Goal: Browse casually: Explore the website without a specific task or goal

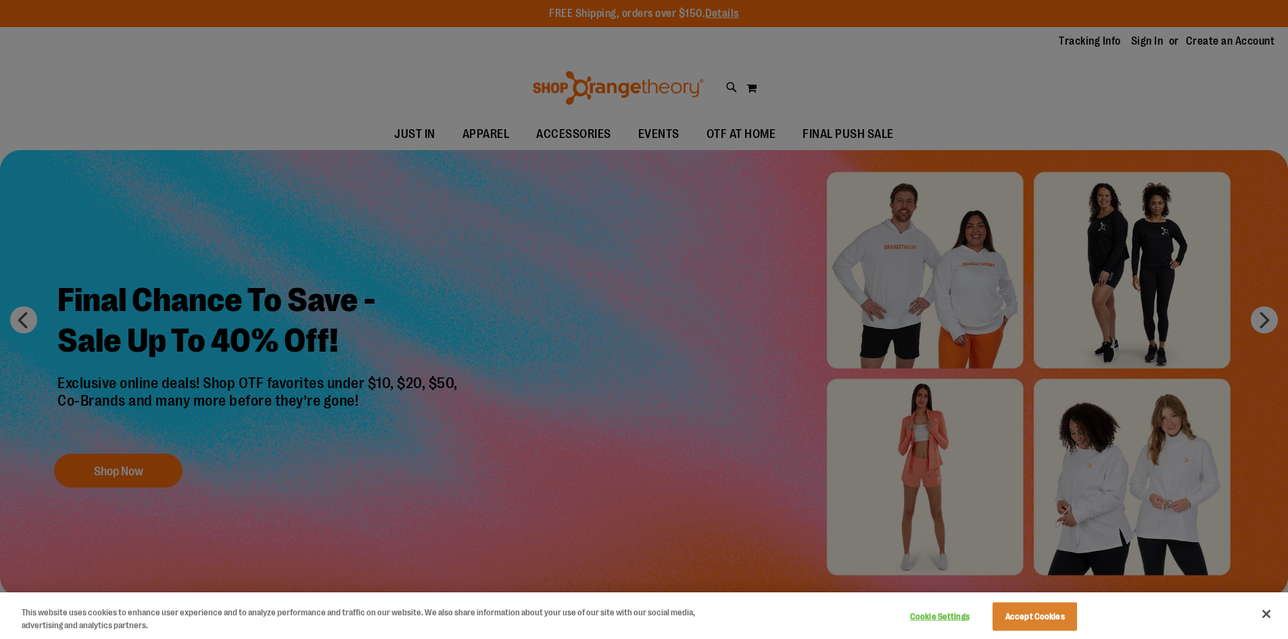
click at [436, 135] on div at bounding box center [644, 319] width 1288 height 639
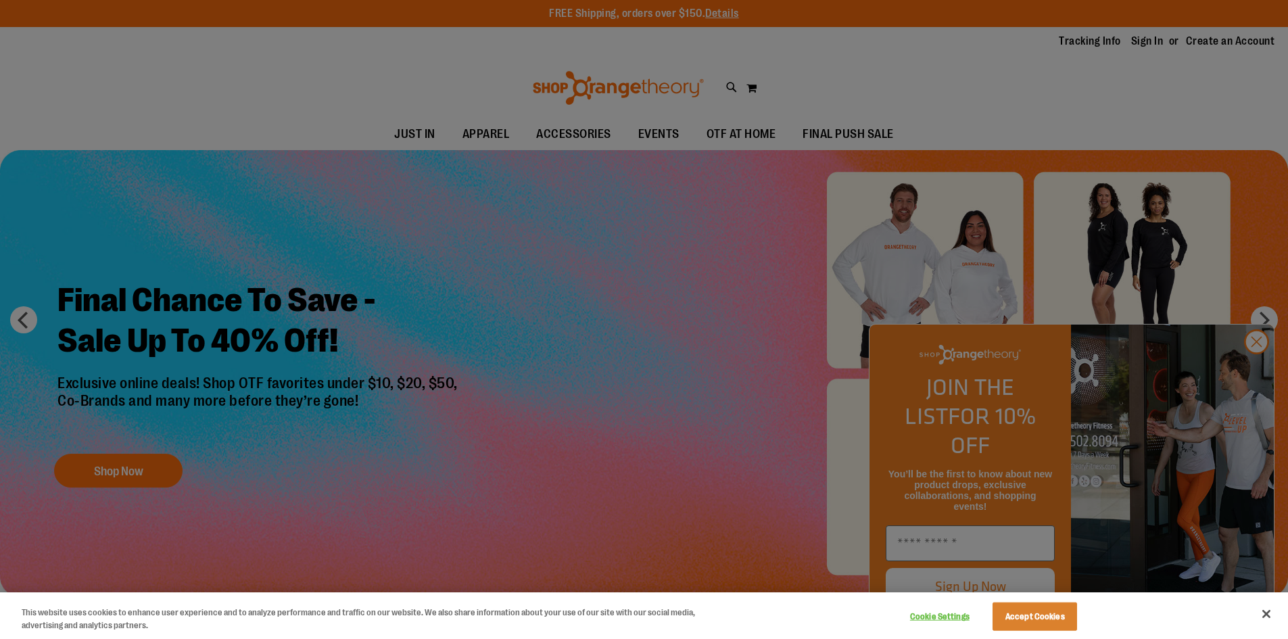
click at [361, 118] on div at bounding box center [644, 319] width 1288 height 639
click at [1021, 621] on button "Accept Cookies" at bounding box center [1034, 616] width 85 height 28
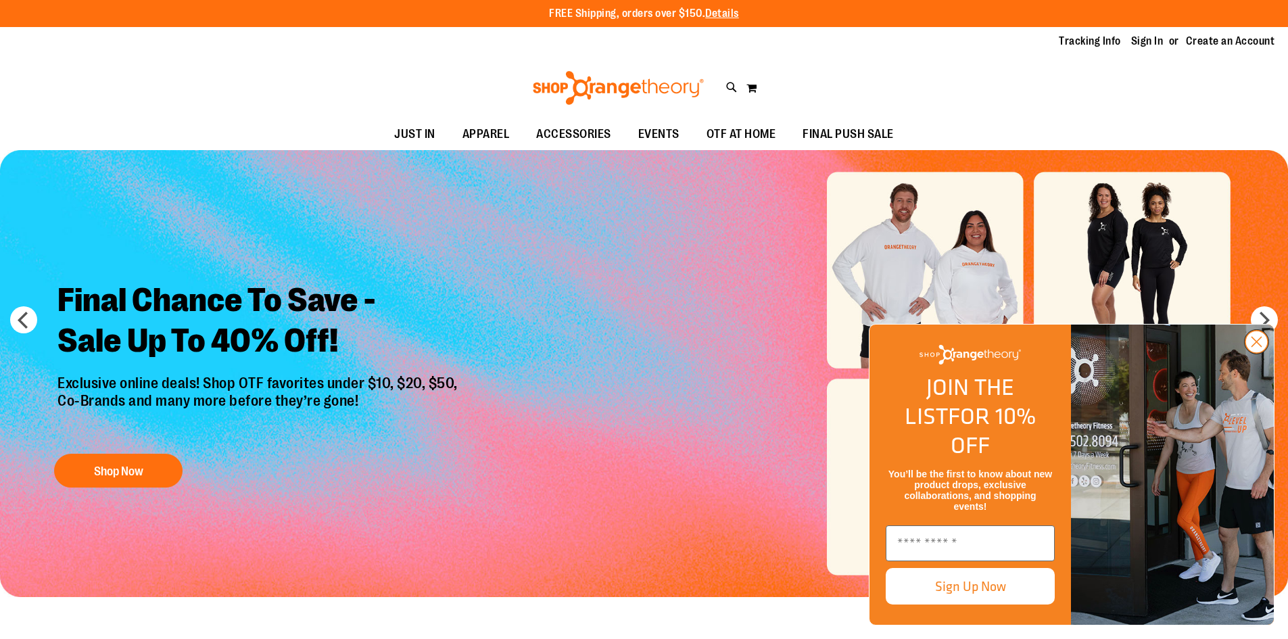
click at [1258, 347] on icon "Close dialog" at bounding box center [1256, 341] width 9 height 9
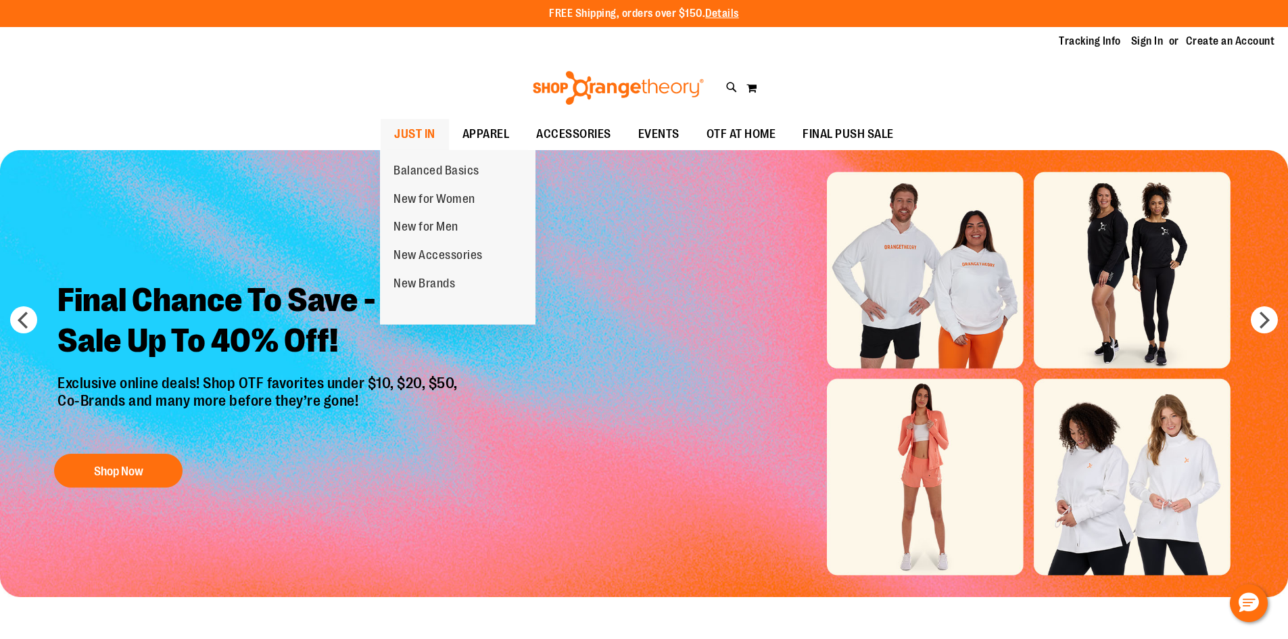
click at [420, 130] on span "JUST IN" at bounding box center [414, 134] width 41 height 30
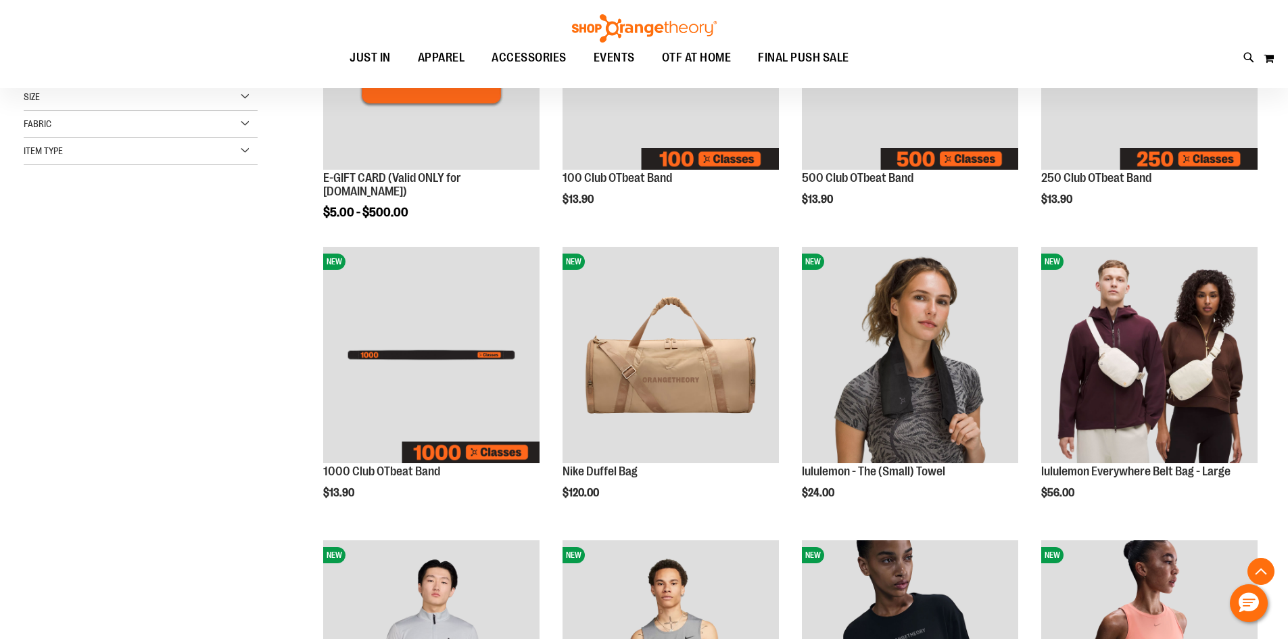
scroll to position [337, 0]
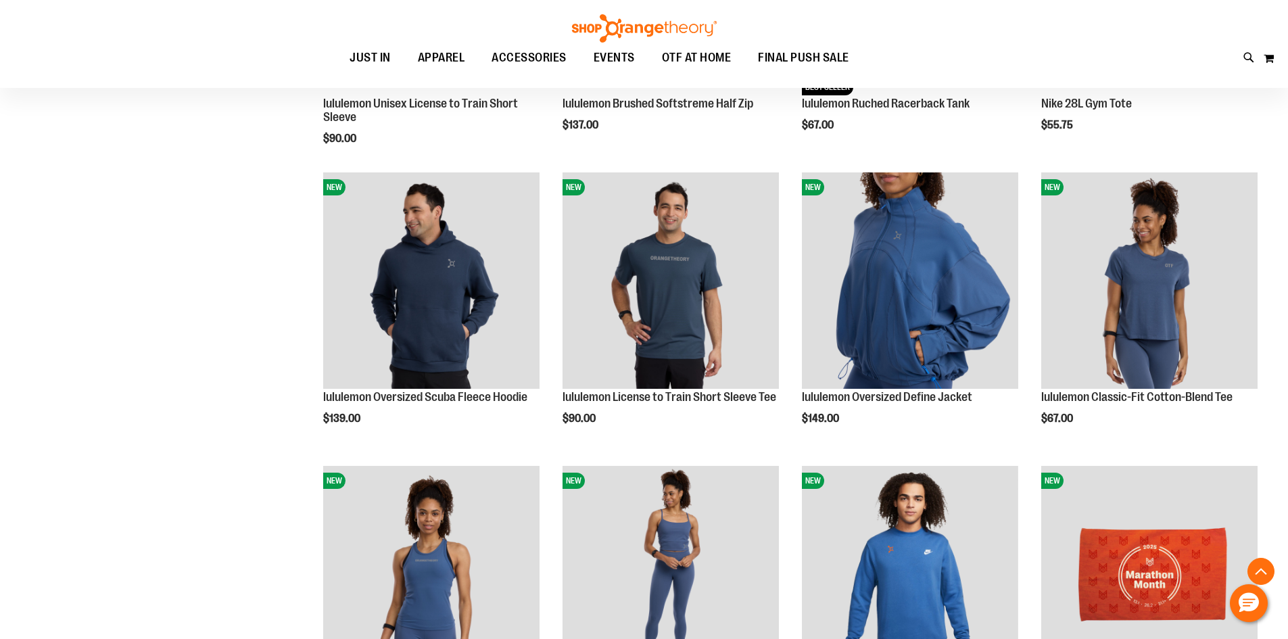
scroll to position [1351, 0]
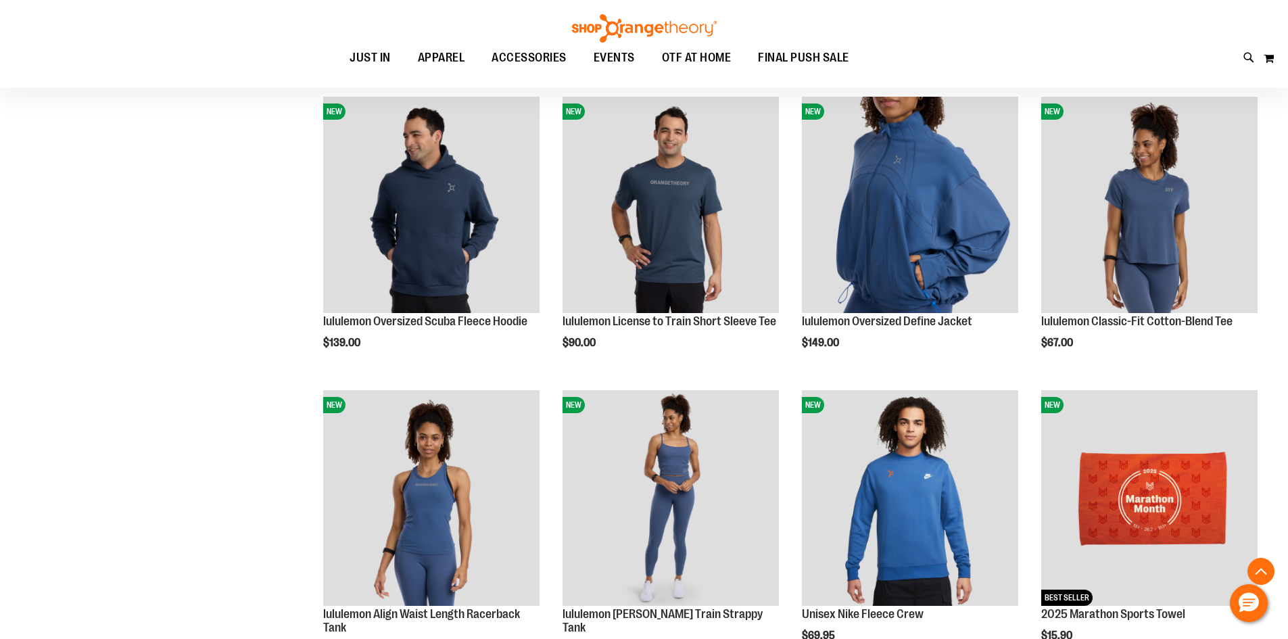
click at [869, 16] on div "Toggle Nav Search Popular Suggestions Advanced Search" at bounding box center [644, 44] width 1288 height 88
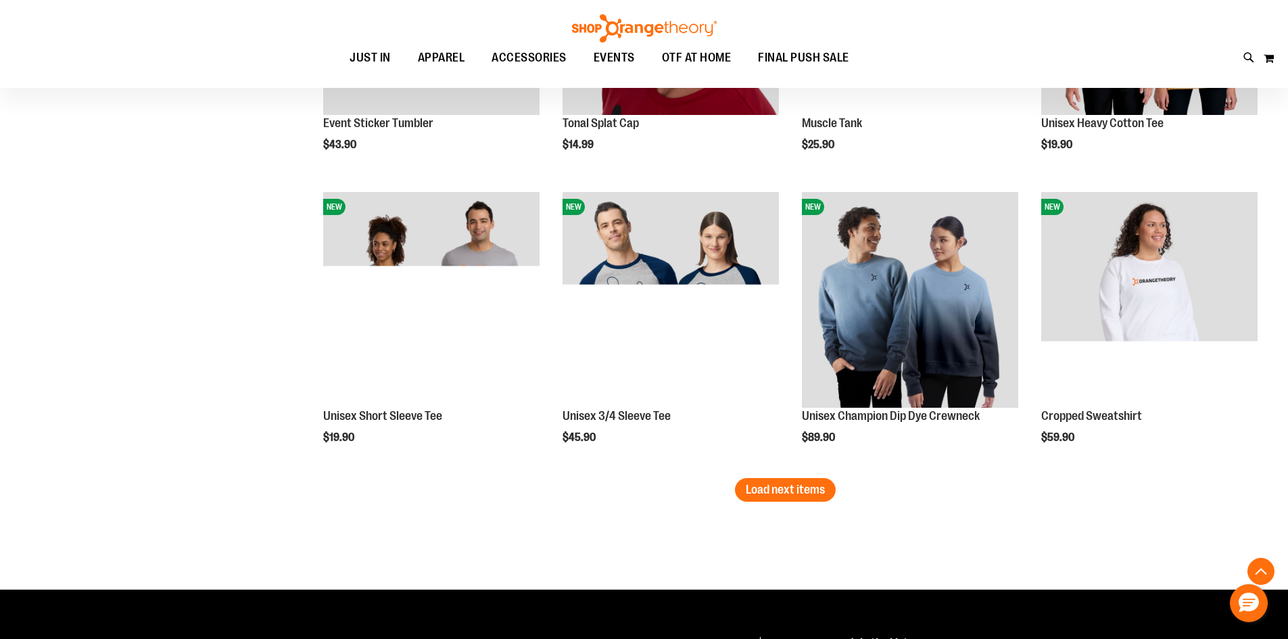
scroll to position [2433, 0]
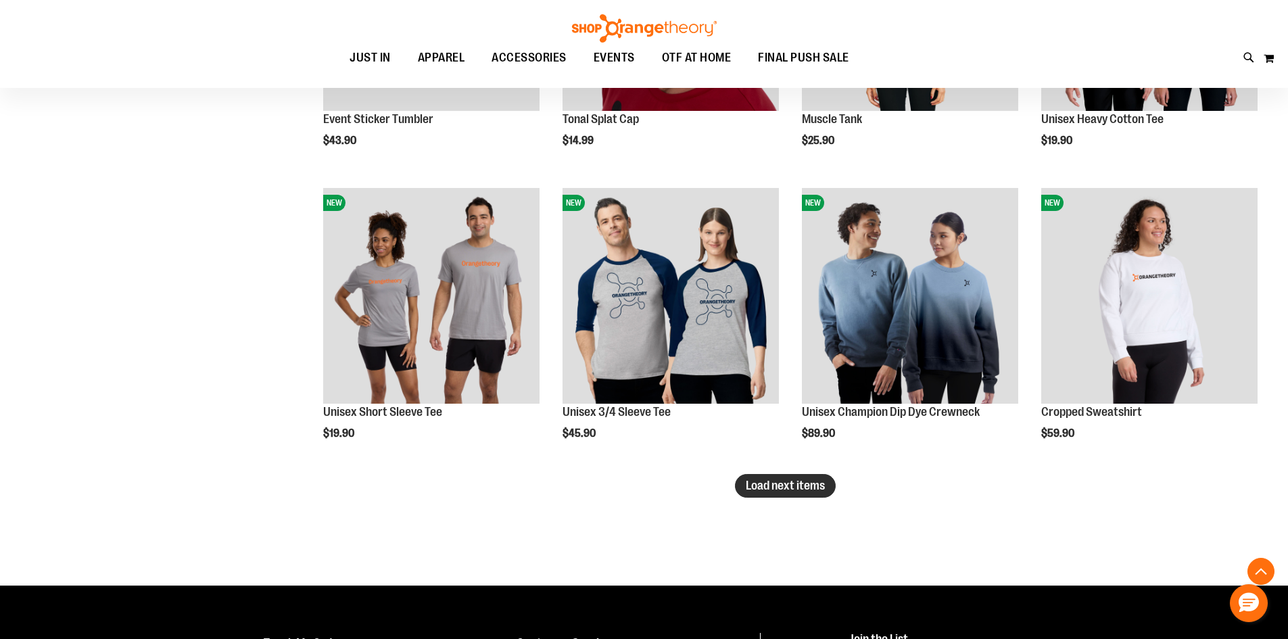
click at [766, 484] on span "Load next items" at bounding box center [785, 486] width 79 height 14
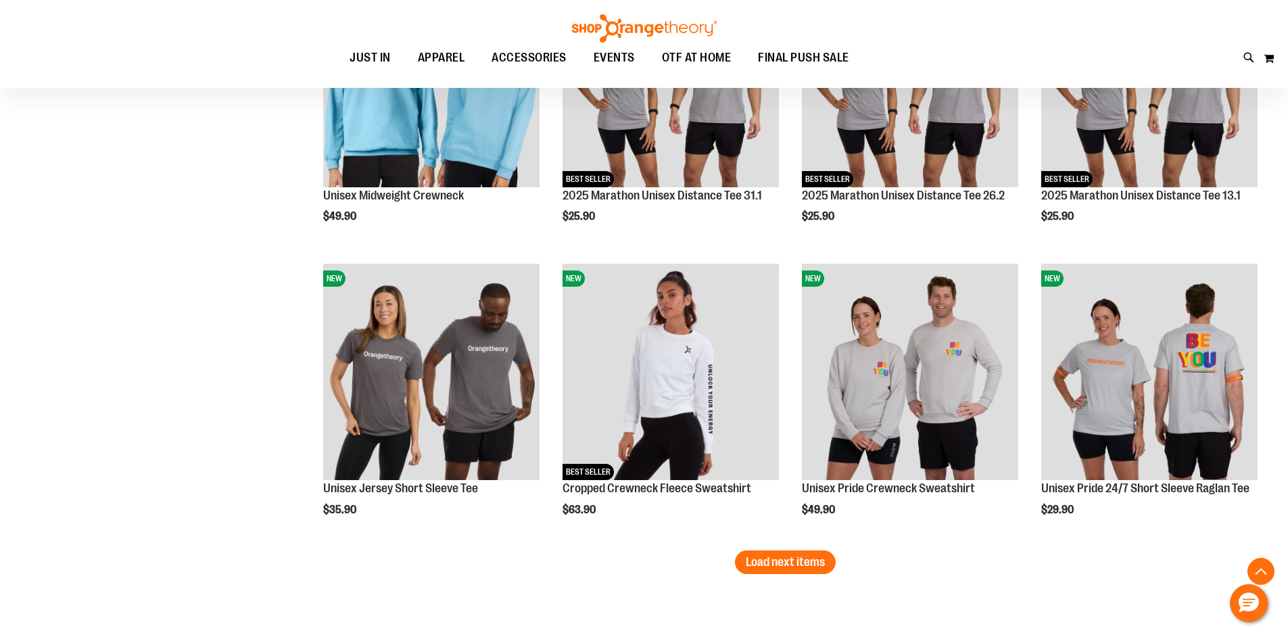
scroll to position [3312, 0]
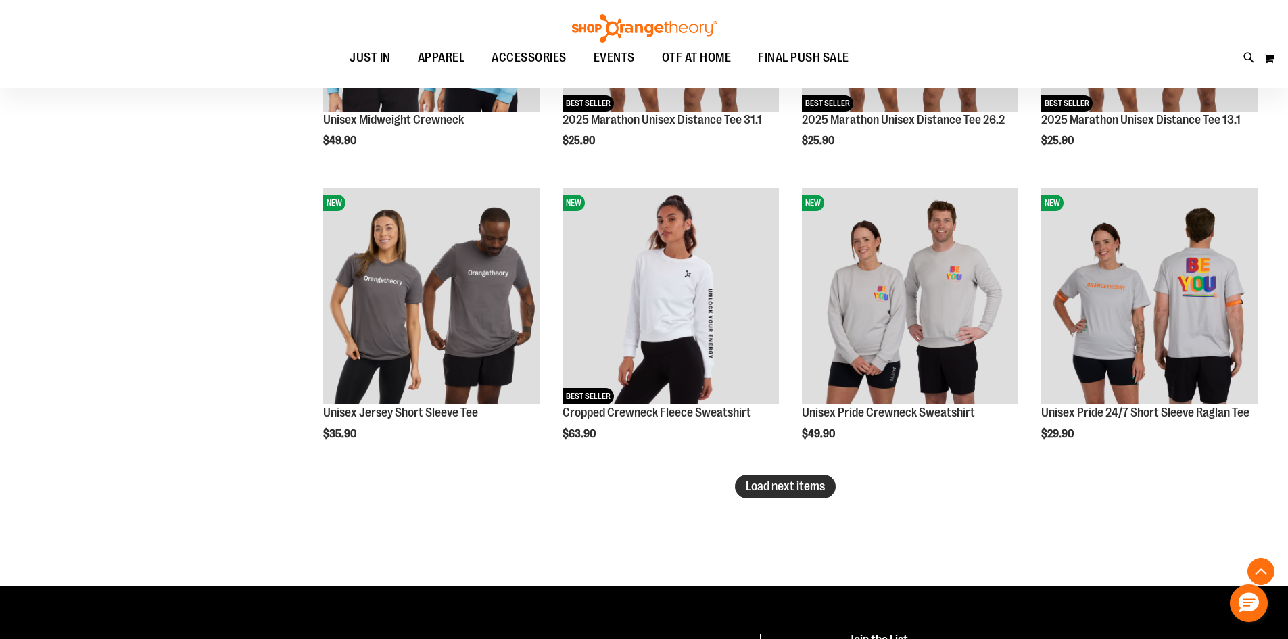
click at [768, 487] on span "Load next items" at bounding box center [785, 486] width 79 height 14
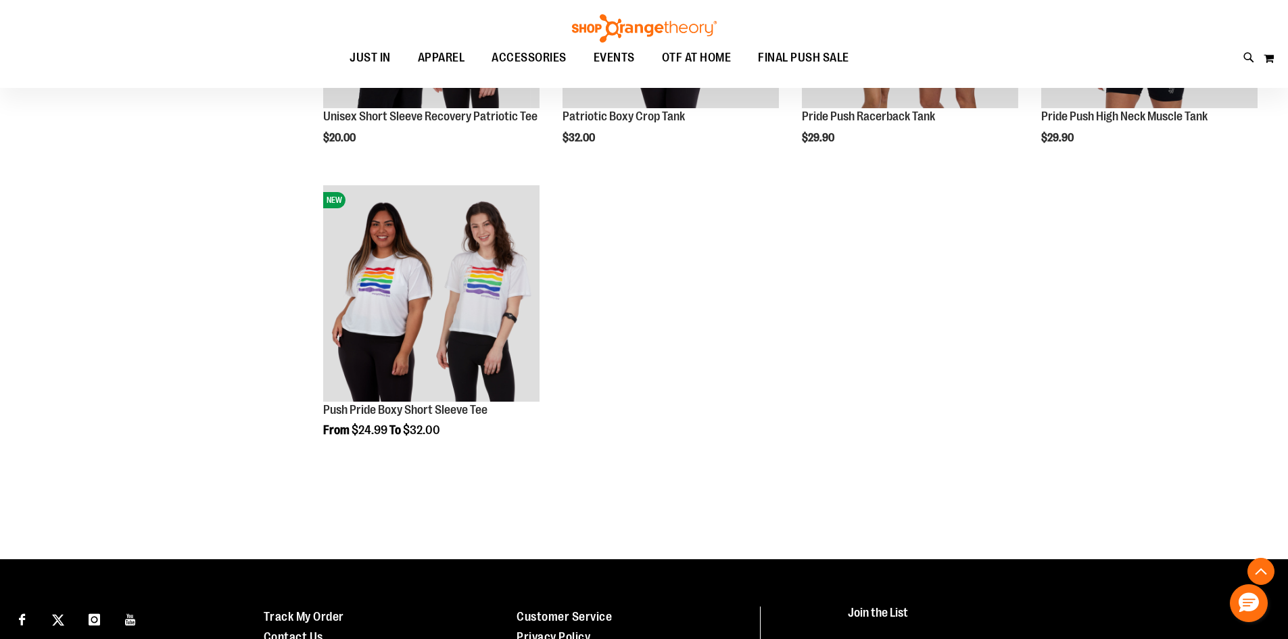
scroll to position [3920, 0]
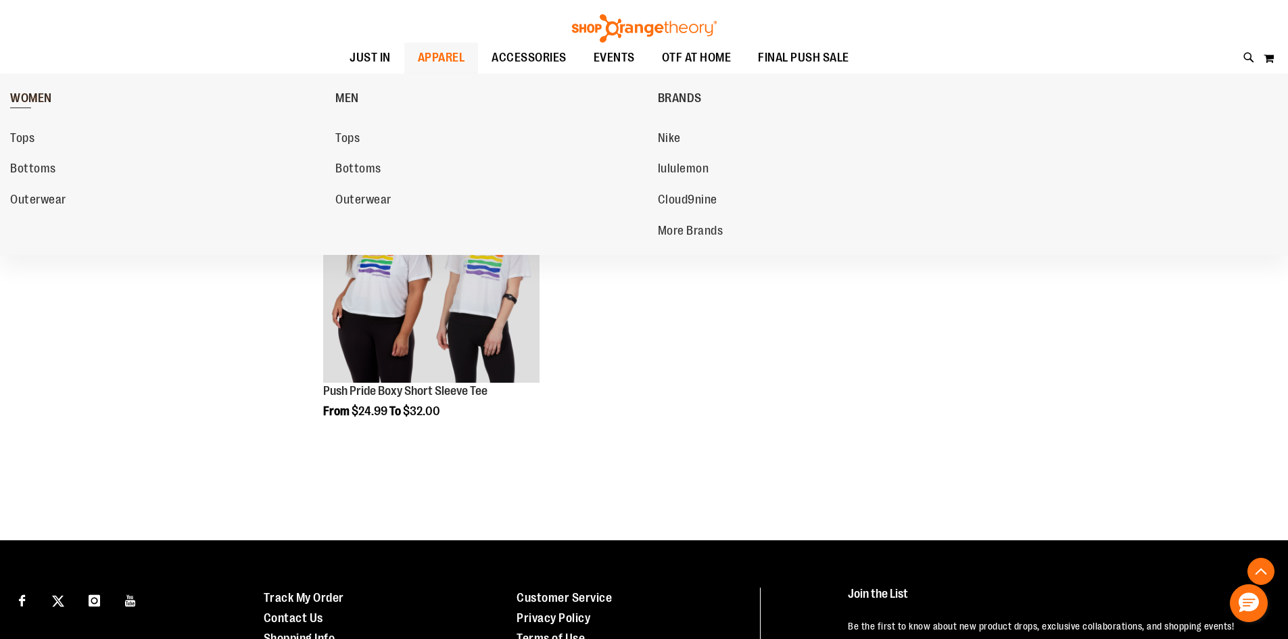
click at [39, 97] on span "WOMEN" at bounding box center [31, 99] width 42 height 17
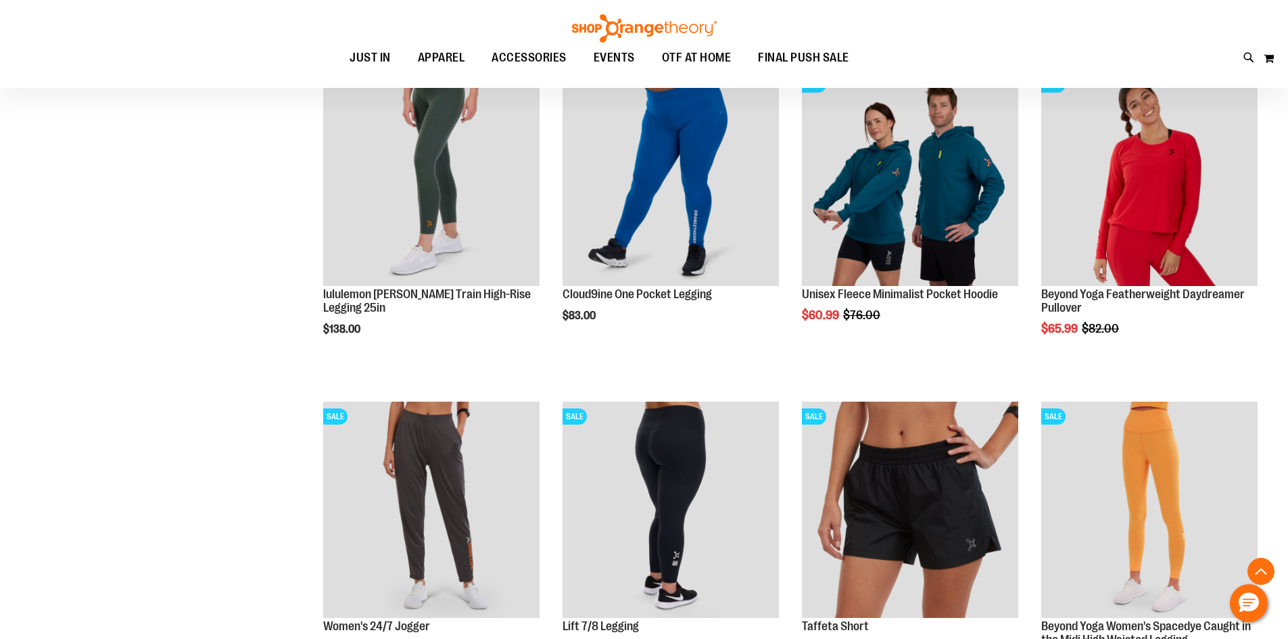
scroll to position [540, 0]
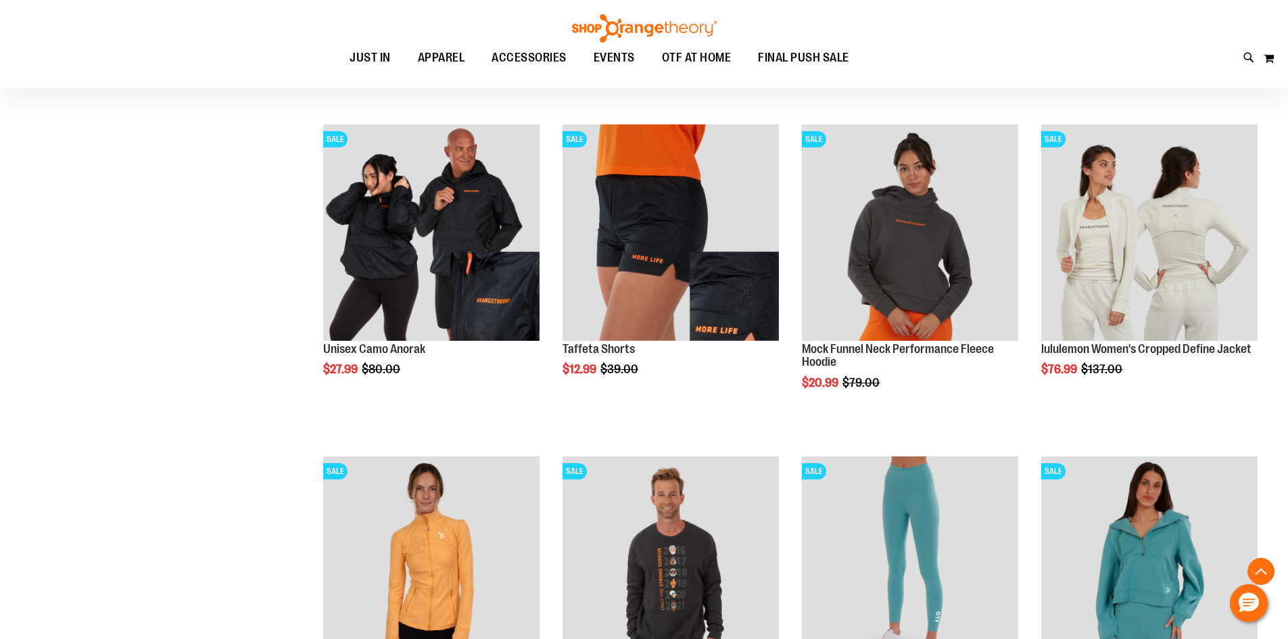
scroll to position [1487, 0]
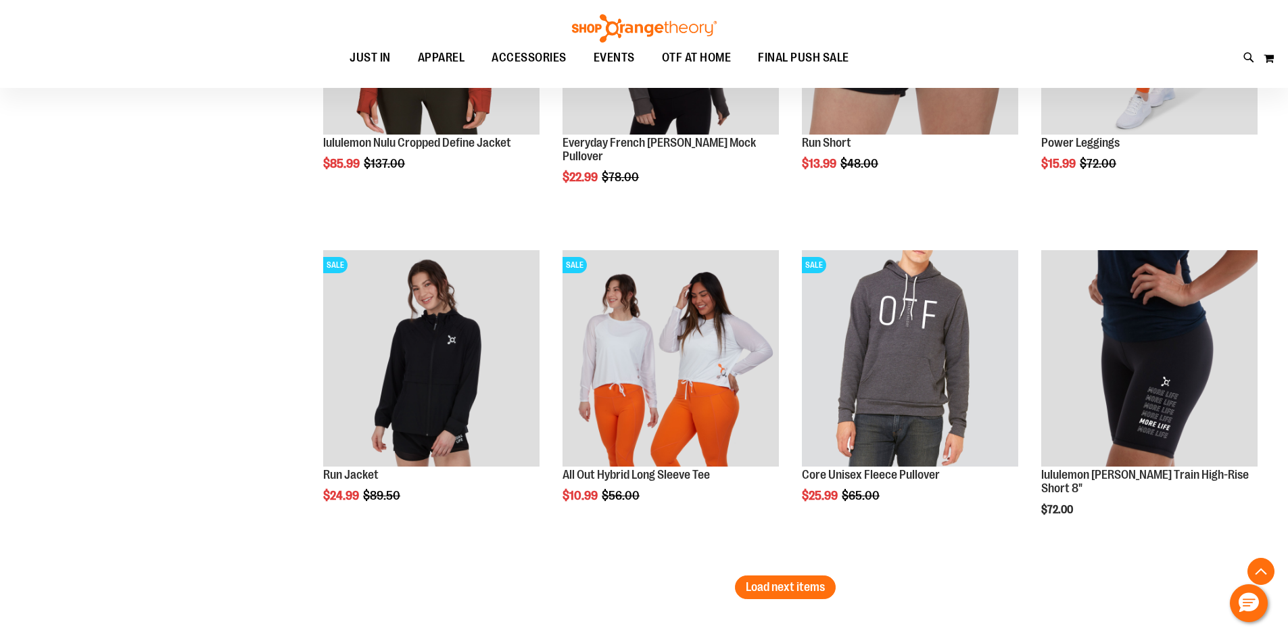
scroll to position [2703, 0]
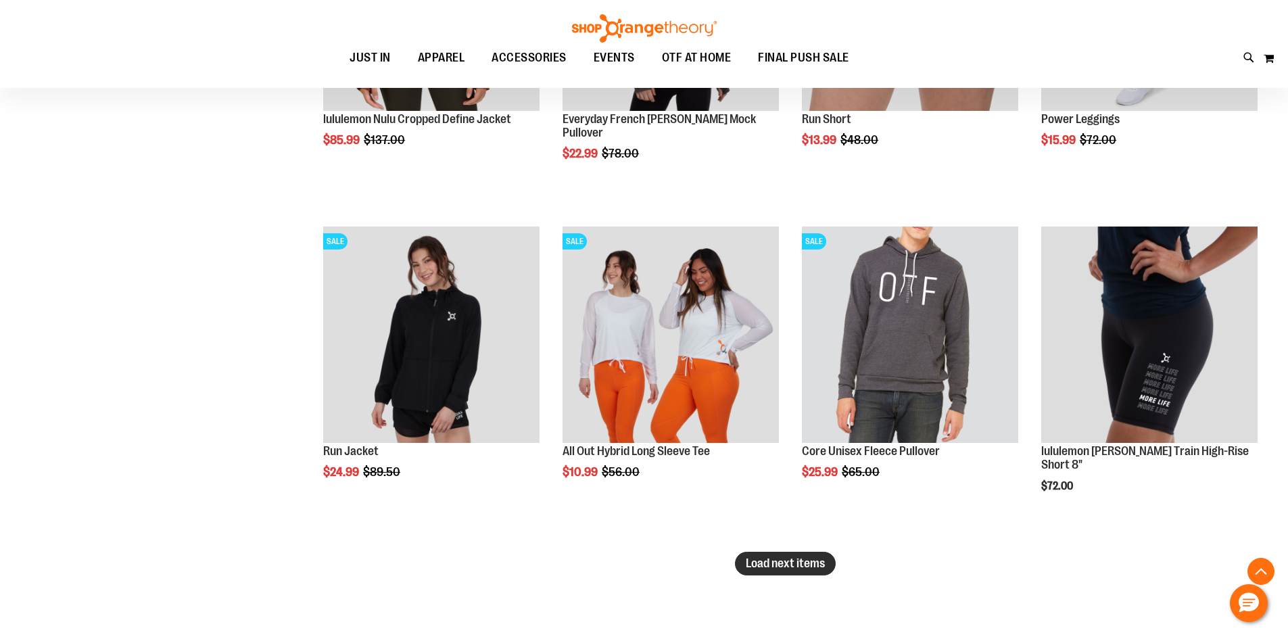
click at [750, 564] on span "Load next items" at bounding box center [785, 563] width 79 height 14
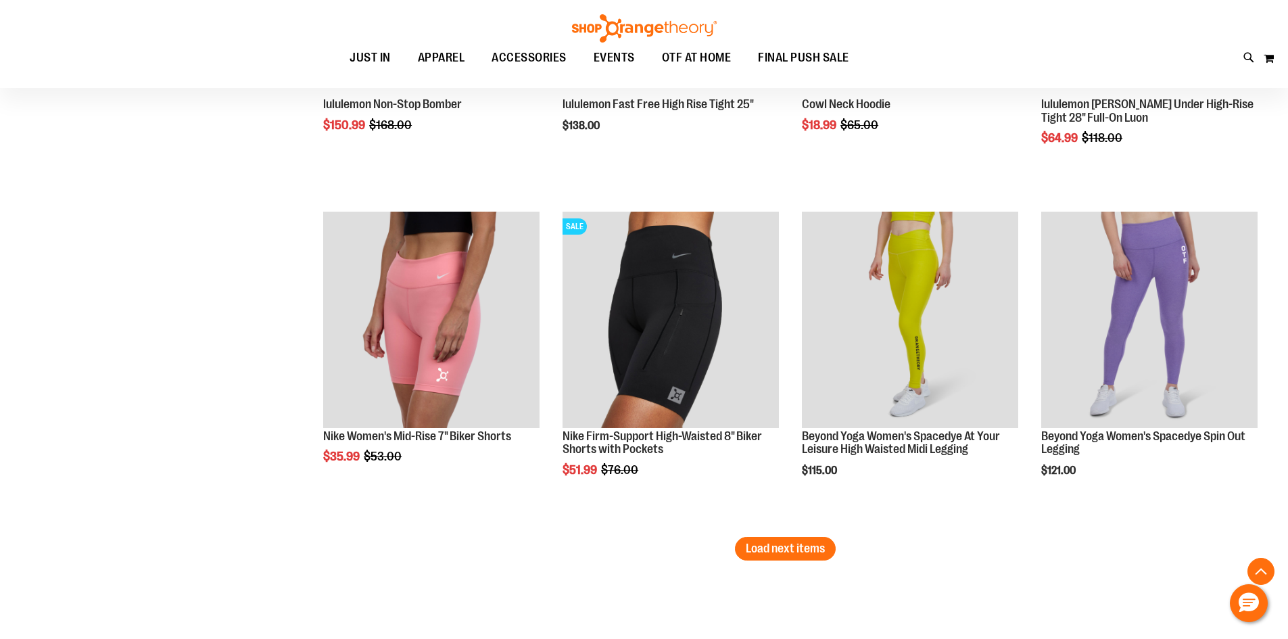
scroll to position [3717, 0]
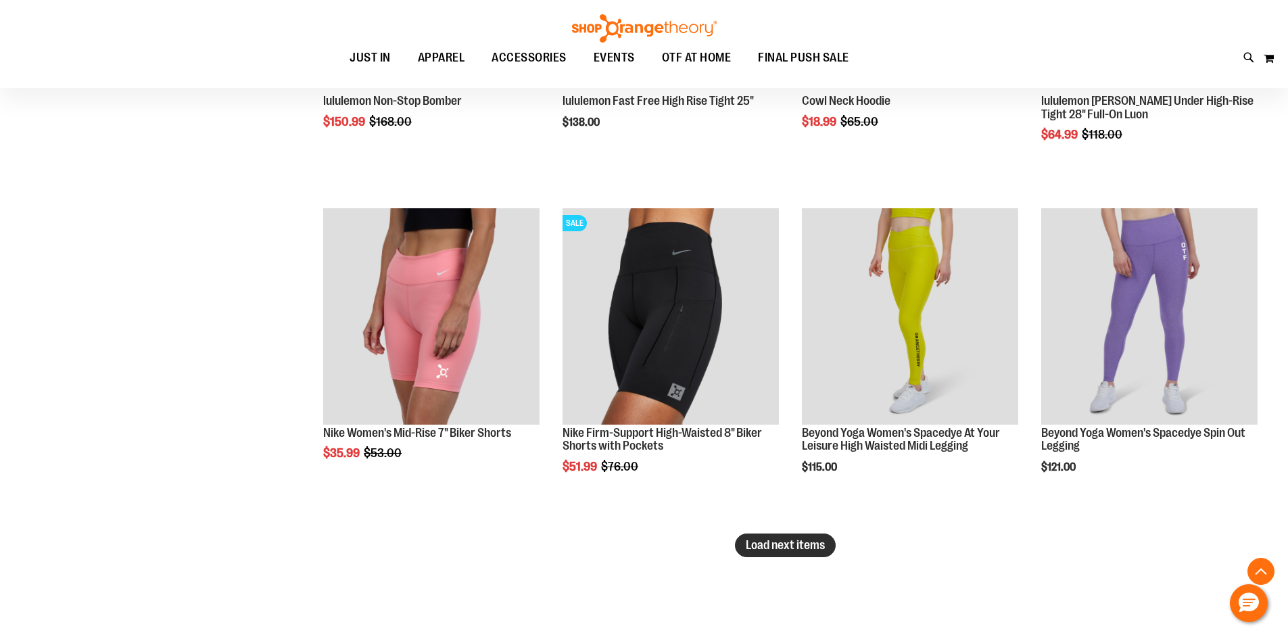
click at [808, 547] on span "Load next items" at bounding box center [785, 545] width 79 height 14
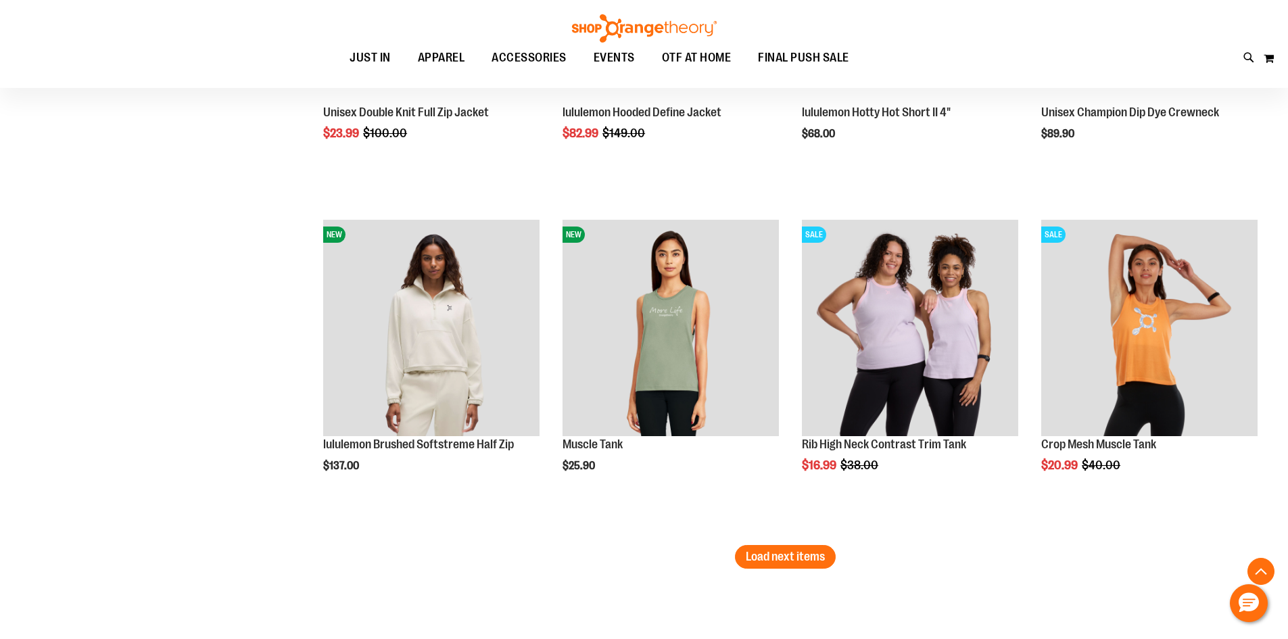
scroll to position [4731, 0]
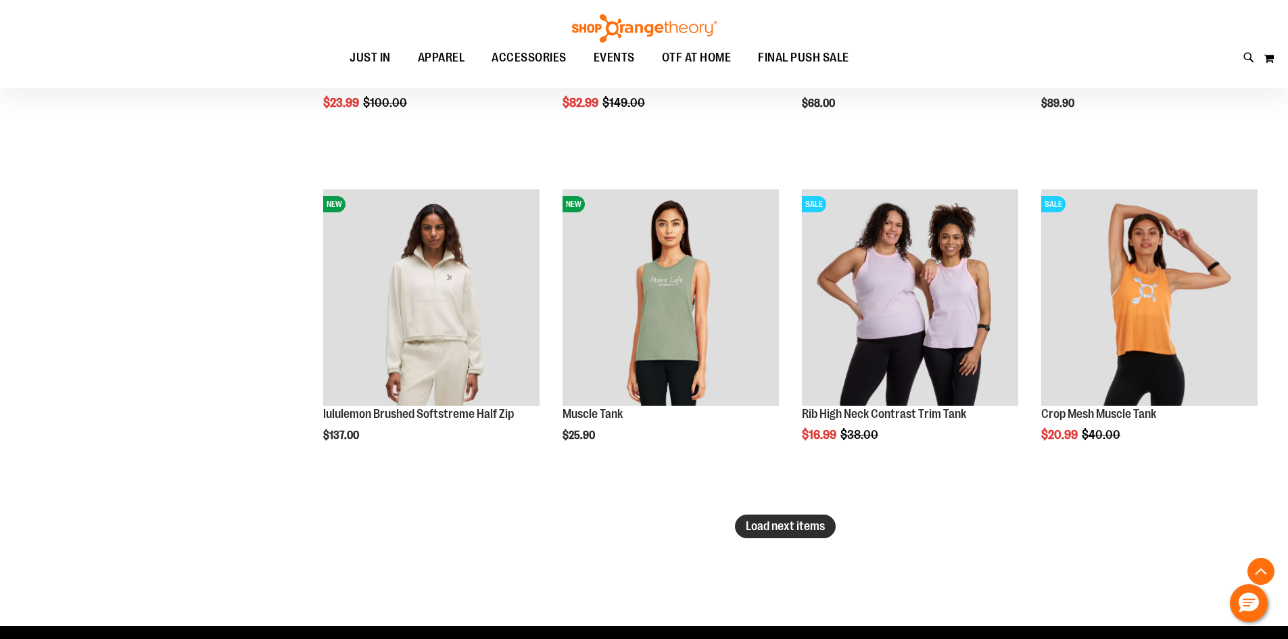
click at [791, 529] on span "Load next items" at bounding box center [785, 526] width 79 height 14
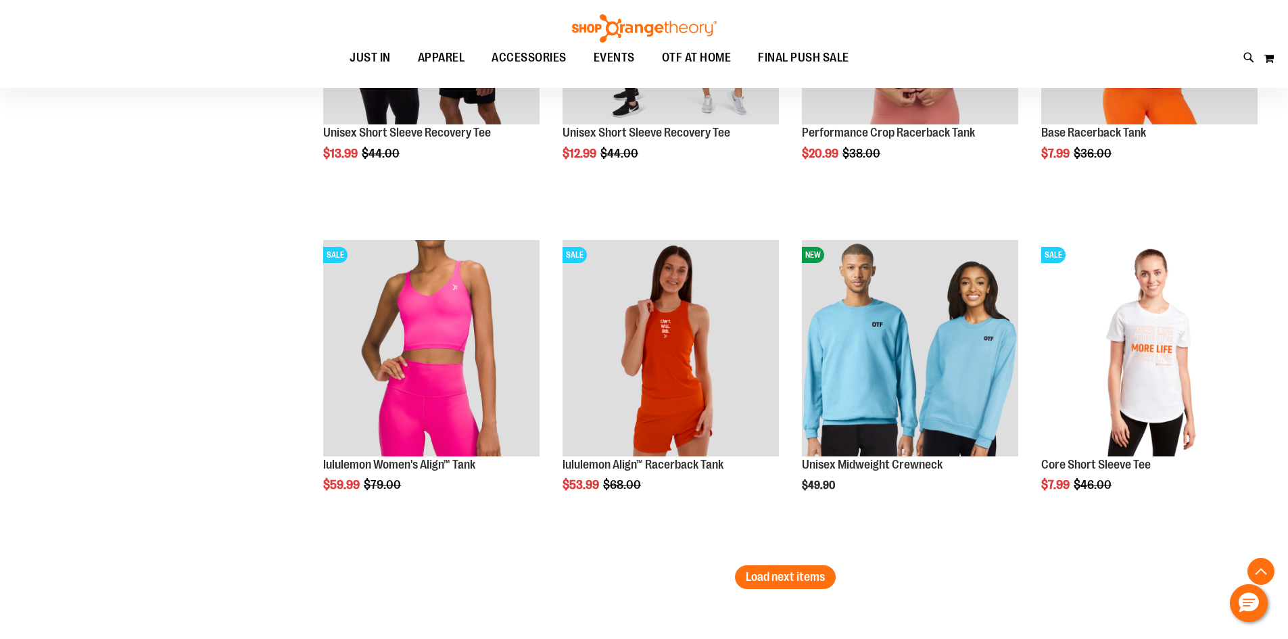
scroll to position [5678, 0]
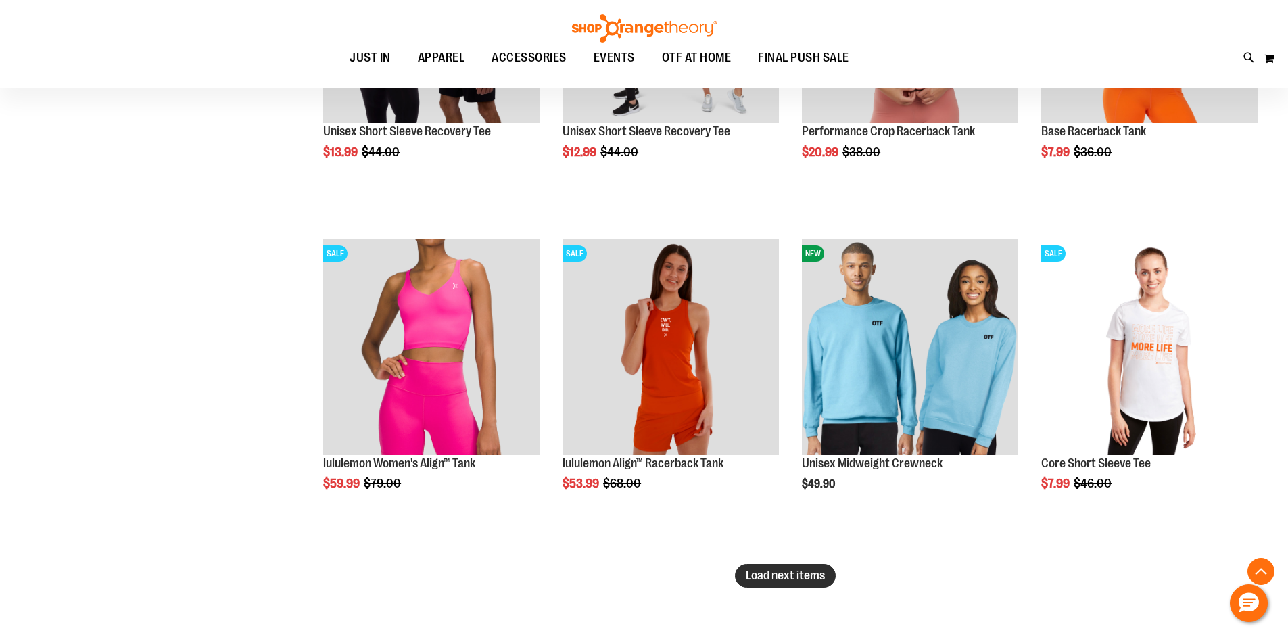
click at [810, 577] on span "Load next items" at bounding box center [785, 576] width 79 height 14
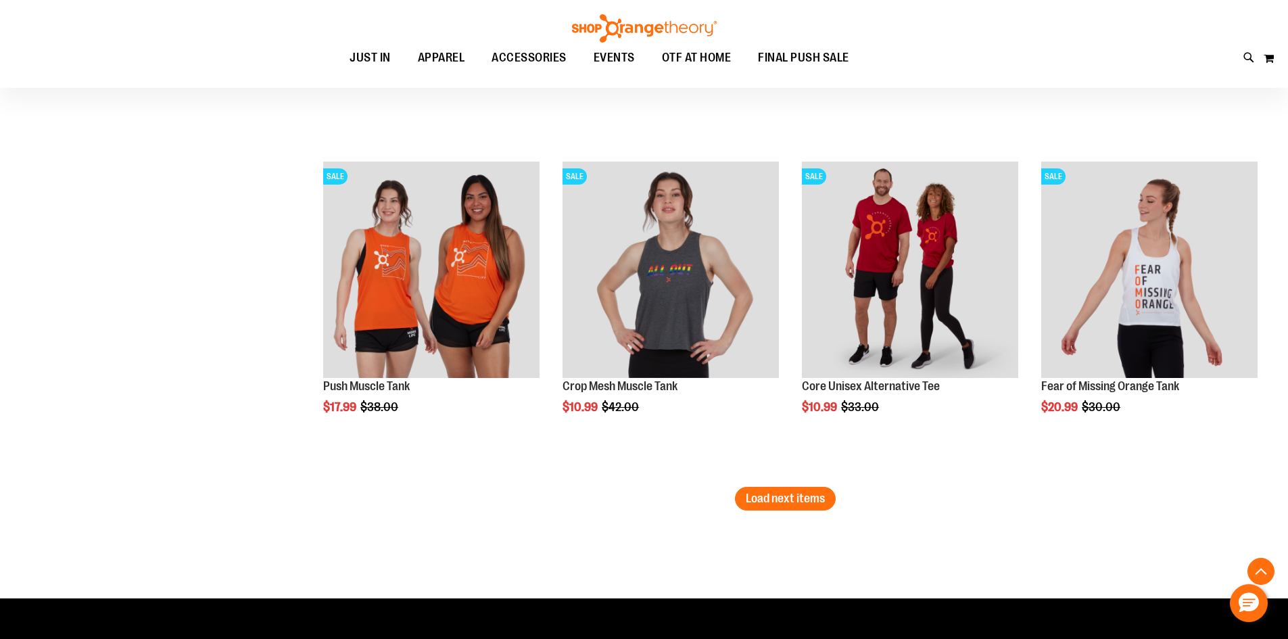
scroll to position [6759, 0]
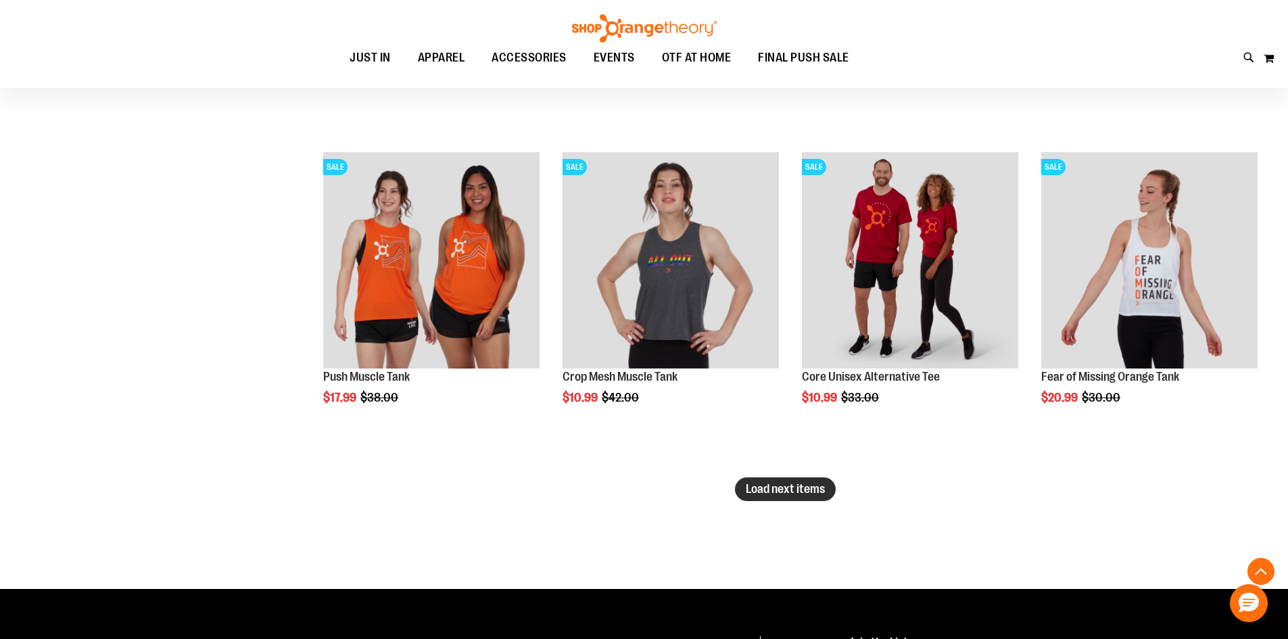
click at [770, 490] on span "Load next items" at bounding box center [785, 489] width 79 height 14
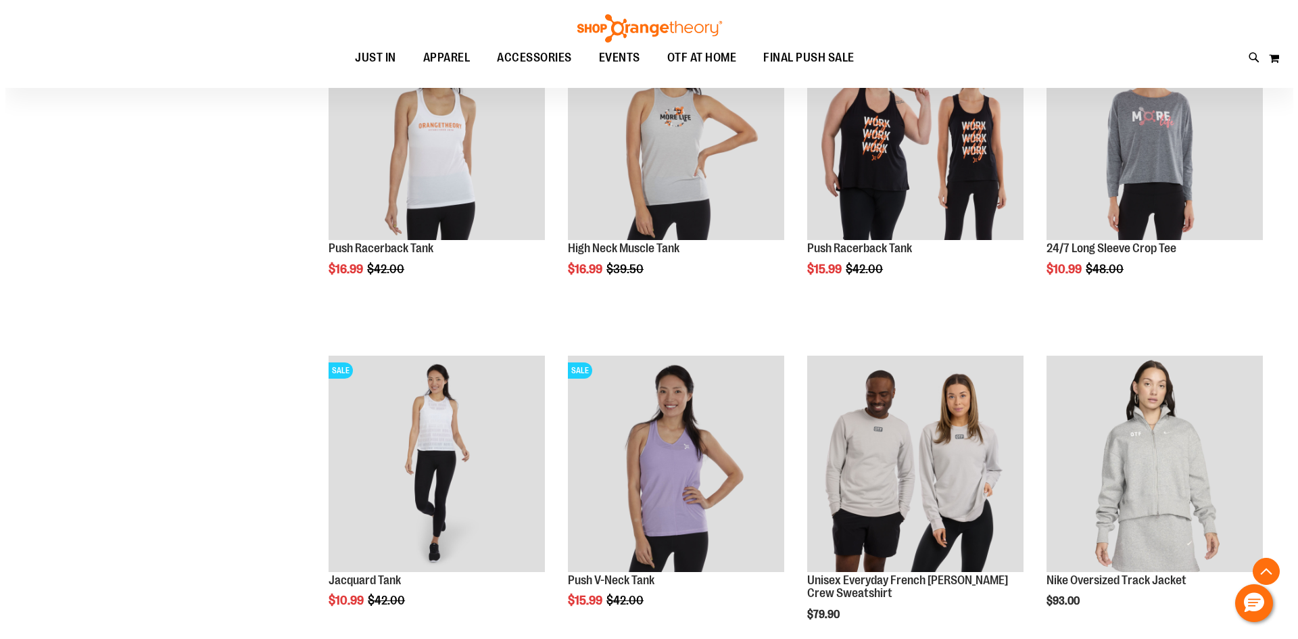
scroll to position [7706, 0]
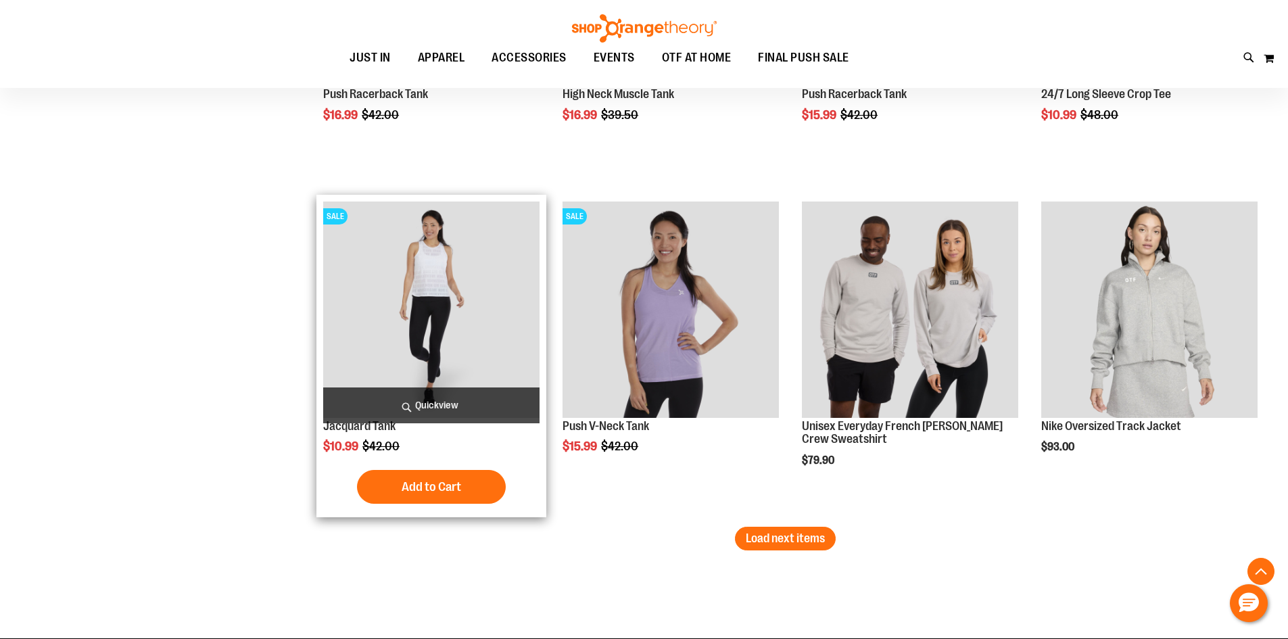
click at [439, 405] on span "Quickview" at bounding box center [431, 405] width 216 height 36
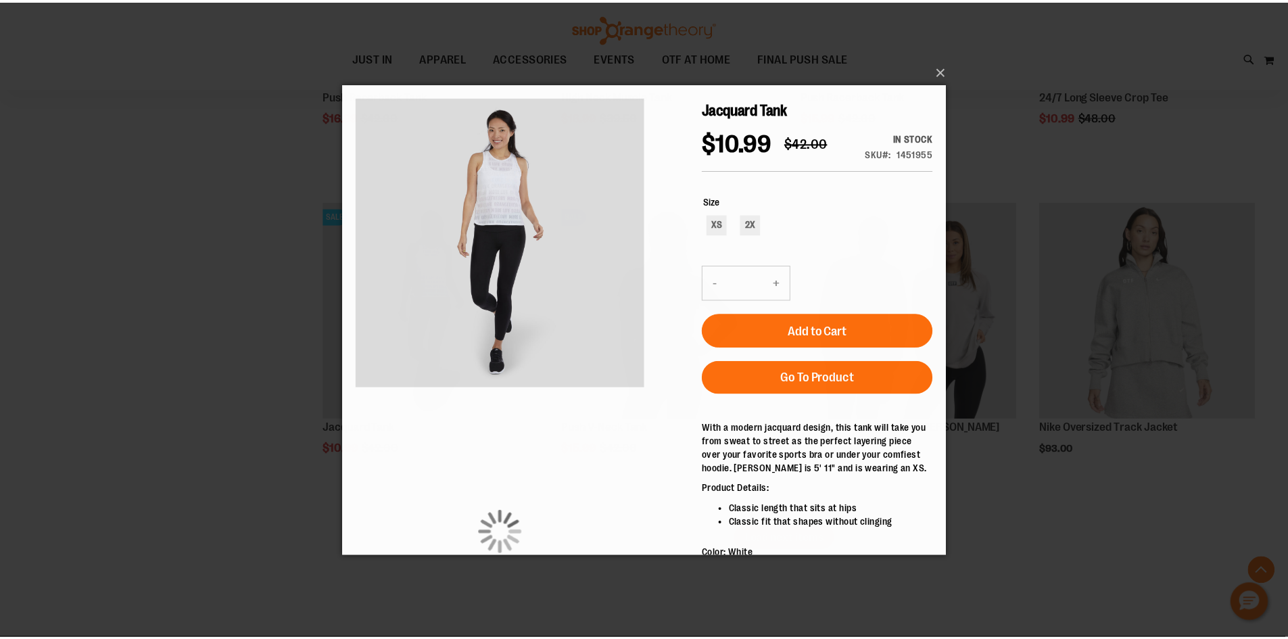
scroll to position [0, 0]
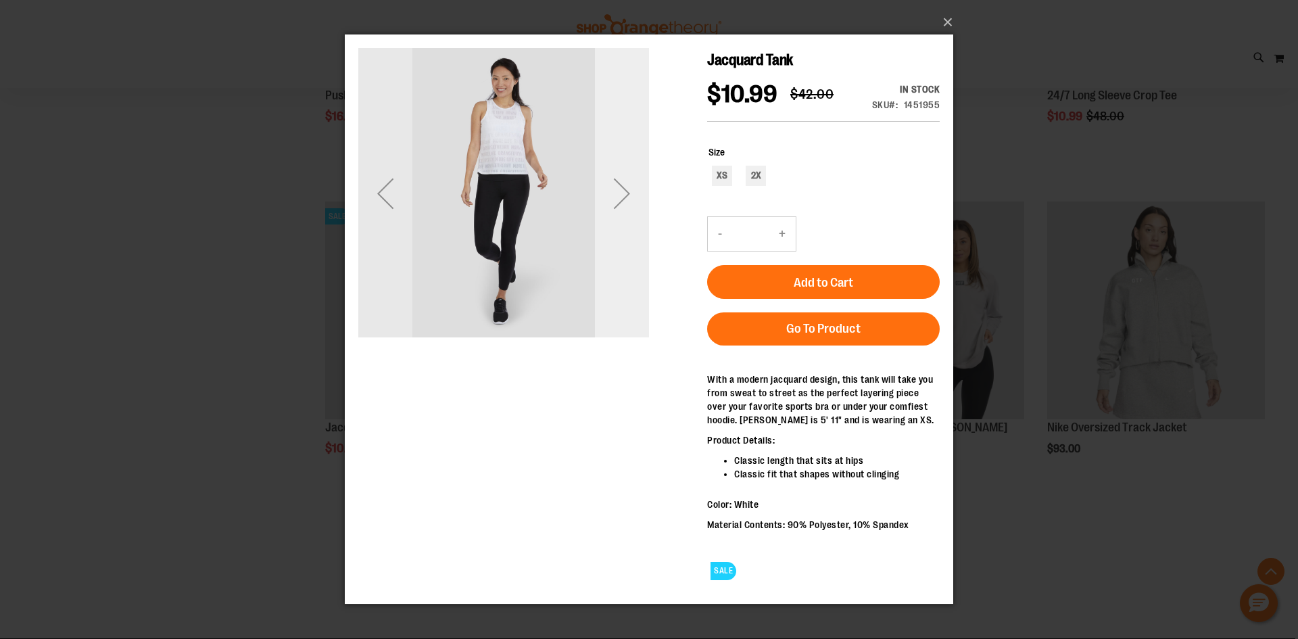
click at [624, 201] on div "Next" at bounding box center [622, 193] width 54 height 54
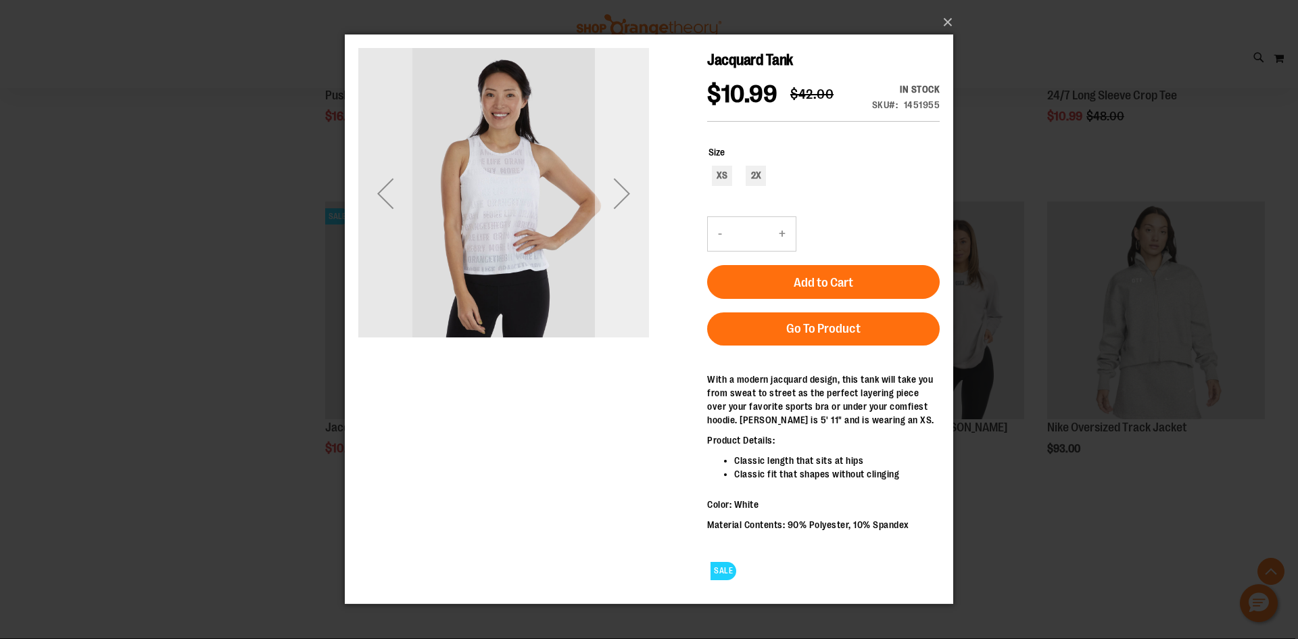
click at [625, 202] on div "Next" at bounding box center [622, 193] width 54 height 54
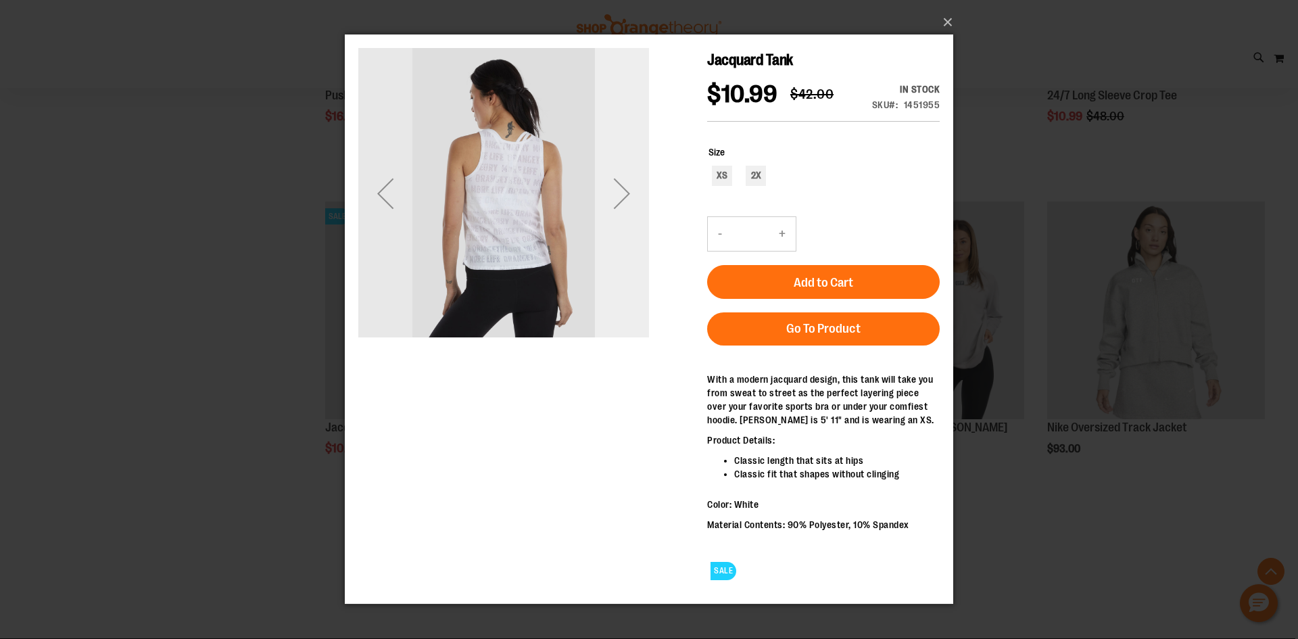
click at [624, 201] on div "Next" at bounding box center [622, 193] width 54 height 54
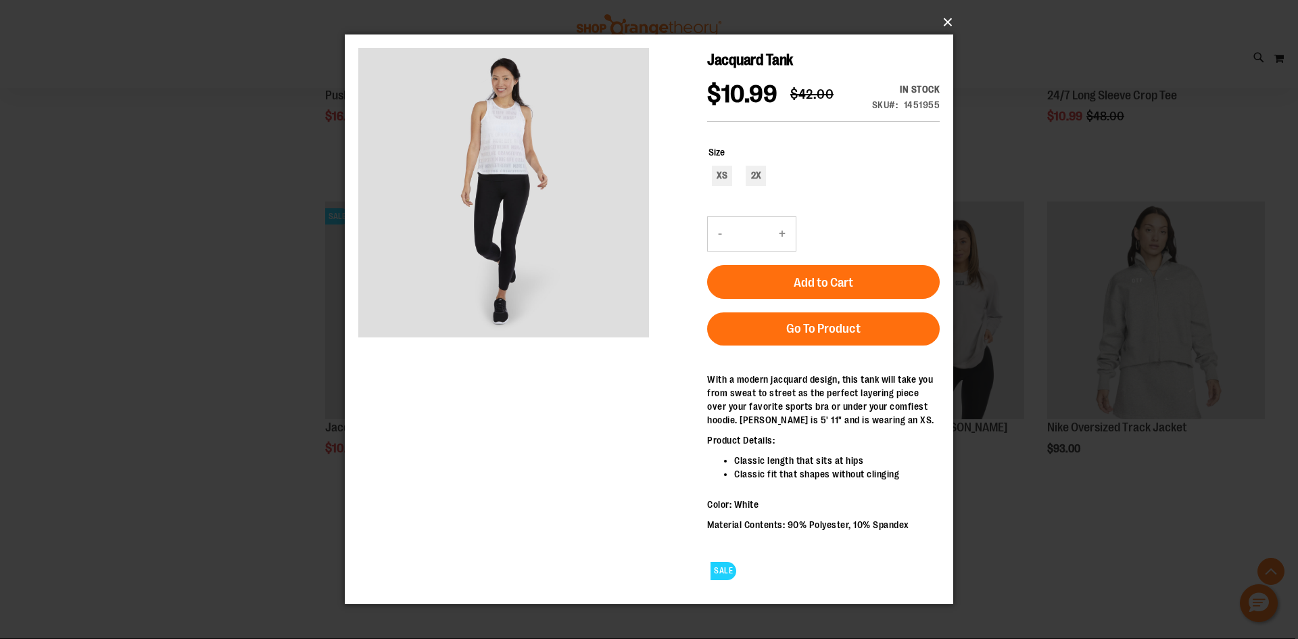
click at [950, 23] on button "×" at bounding box center [653, 22] width 608 height 30
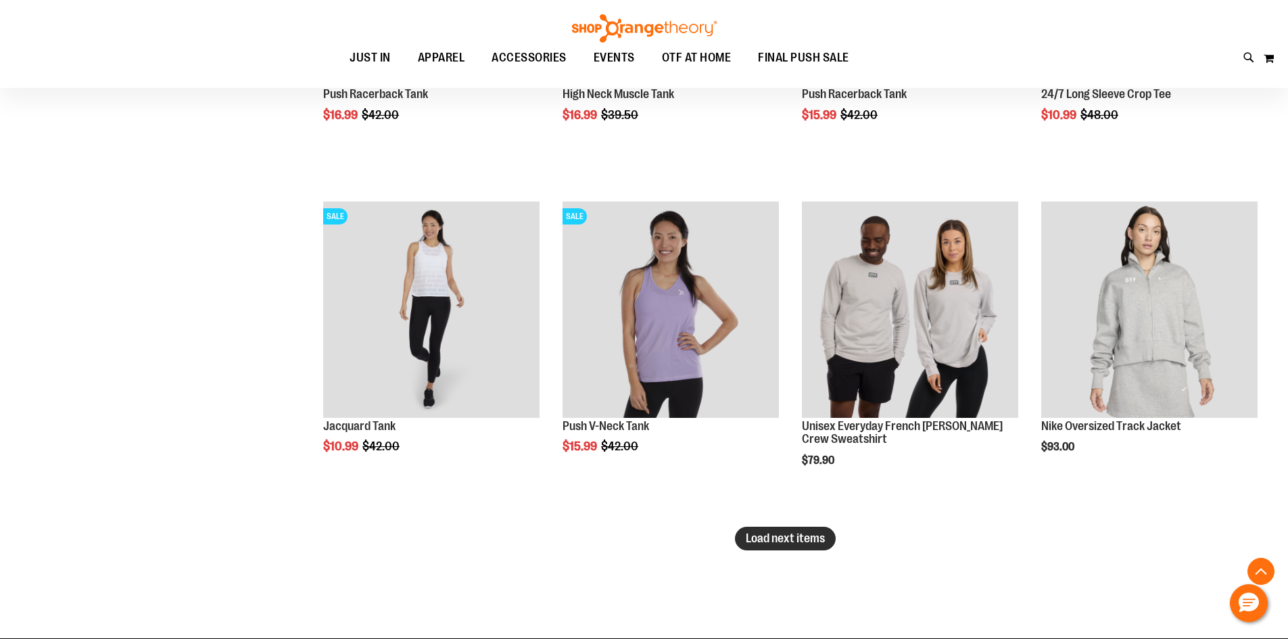
click at [793, 539] on span "Load next items" at bounding box center [785, 538] width 79 height 14
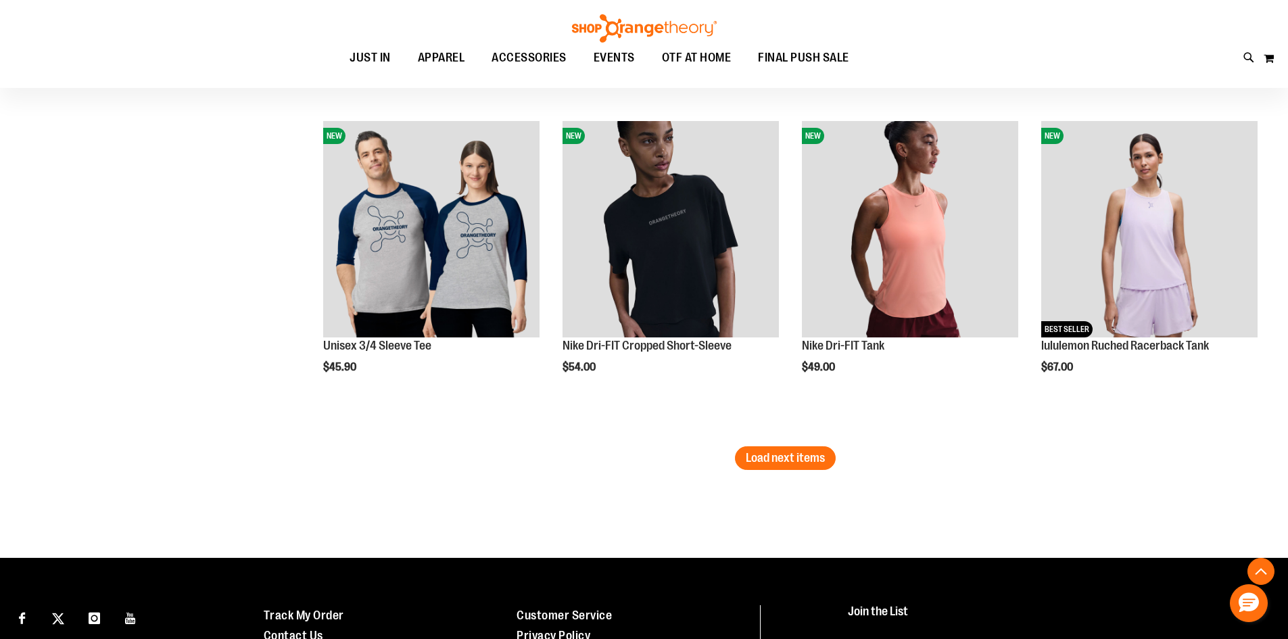
scroll to position [8788, 0]
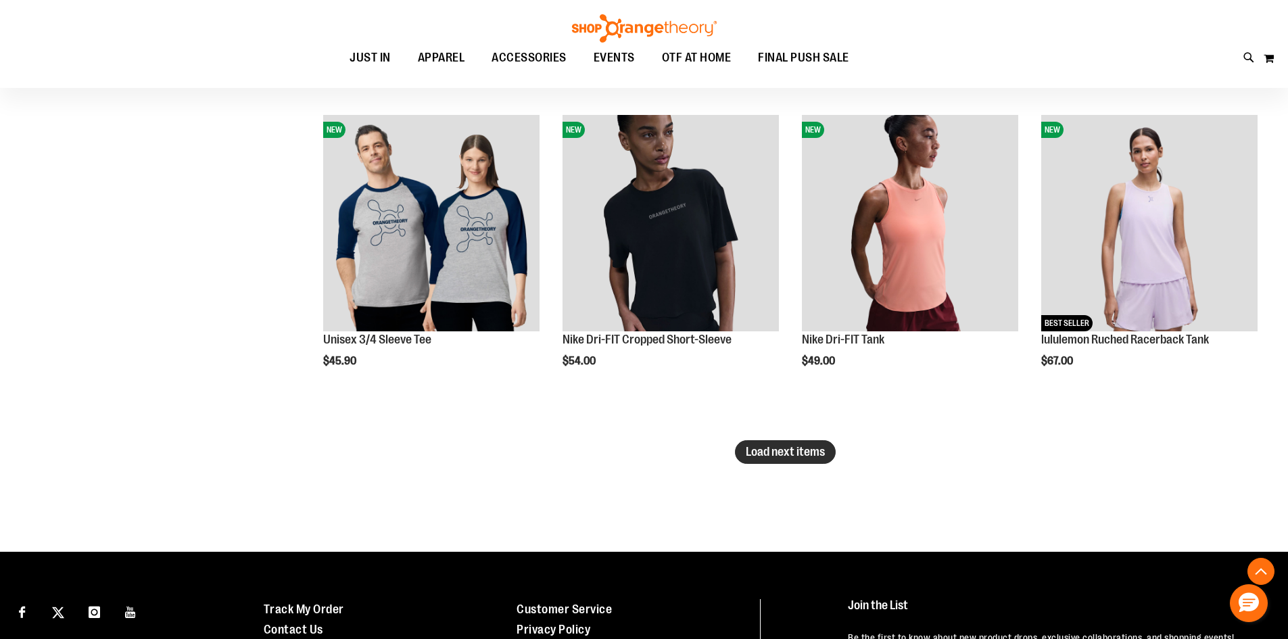
click at [750, 460] on button "Load next items" at bounding box center [785, 452] width 101 height 24
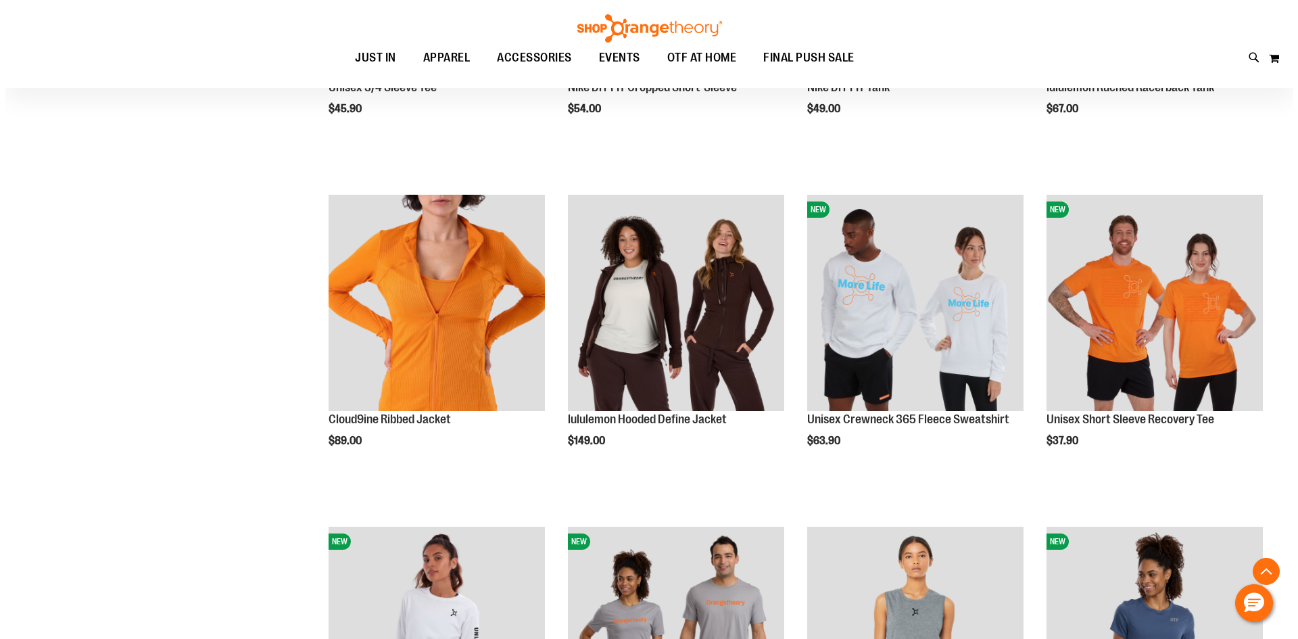
scroll to position [9058, 0]
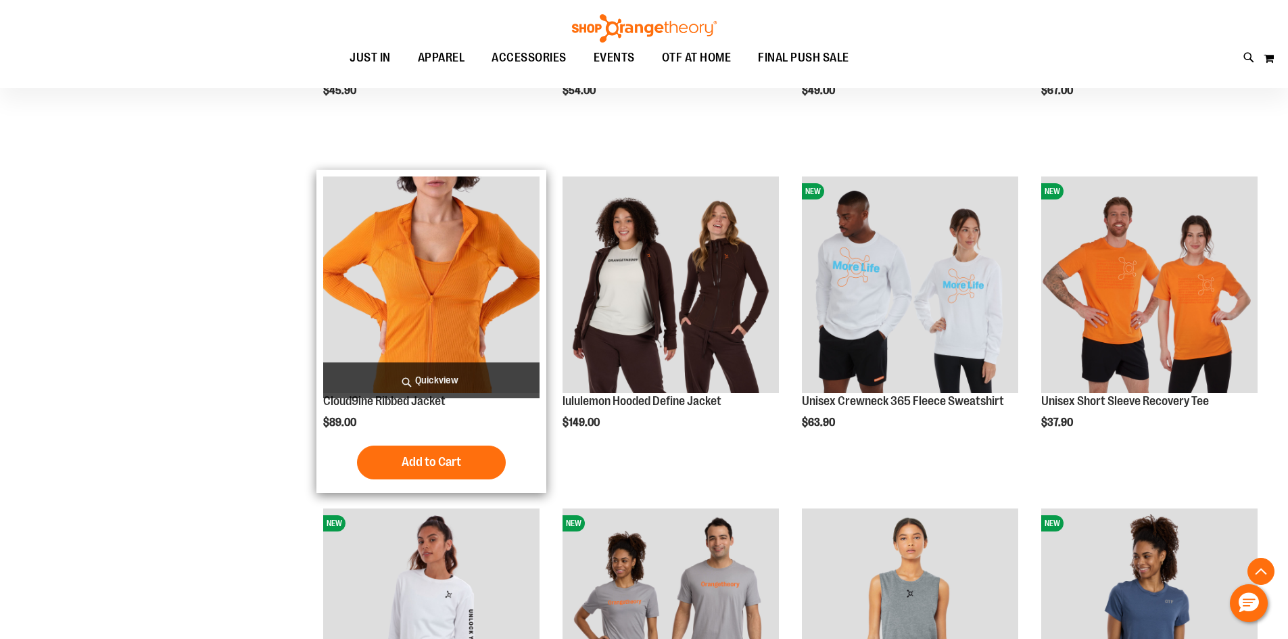
click at [443, 372] on span "Quickview" at bounding box center [431, 380] width 216 height 36
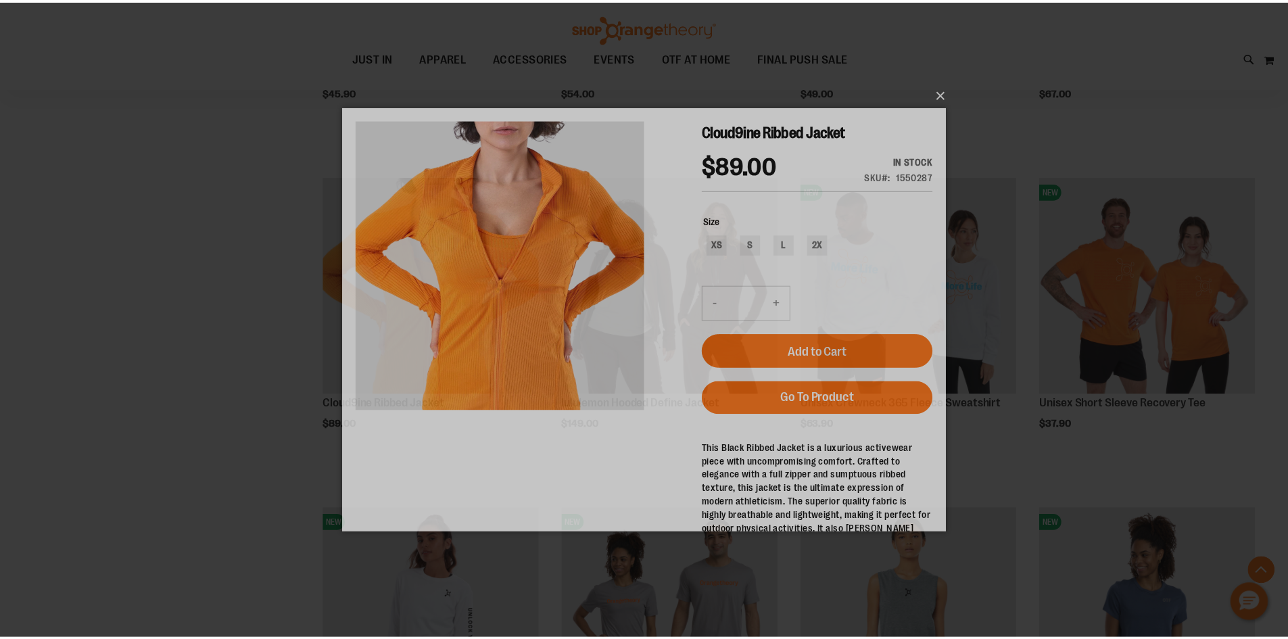
scroll to position [0, 0]
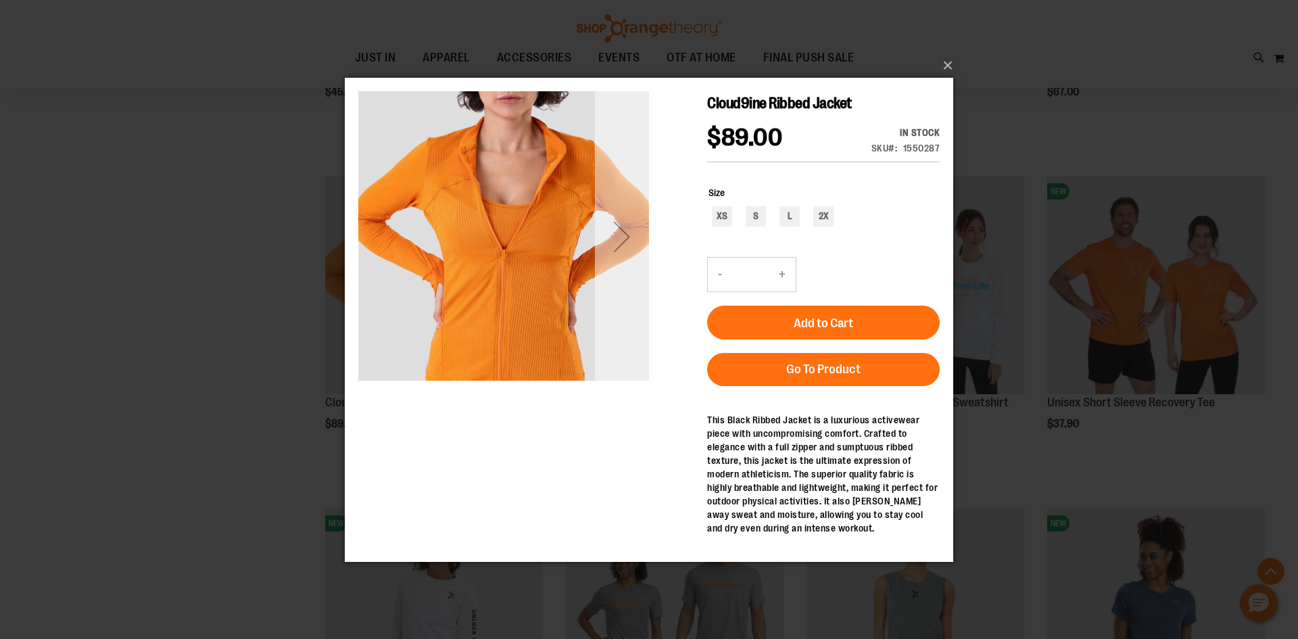
click at [615, 247] on div "Next" at bounding box center [622, 236] width 54 height 54
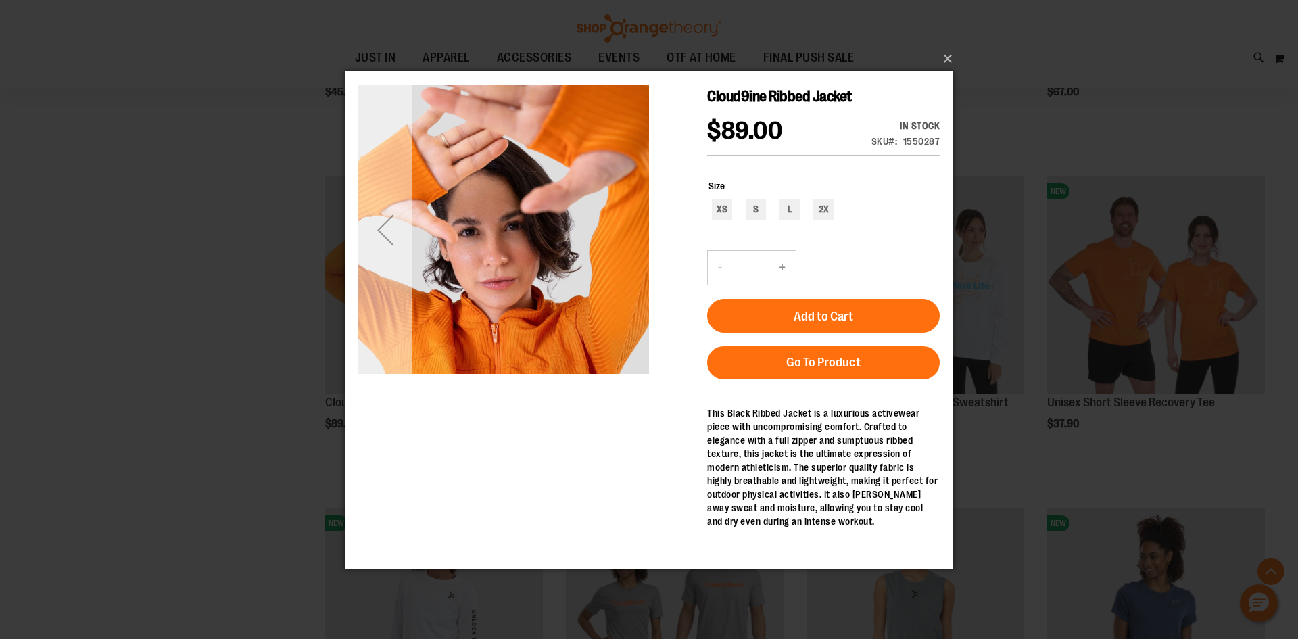
click at [402, 236] on div "Previous" at bounding box center [385, 229] width 54 height 54
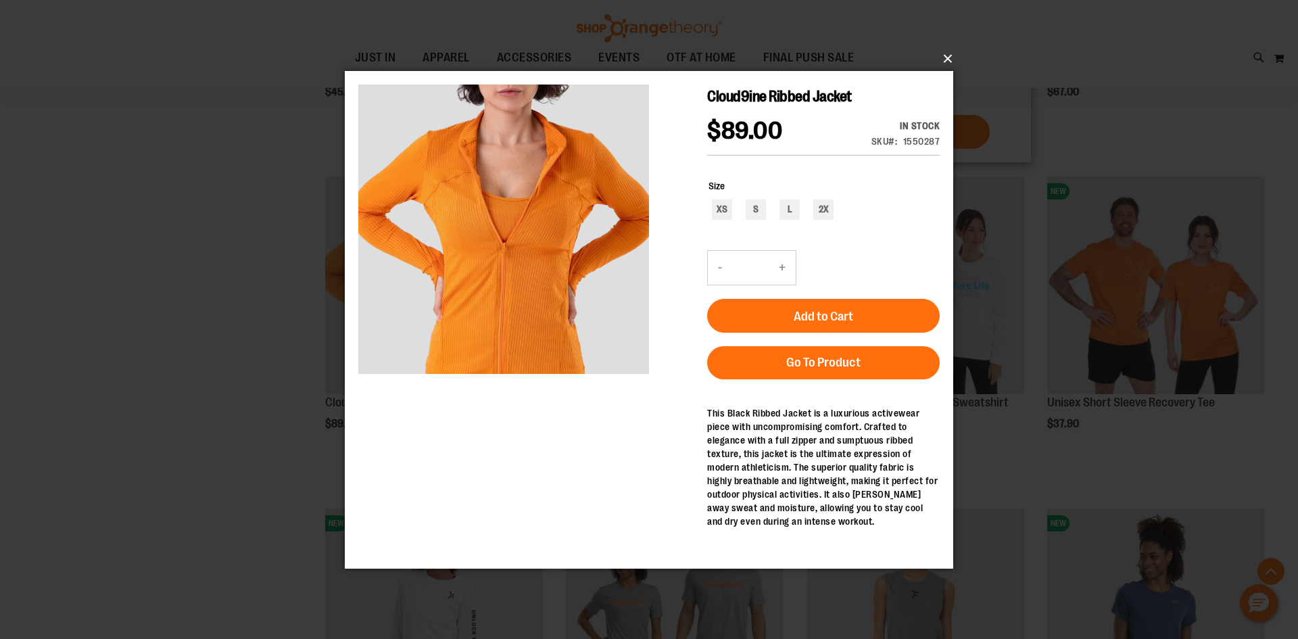
drag, startPoint x: 947, startPoint y: 55, endPoint x: 904, endPoint y: 98, distance: 61.2
click at [947, 55] on button "×" at bounding box center [653, 59] width 608 height 30
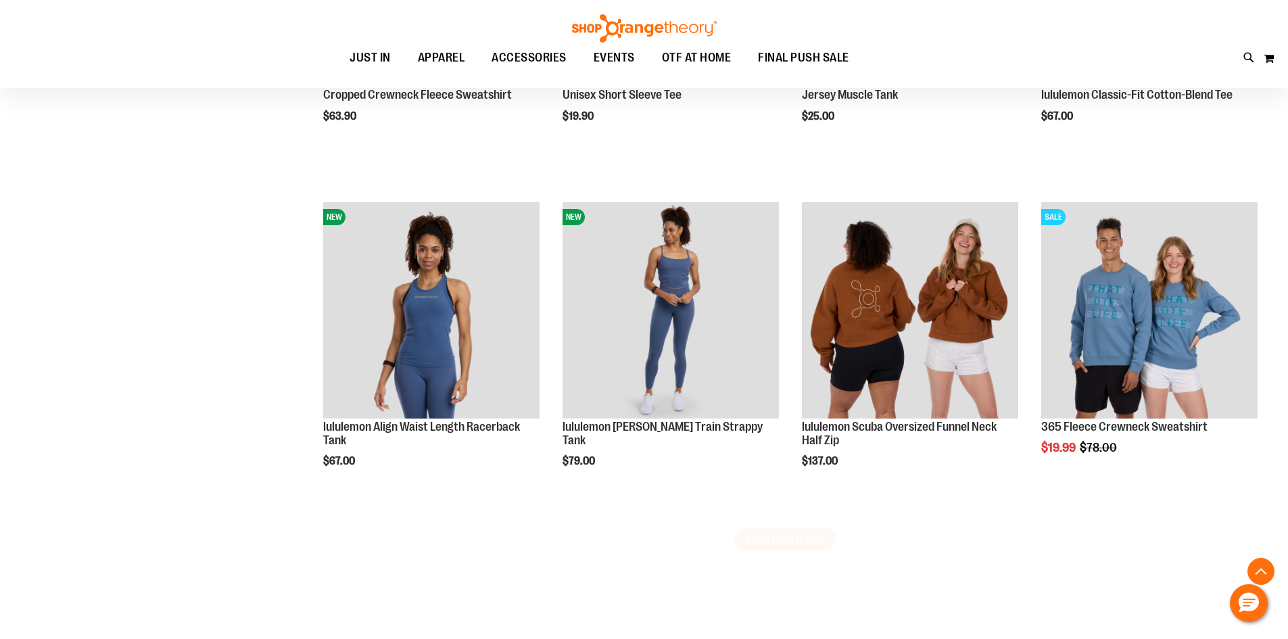
scroll to position [9734, 0]
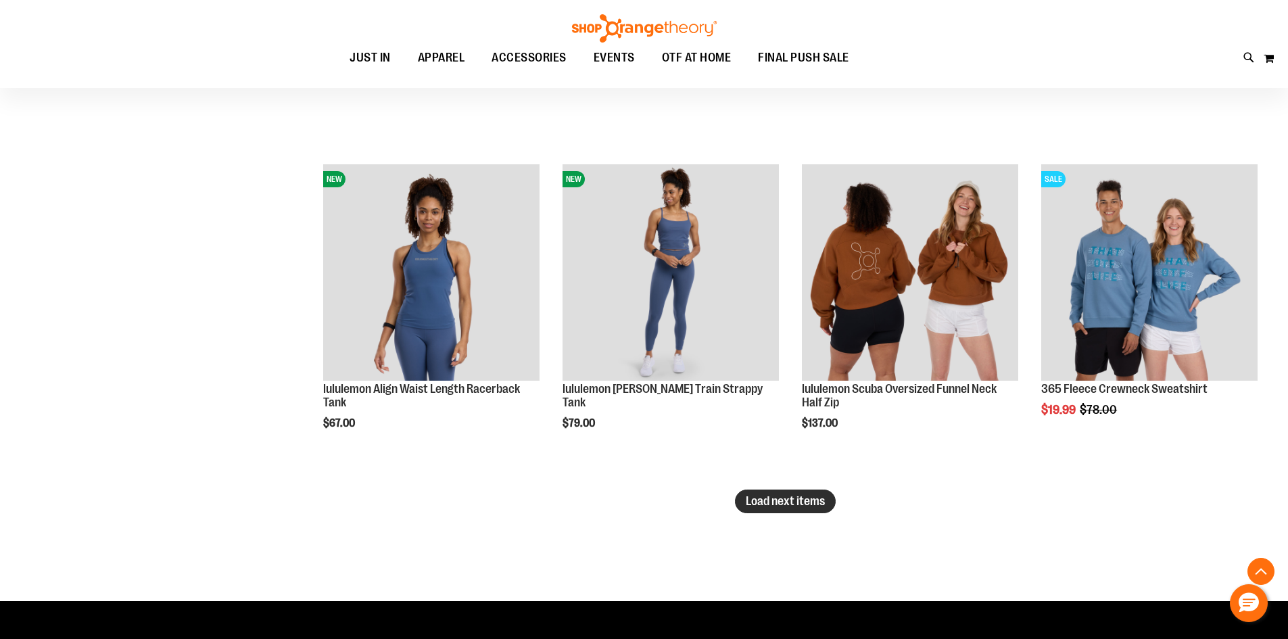
click at [756, 507] on span "Load next items" at bounding box center [785, 501] width 79 height 14
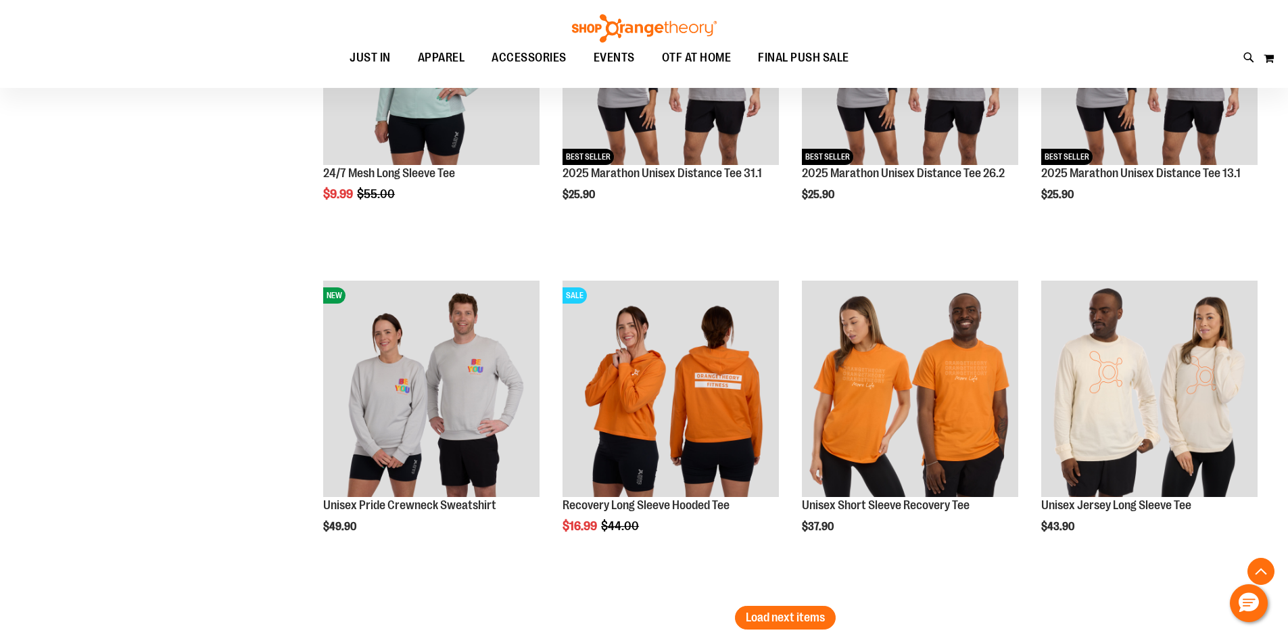
scroll to position [10748, 0]
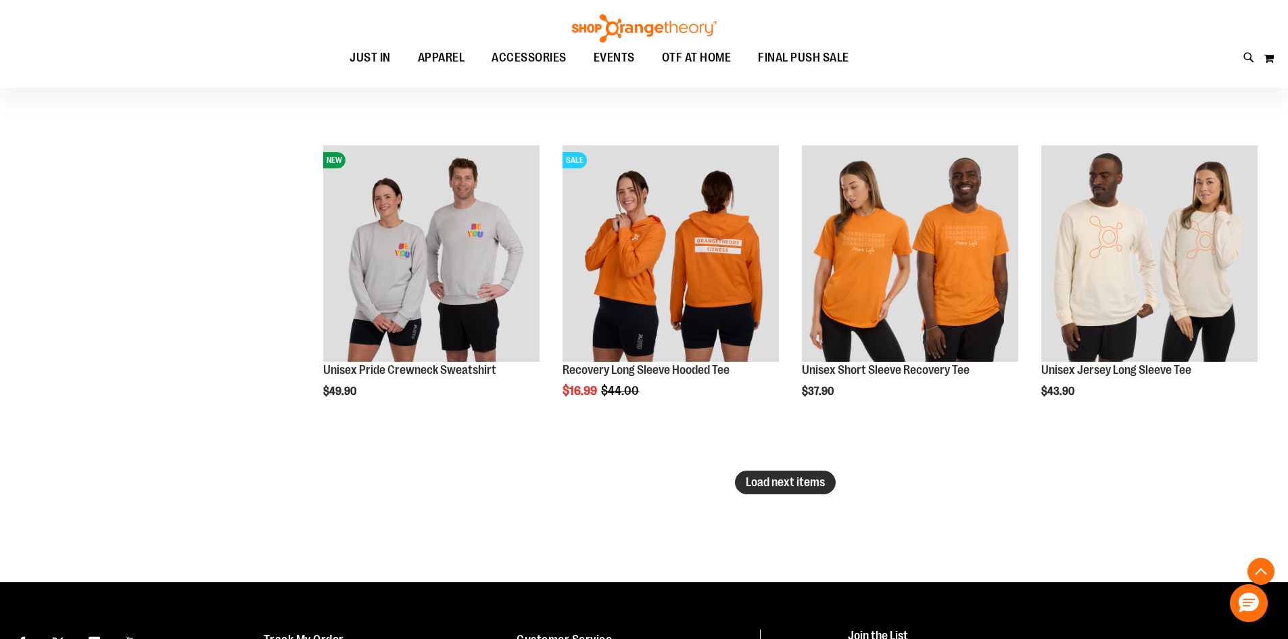
click at [767, 483] on span "Load next items" at bounding box center [785, 482] width 79 height 14
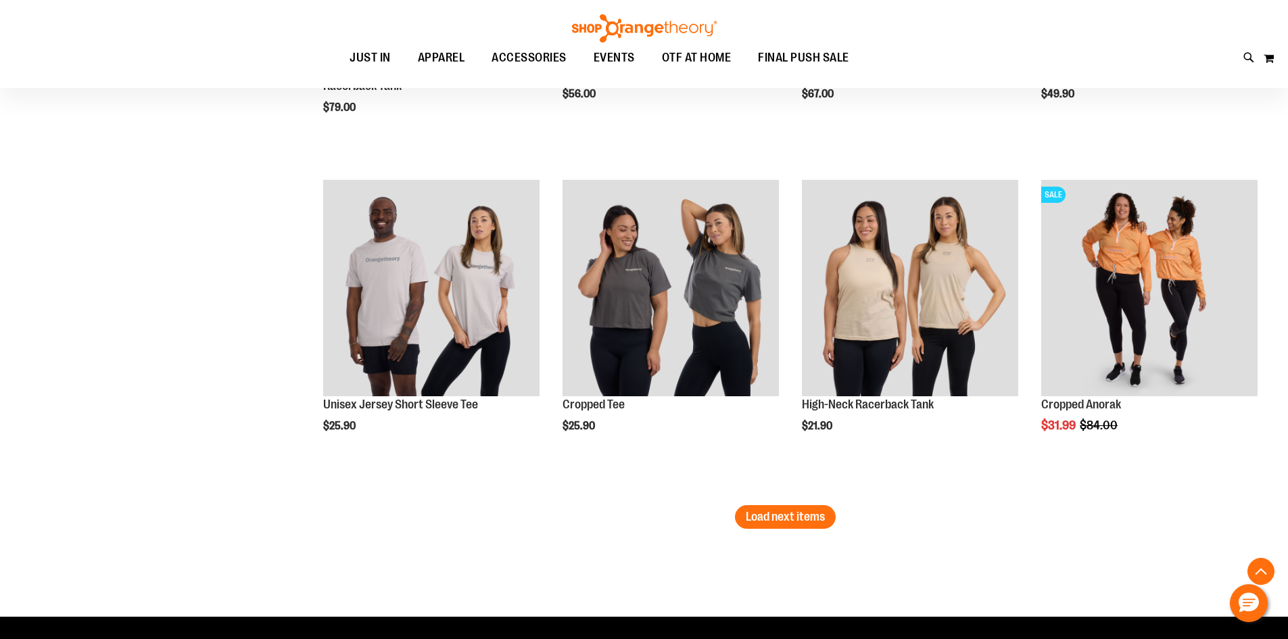
scroll to position [11762, 0]
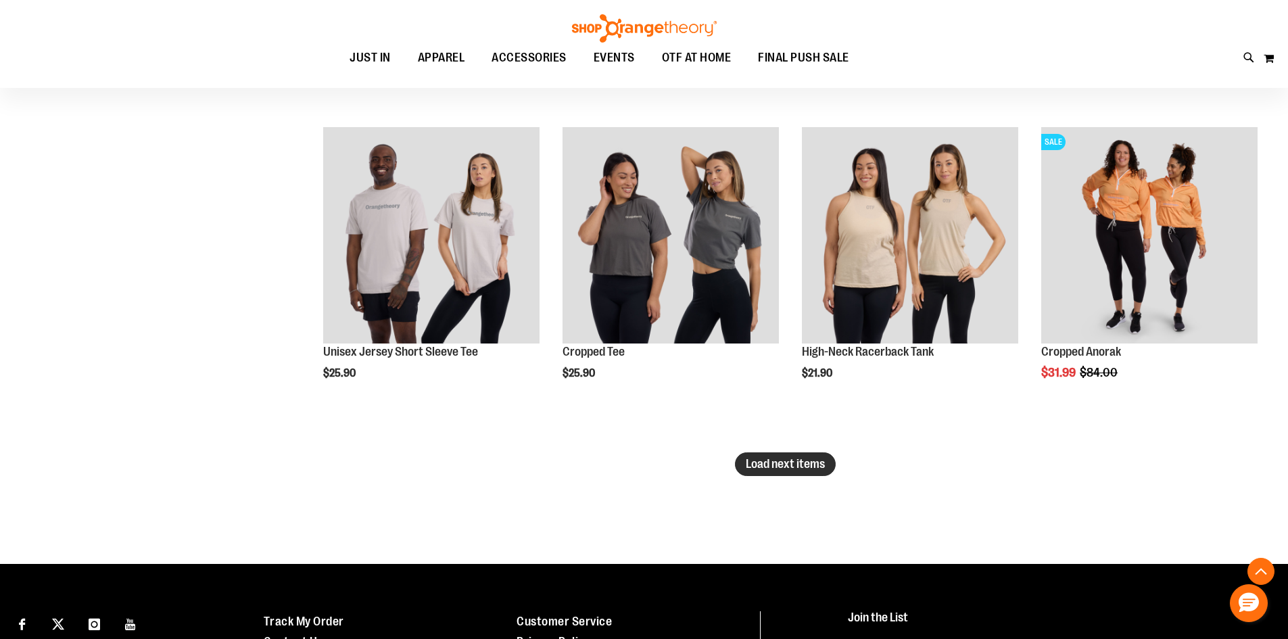
click at [821, 460] on span "Load next items" at bounding box center [785, 464] width 79 height 14
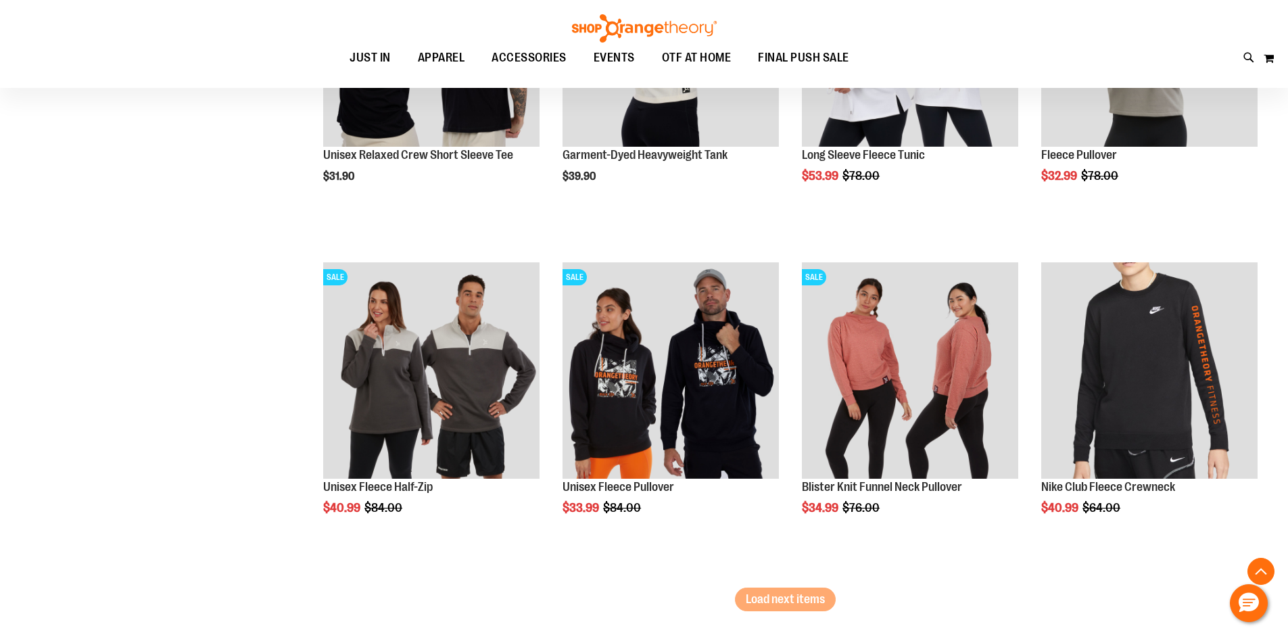
scroll to position [12641, 0]
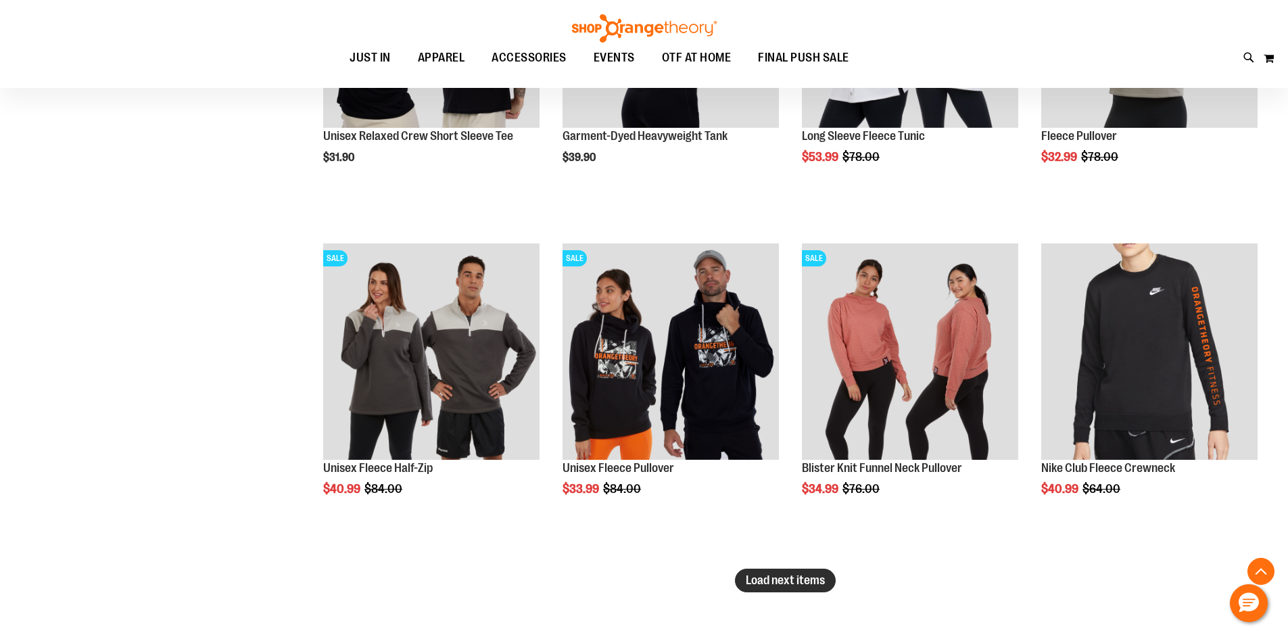
click at [808, 578] on span "Load next items" at bounding box center [785, 580] width 79 height 14
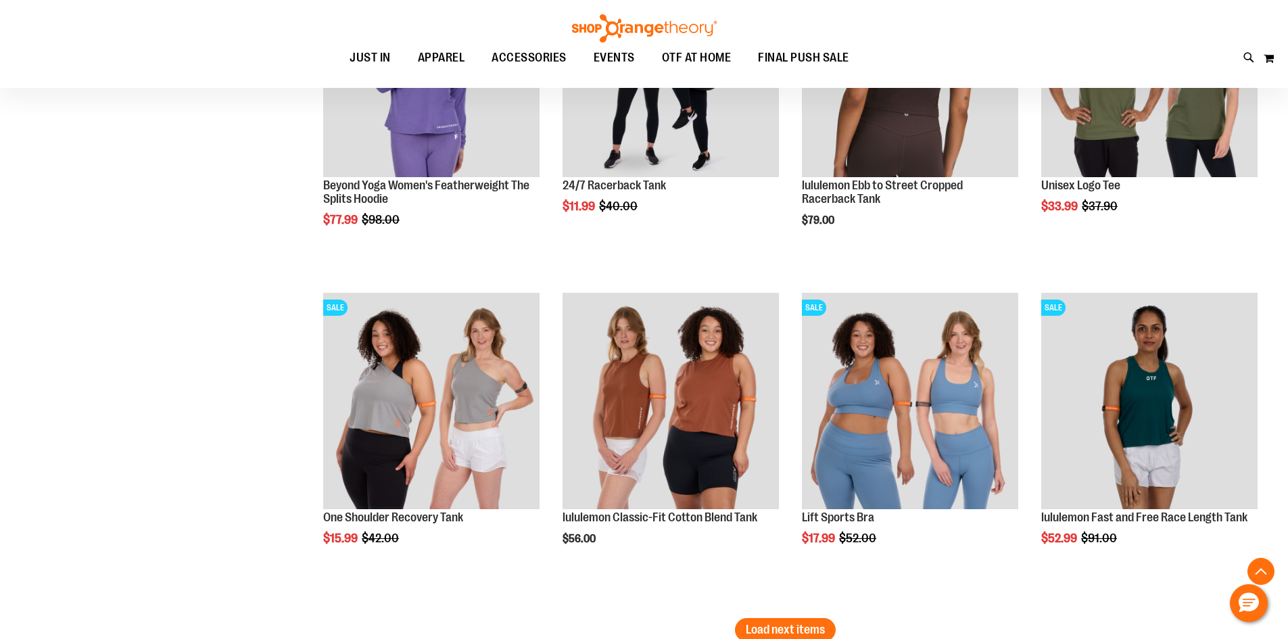
scroll to position [13790, 0]
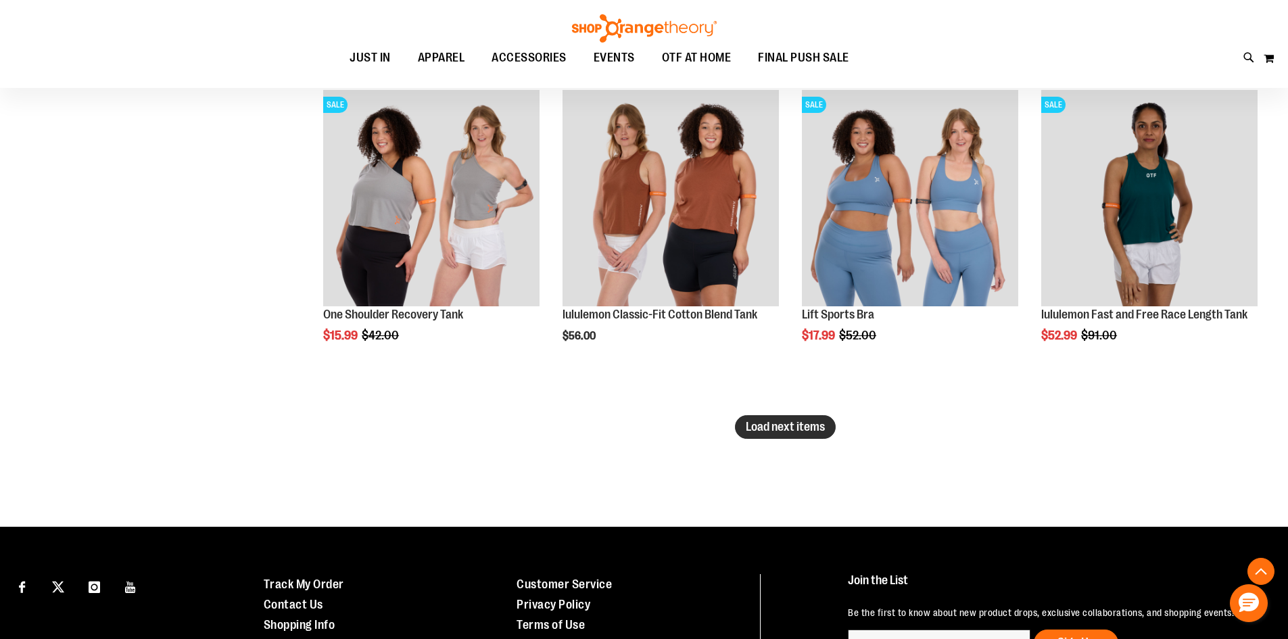
click at [779, 428] on span "Load next items" at bounding box center [785, 427] width 79 height 14
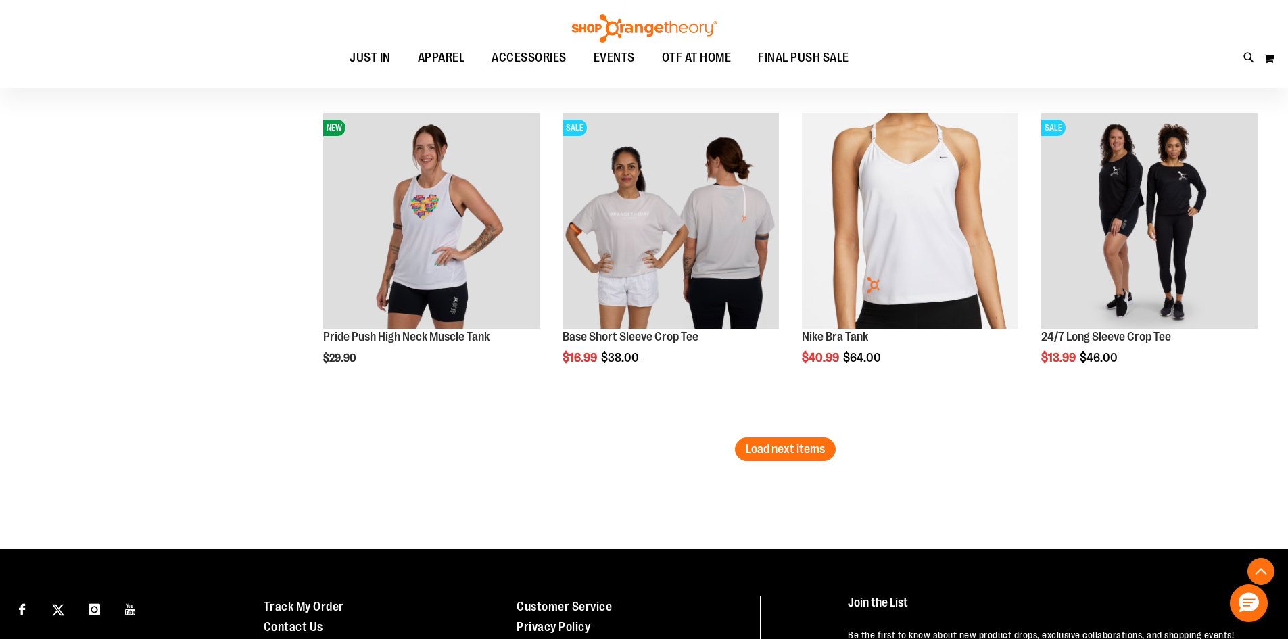
scroll to position [14804, 0]
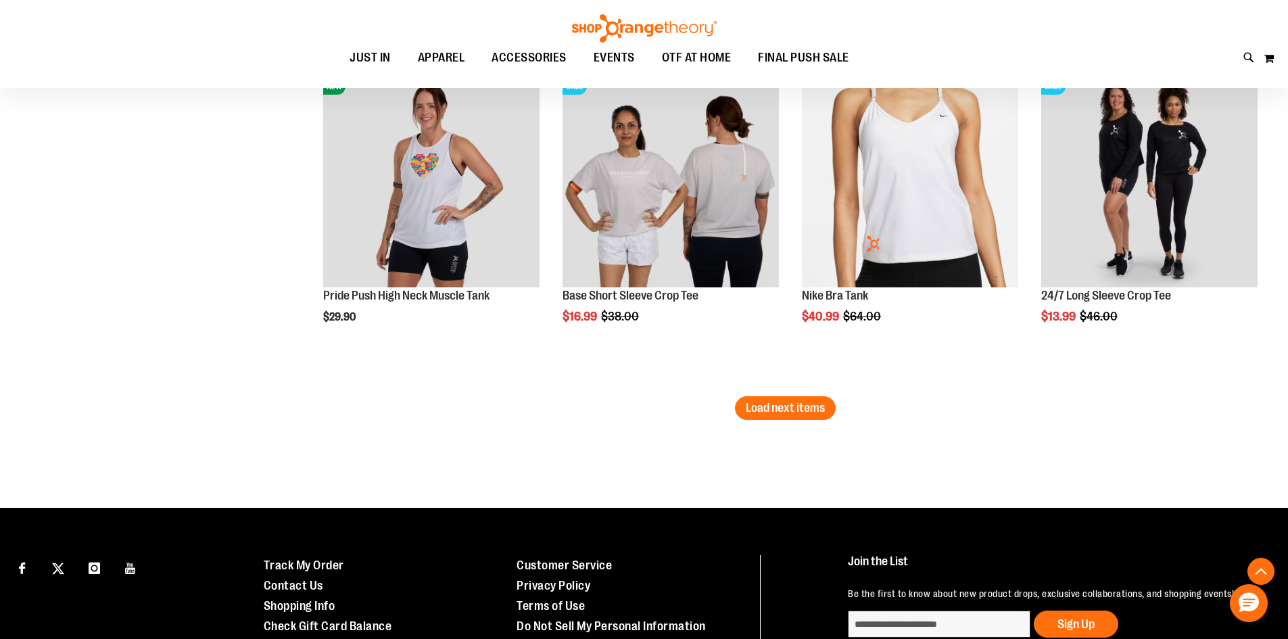
click at [790, 414] on span "Load next items" at bounding box center [785, 408] width 79 height 14
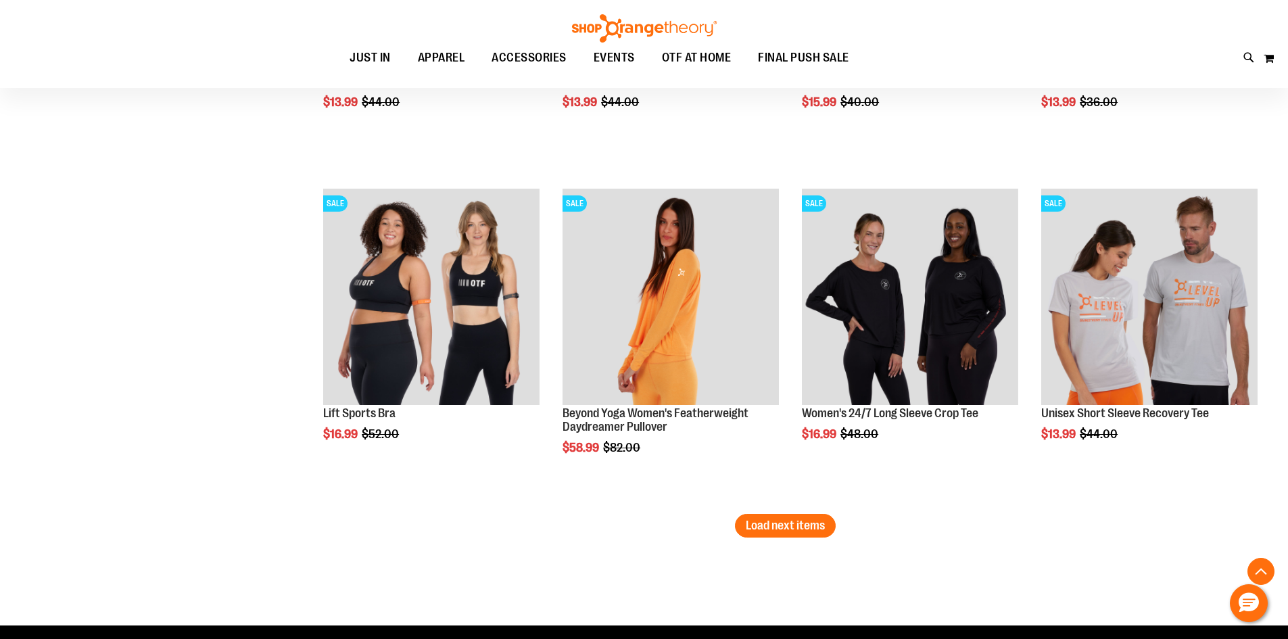
scroll to position [15683, 0]
drag, startPoint x: 825, startPoint y: 532, endPoint x: 825, endPoint y: 525, distance: 6.8
click at [825, 533] on button "Load next items" at bounding box center [785, 525] width 101 height 24
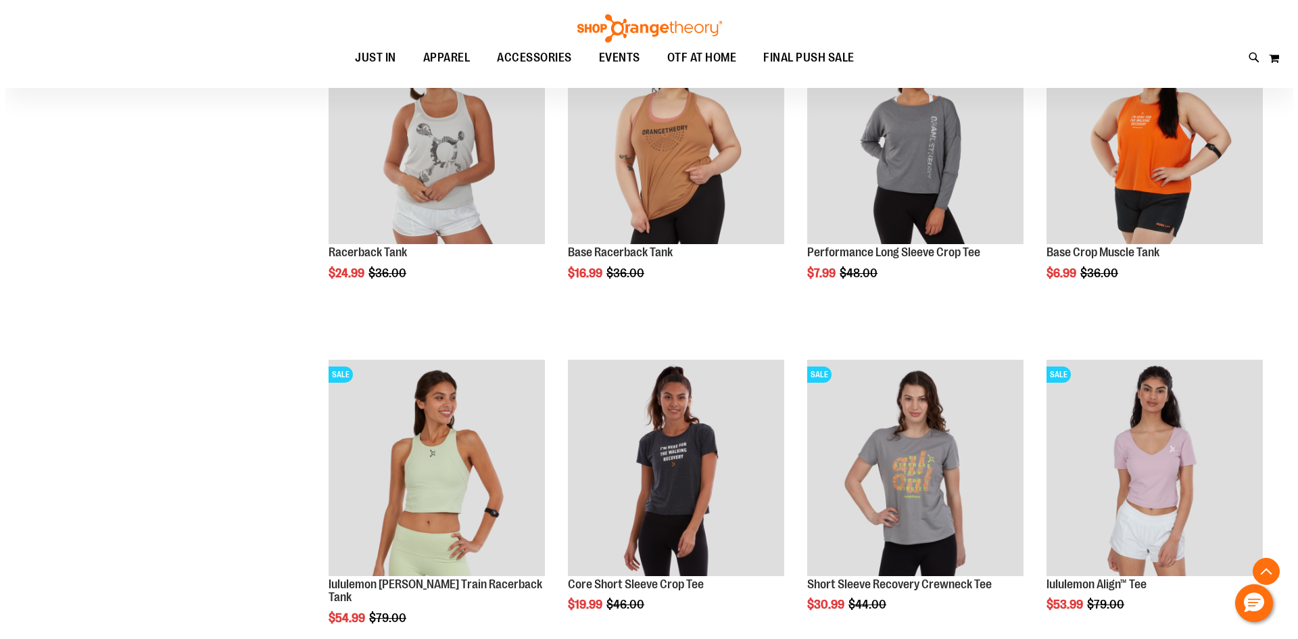
scroll to position [16088, 0]
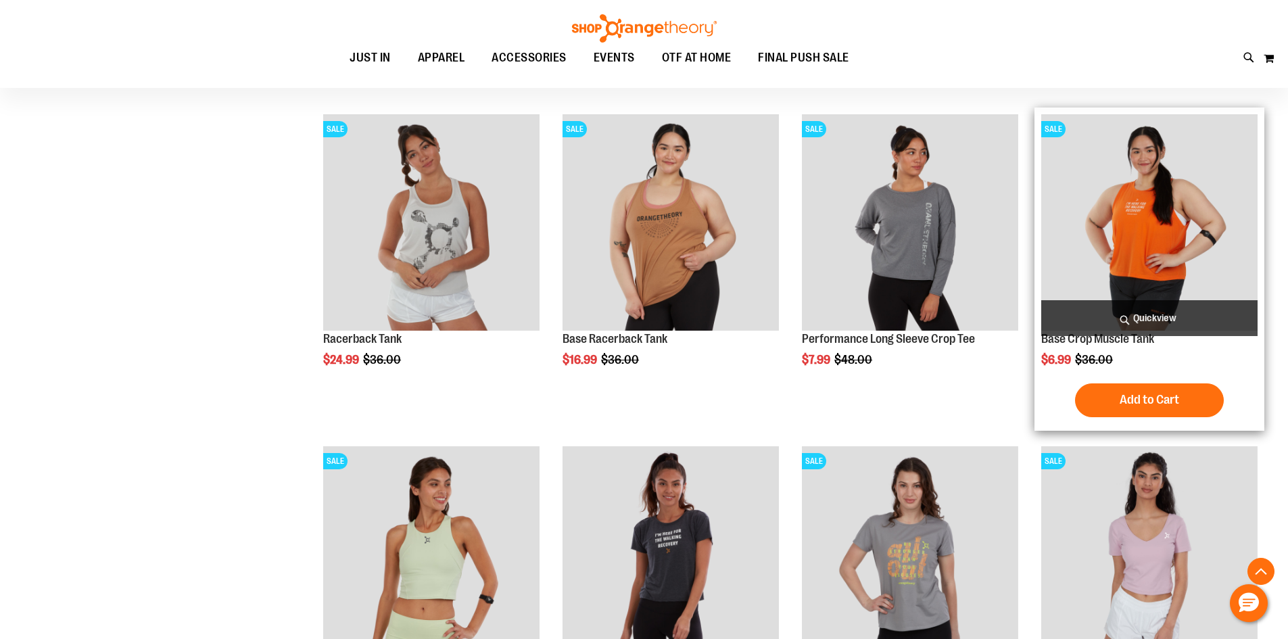
click at [1121, 316] on span "Quickview" at bounding box center [1149, 318] width 216 height 36
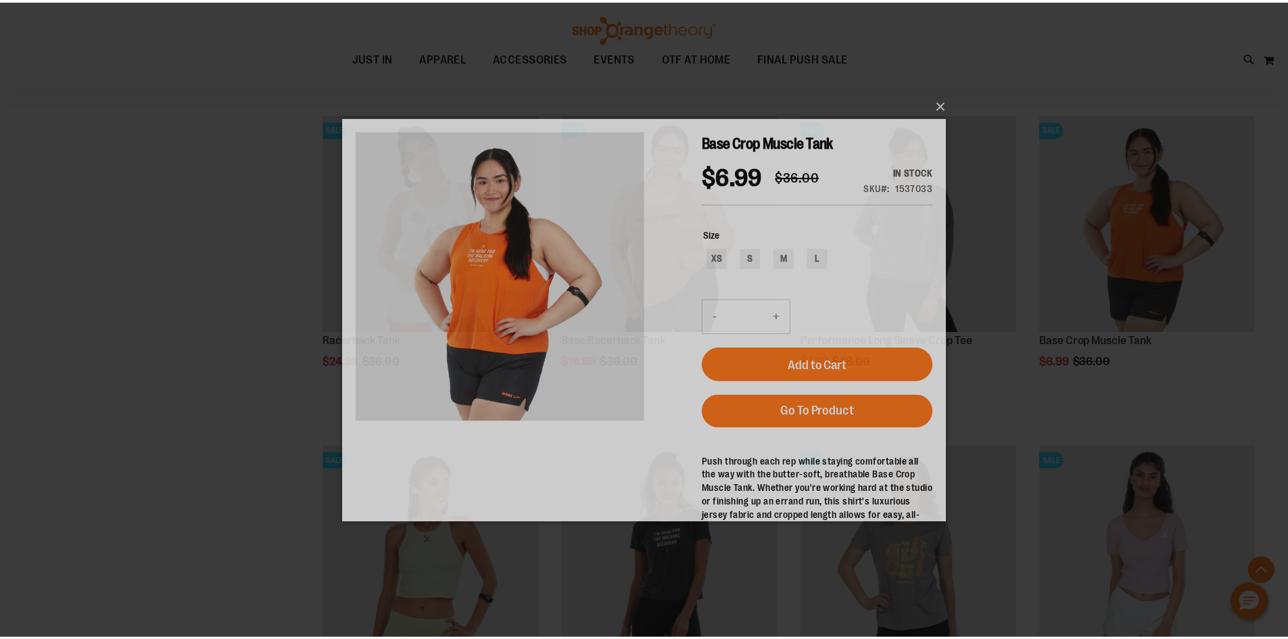
scroll to position [0, 0]
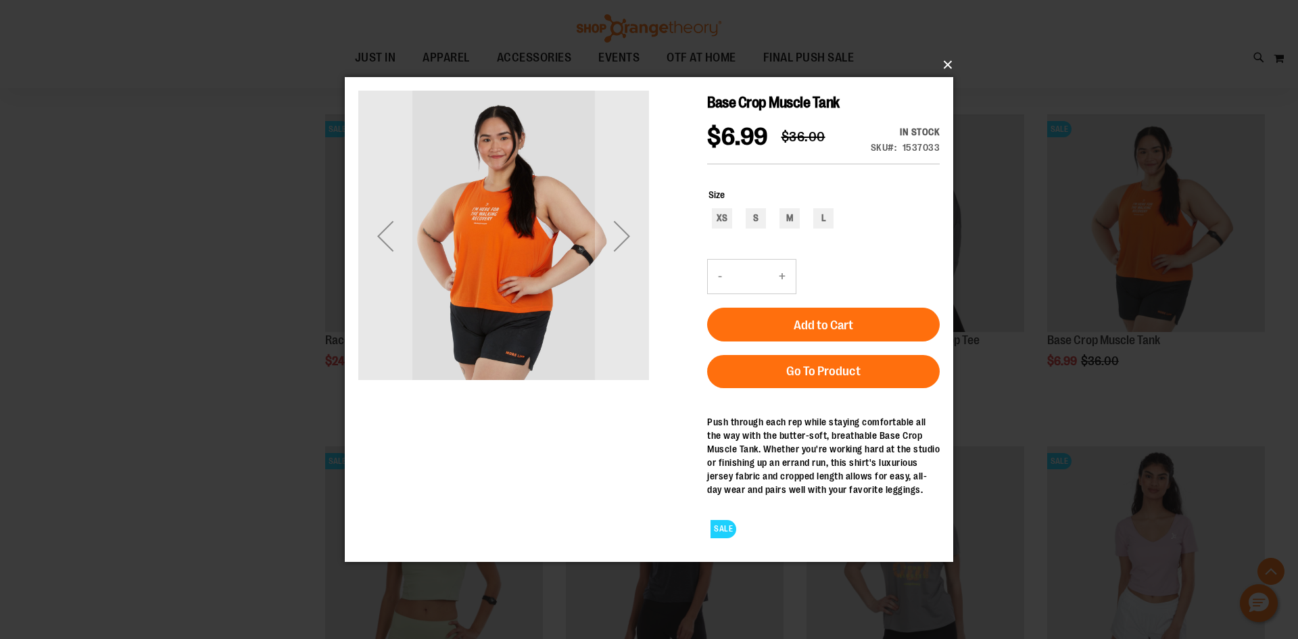
click at [948, 62] on button "×" at bounding box center [653, 65] width 608 height 30
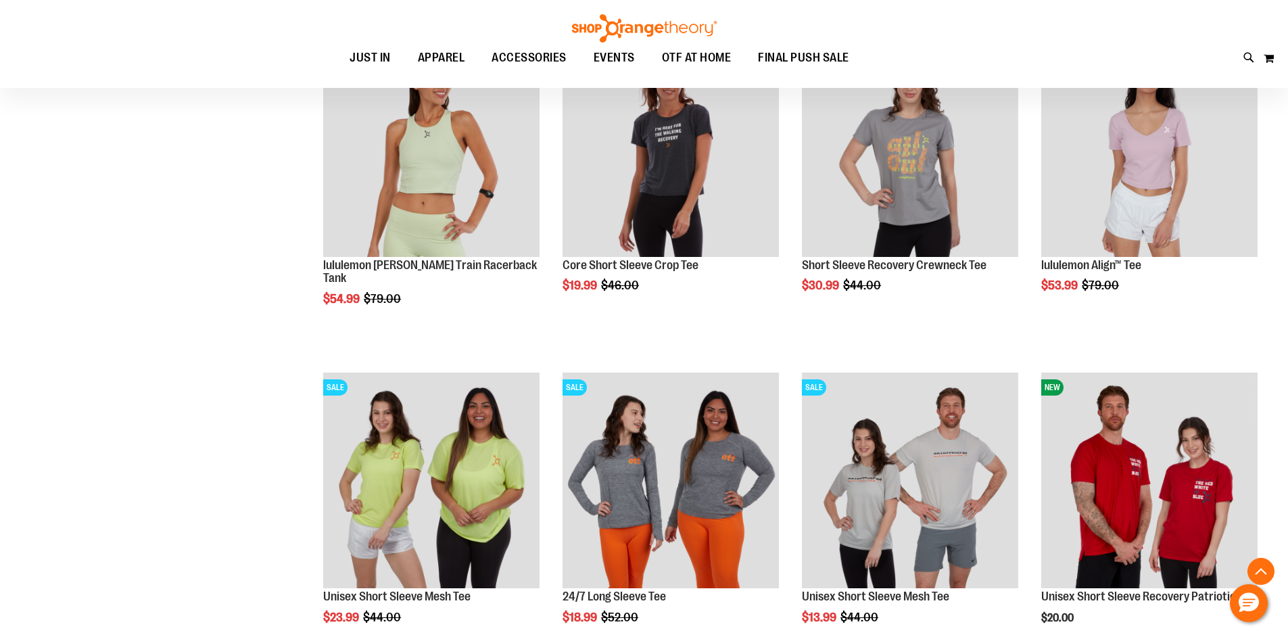
scroll to position [16629, 0]
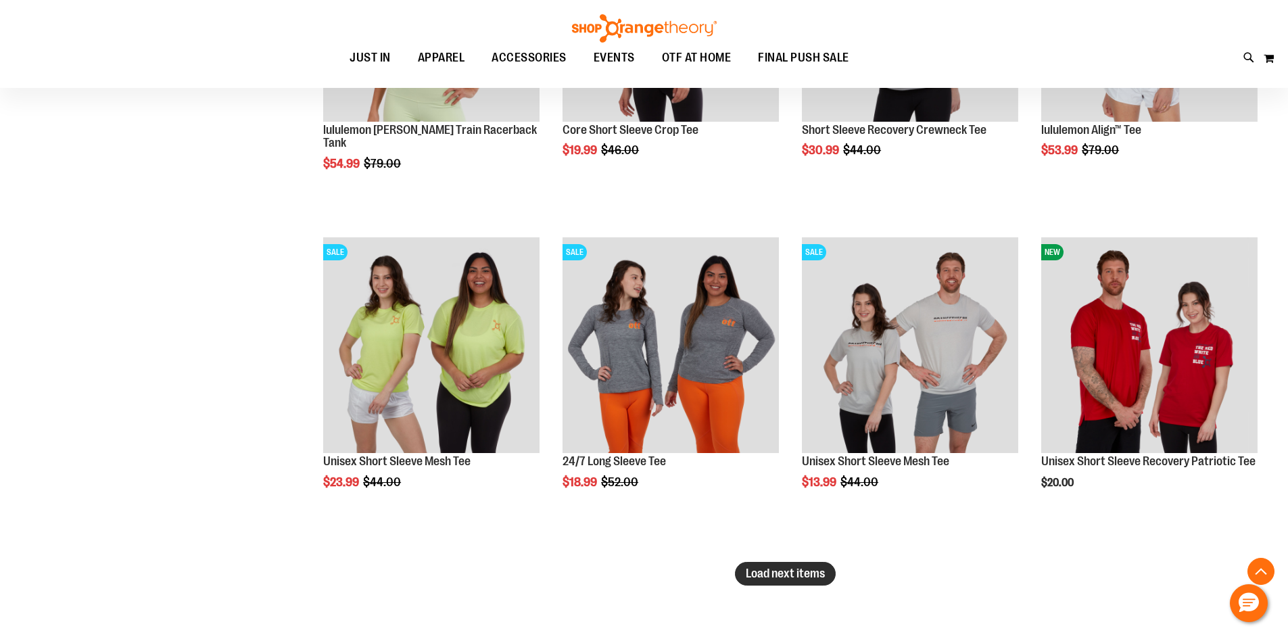
click at [796, 570] on span "Load next items" at bounding box center [785, 573] width 79 height 14
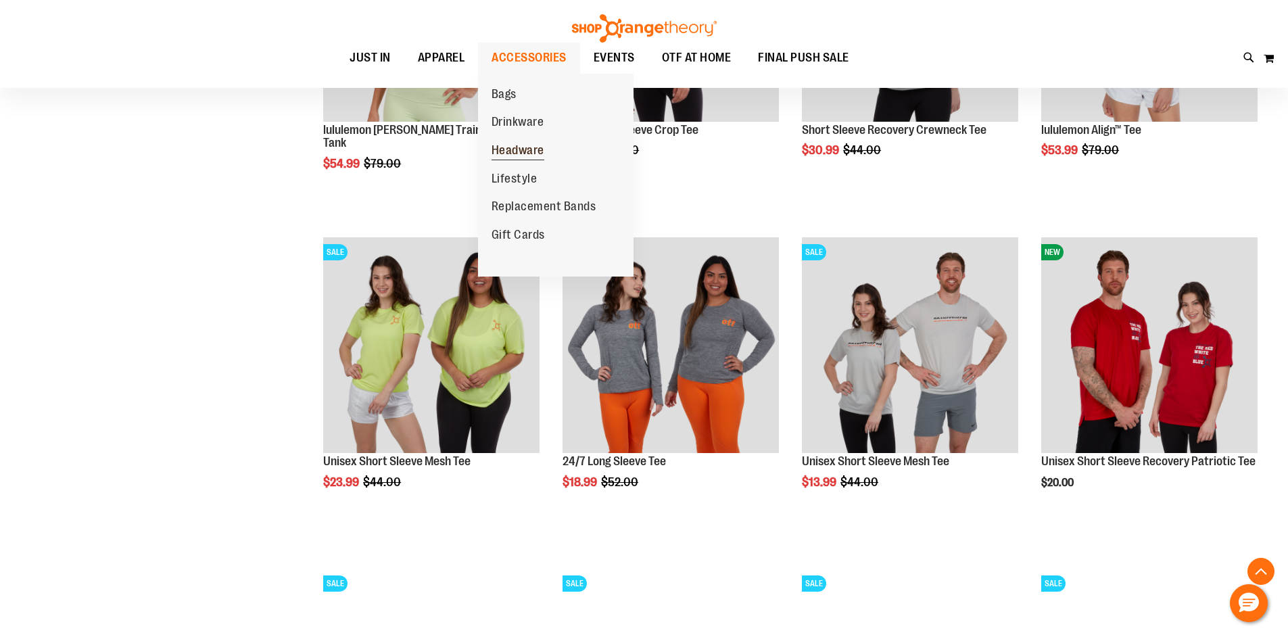
click at [528, 151] on span "Headware" at bounding box center [517, 151] width 53 height 17
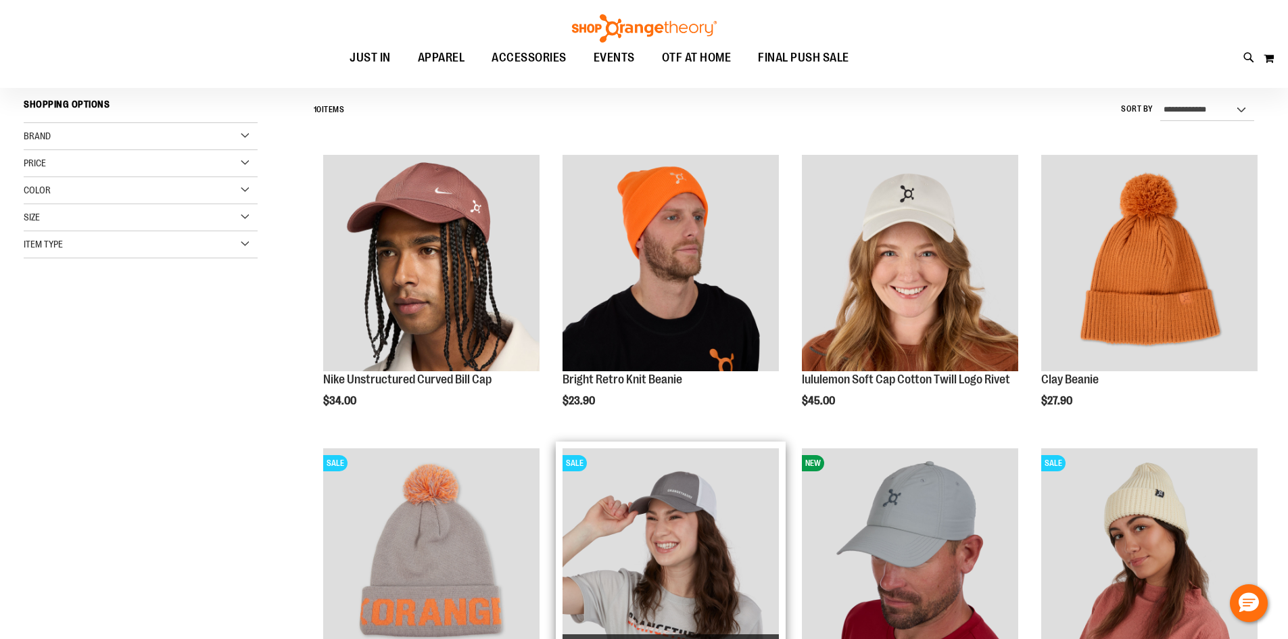
scroll to position [67, 0]
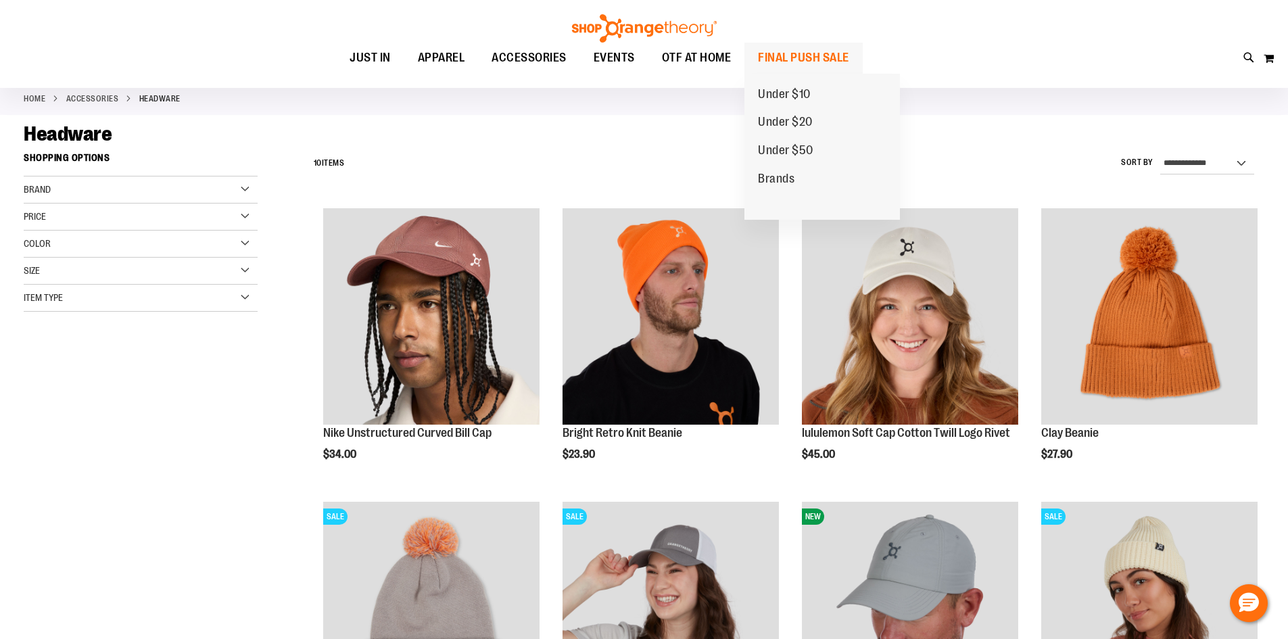
click at [777, 64] on span "FINAL PUSH SALE" at bounding box center [803, 58] width 91 height 30
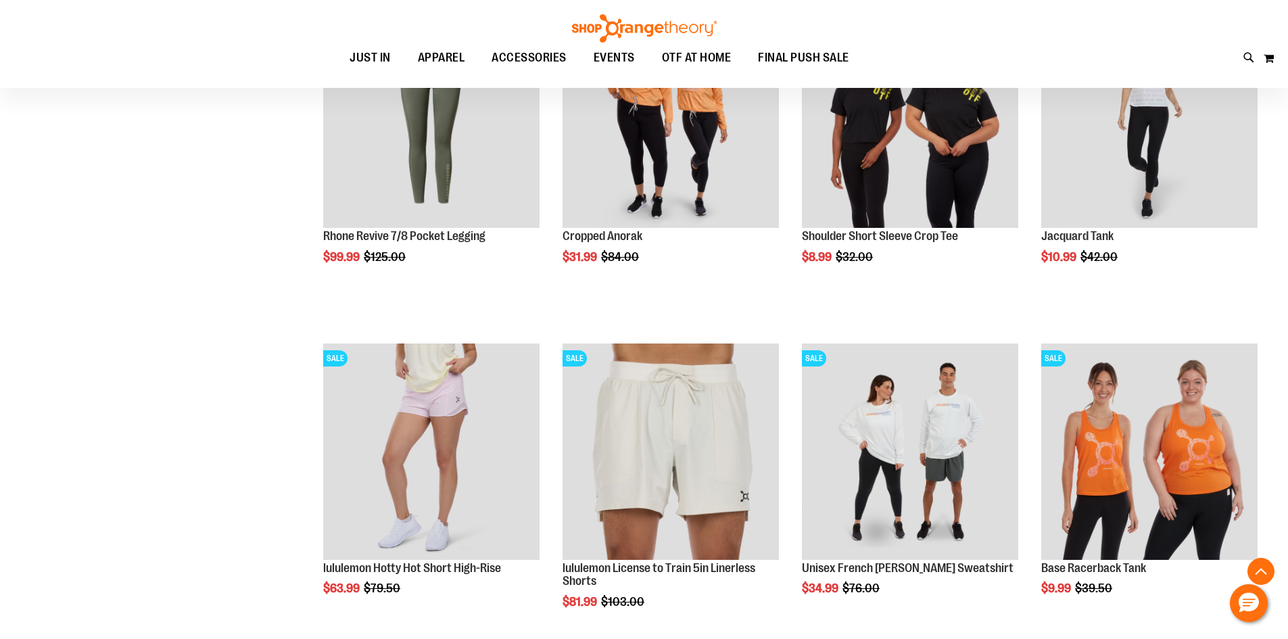
scroll to position [1344, 0]
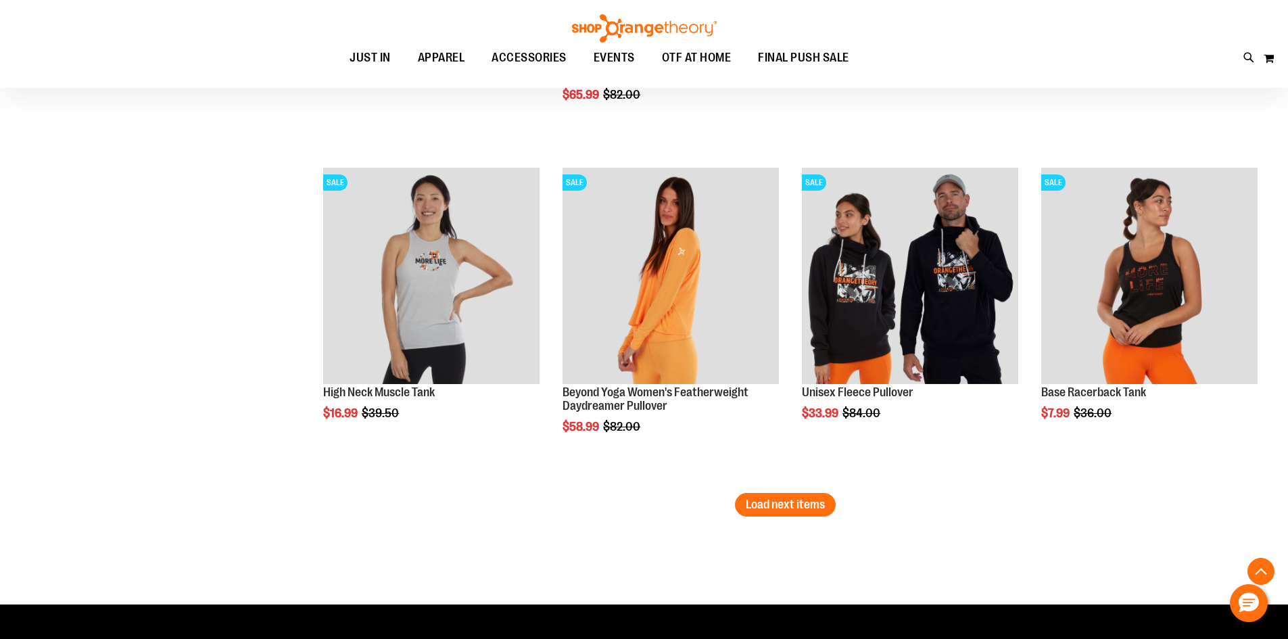
scroll to position [2899, 0]
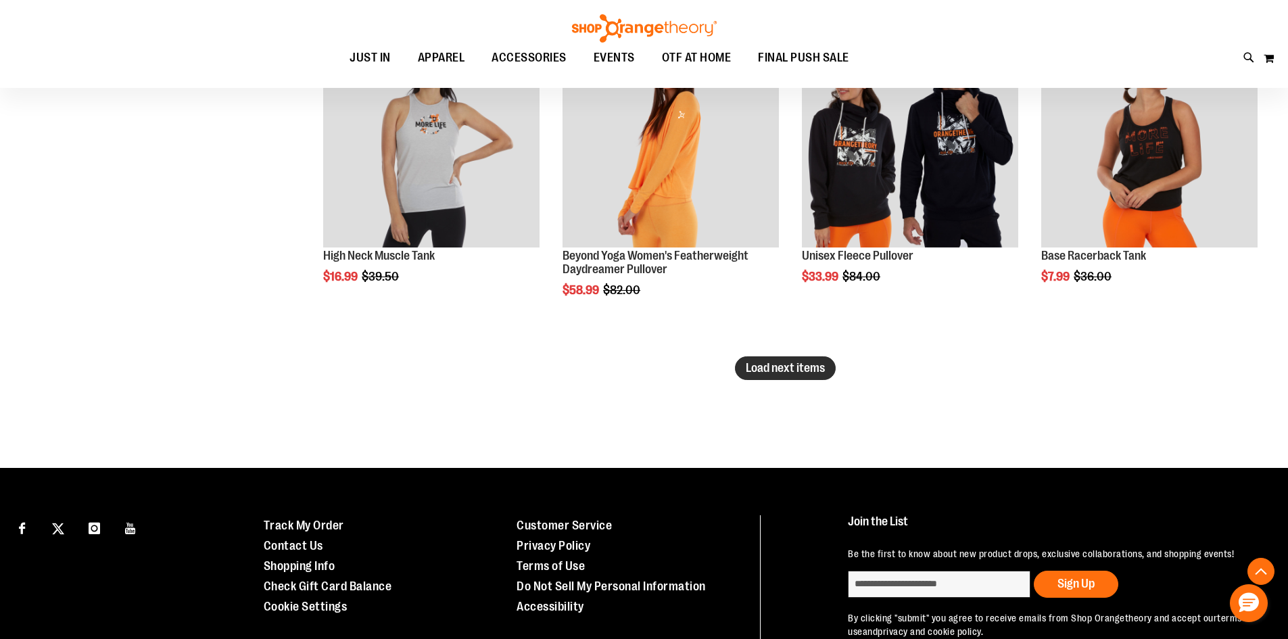
click at [814, 372] on span "Load next items" at bounding box center [785, 368] width 79 height 14
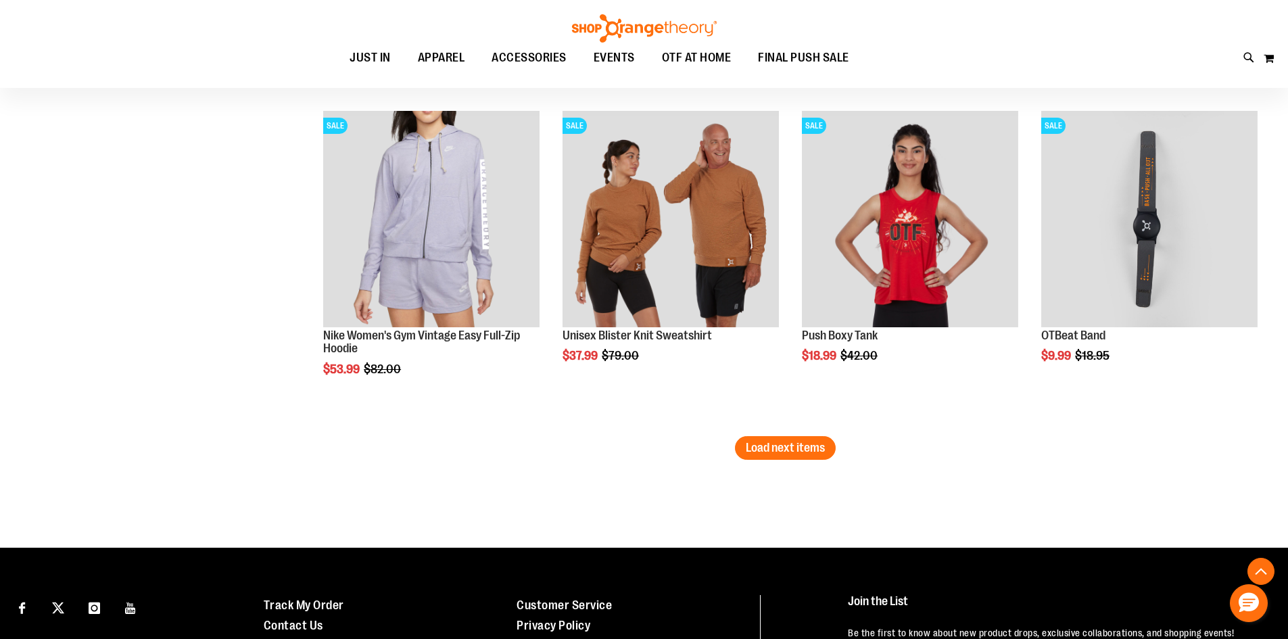
scroll to position [3845, 0]
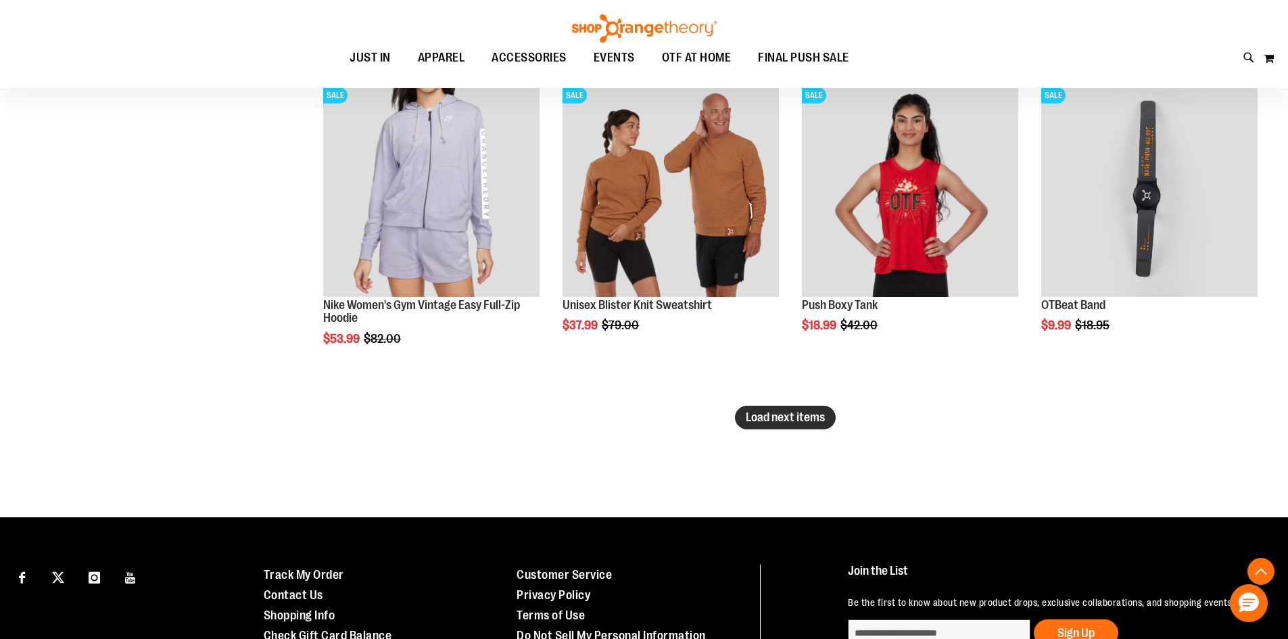
click at [792, 418] on span "Load next items" at bounding box center [785, 417] width 79 height 14
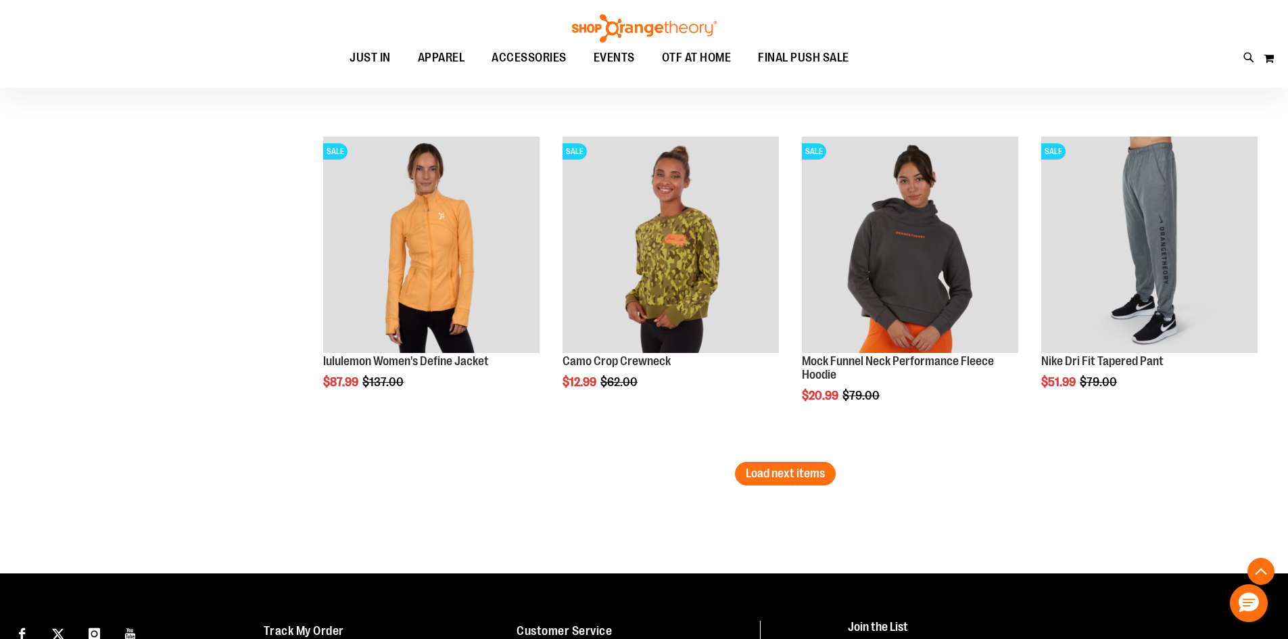
scroll to position [4792, 0]
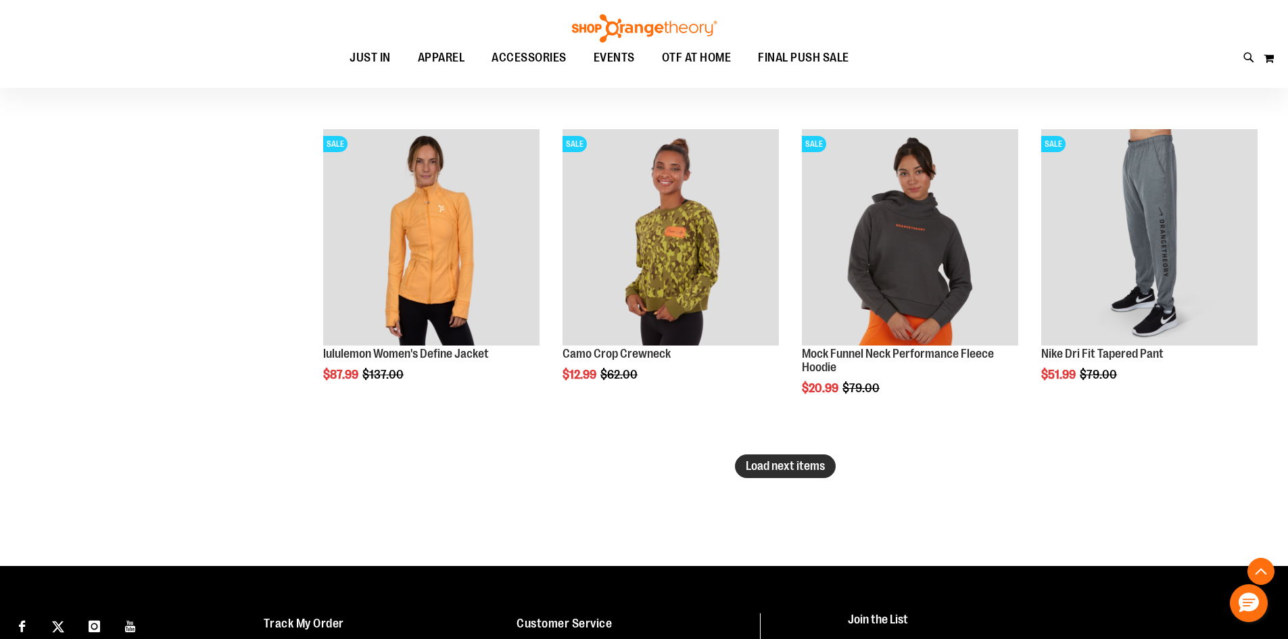
click at [796, 462] on span "Load next items" at bounding box center [785, 466] width 79 height 14
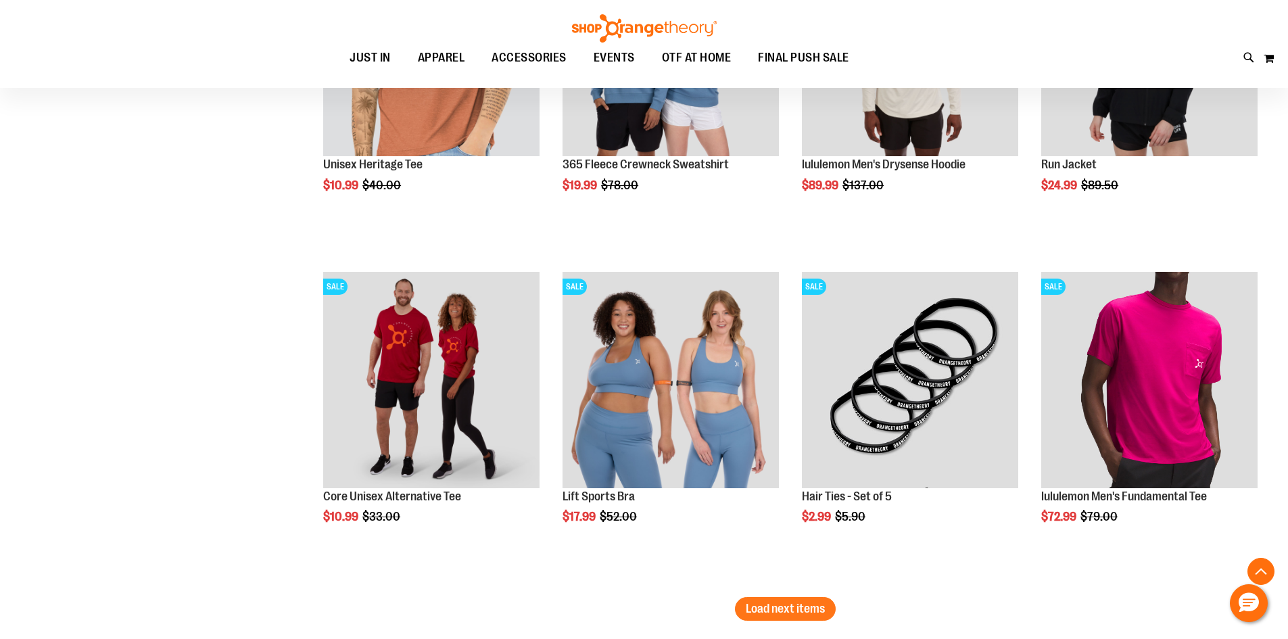
scroll to position [5670, 0]
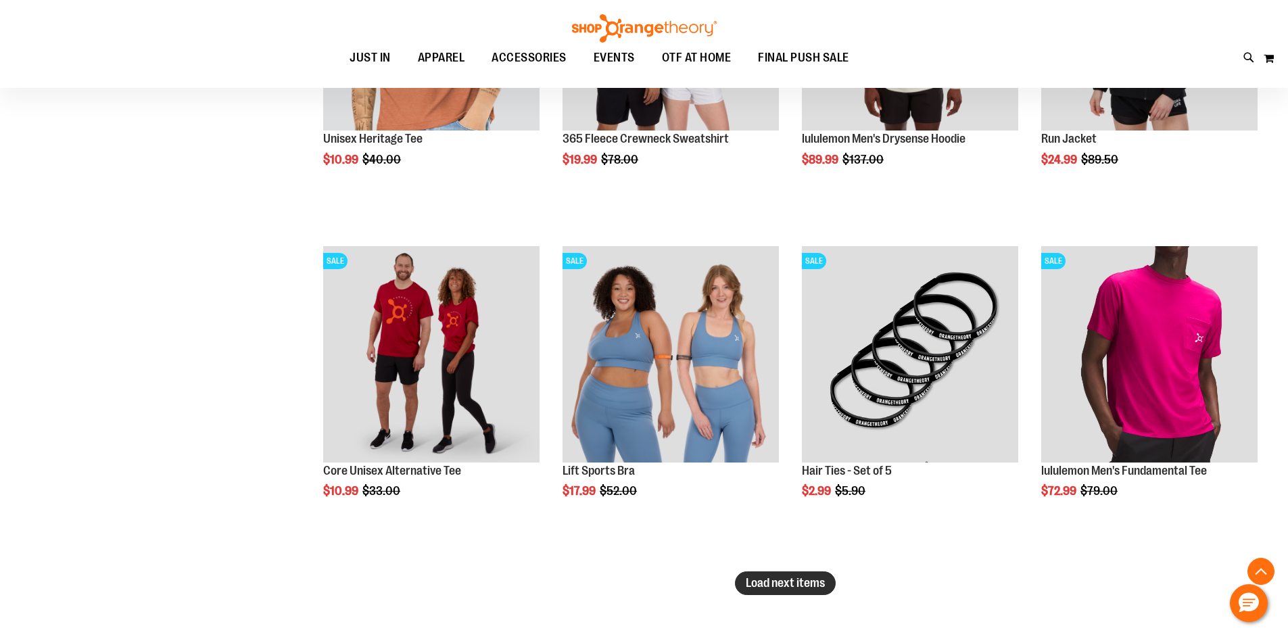
click at [798, 585] on span "Load next items" at bounding box center [785, 583] width 79 height 14
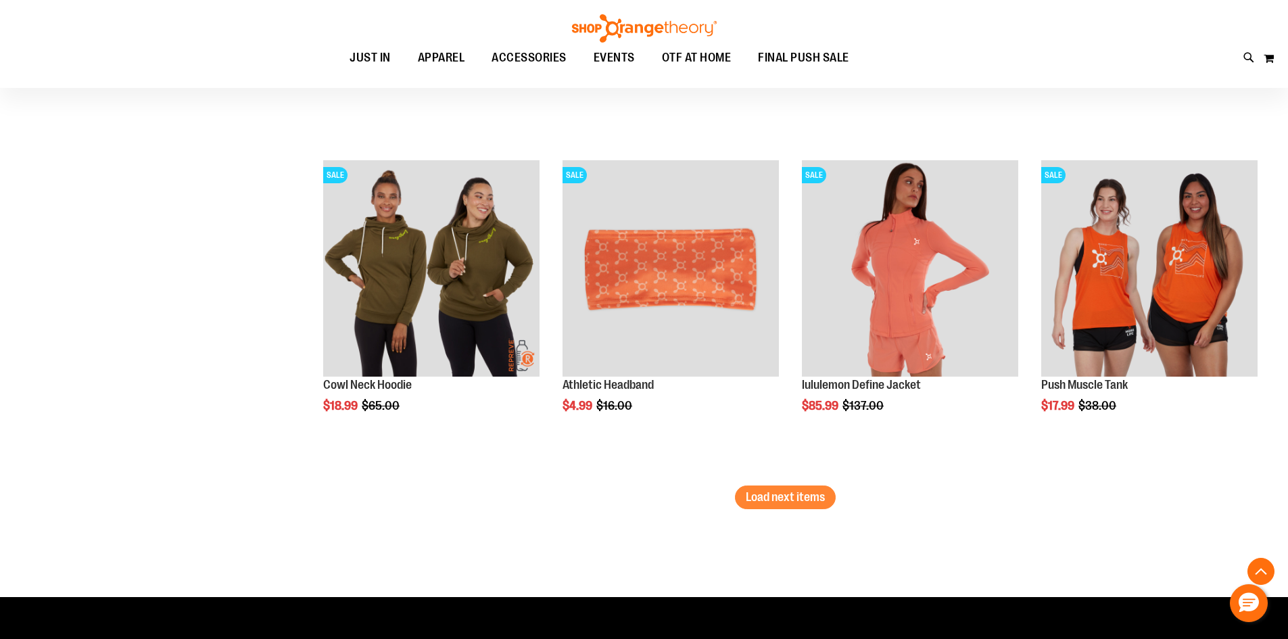
scroll to position [6752, 0]
click at [792, 499] on span "Load next items" at bounding box center [785, 496] width 79 height 14
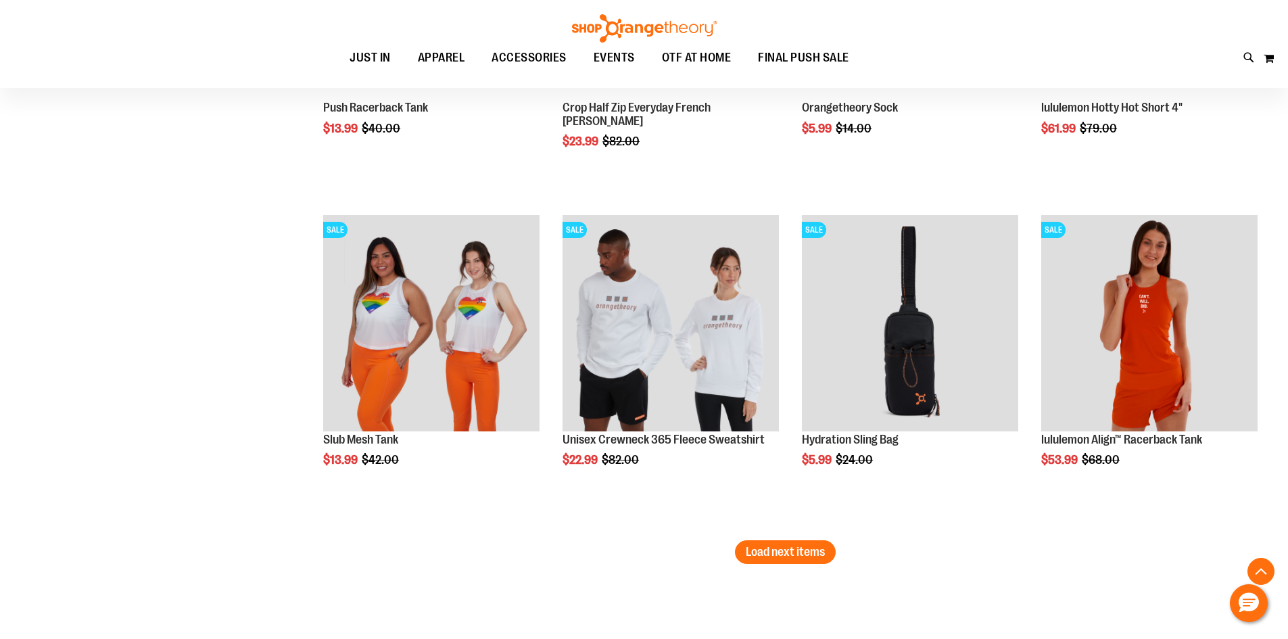
scroll to position [7698, 0]
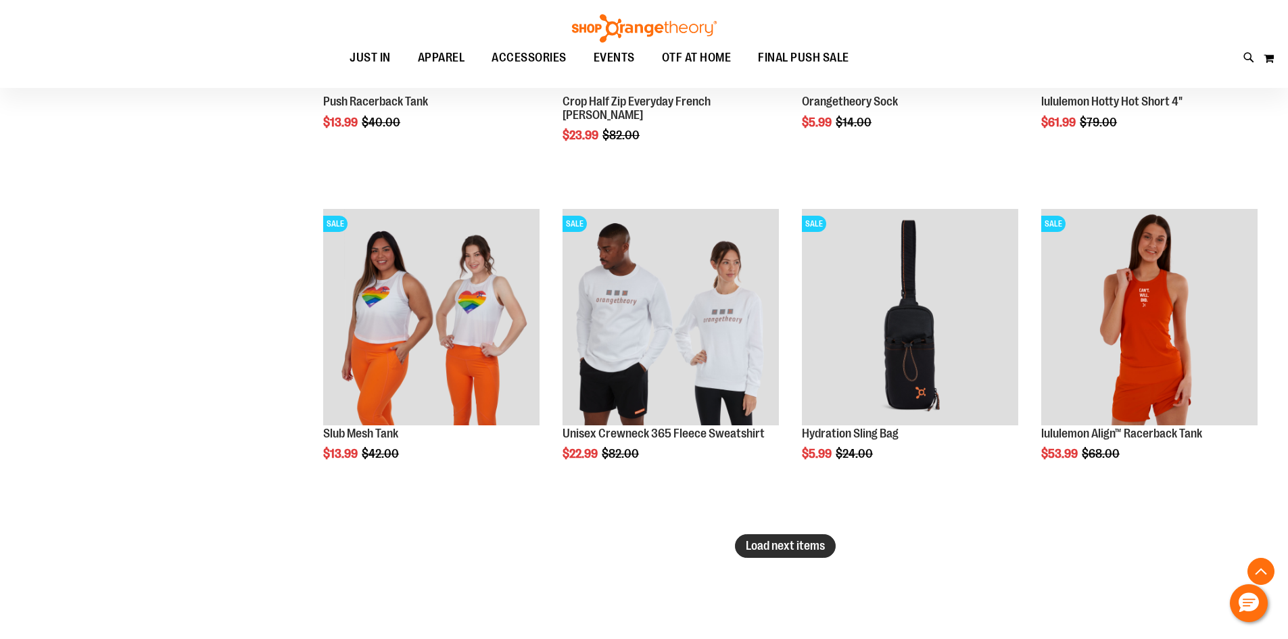
click at [804, 546] on span "Load next items" at bounding box center [785, 546] width 79 height 14
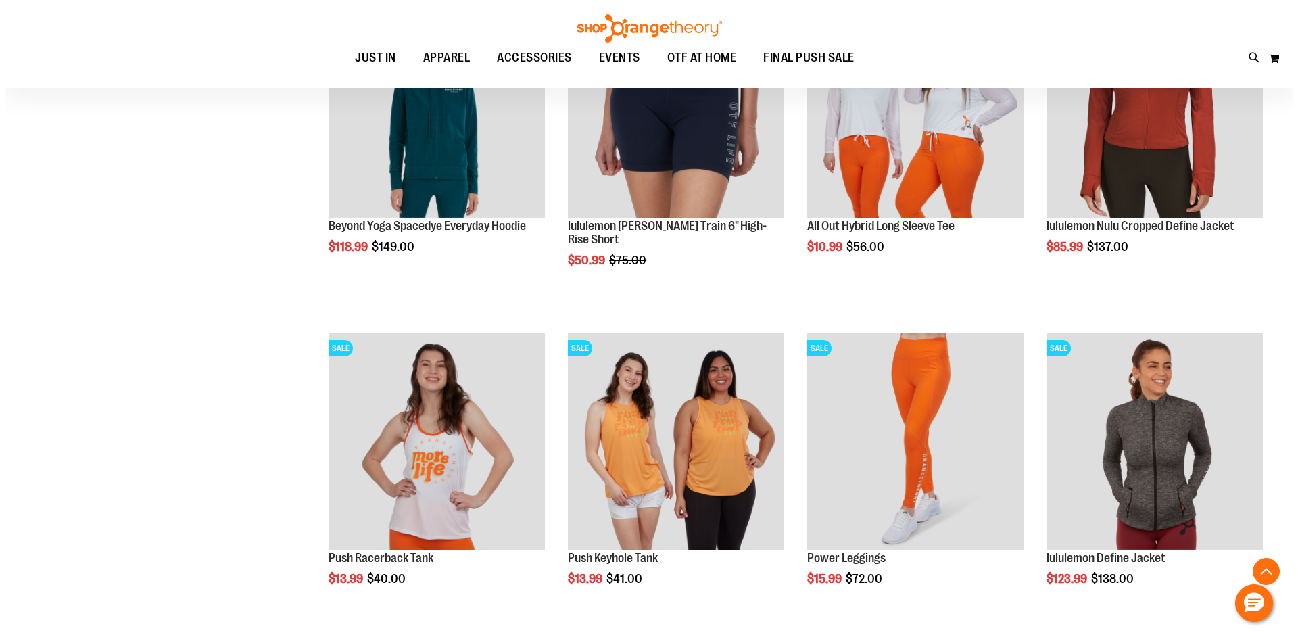
scroll to position [8577, 0]
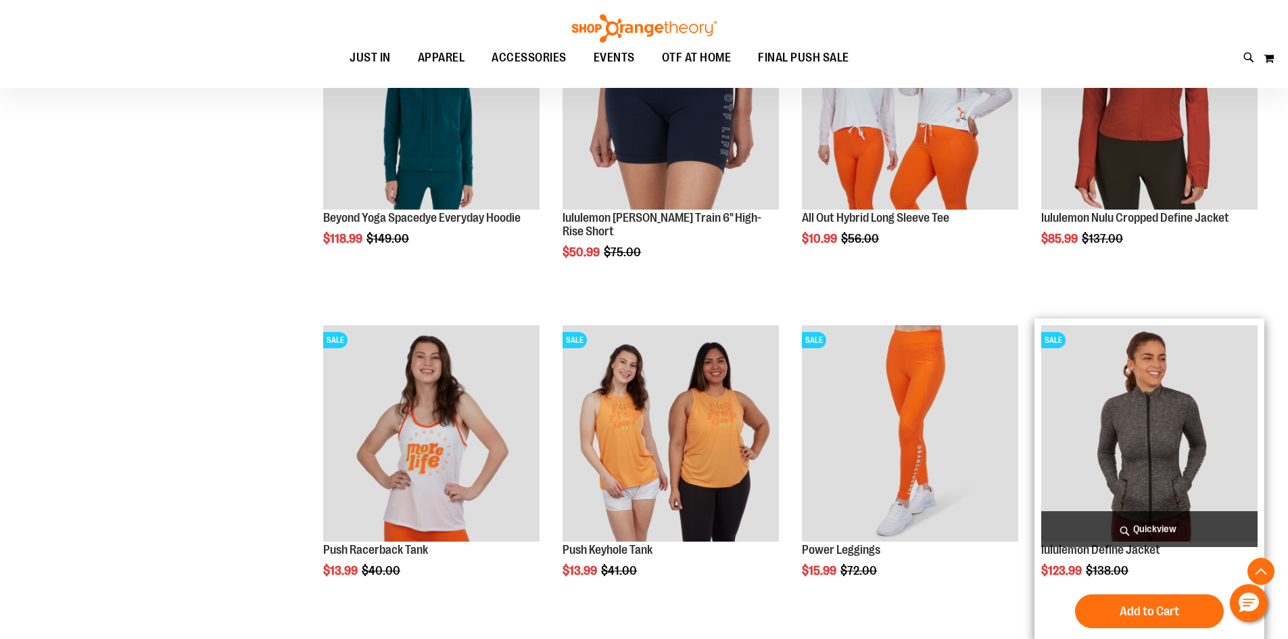
click at [1151, 526] on span "Quickview" at bounding box center [1149, 529] width 216 height 36
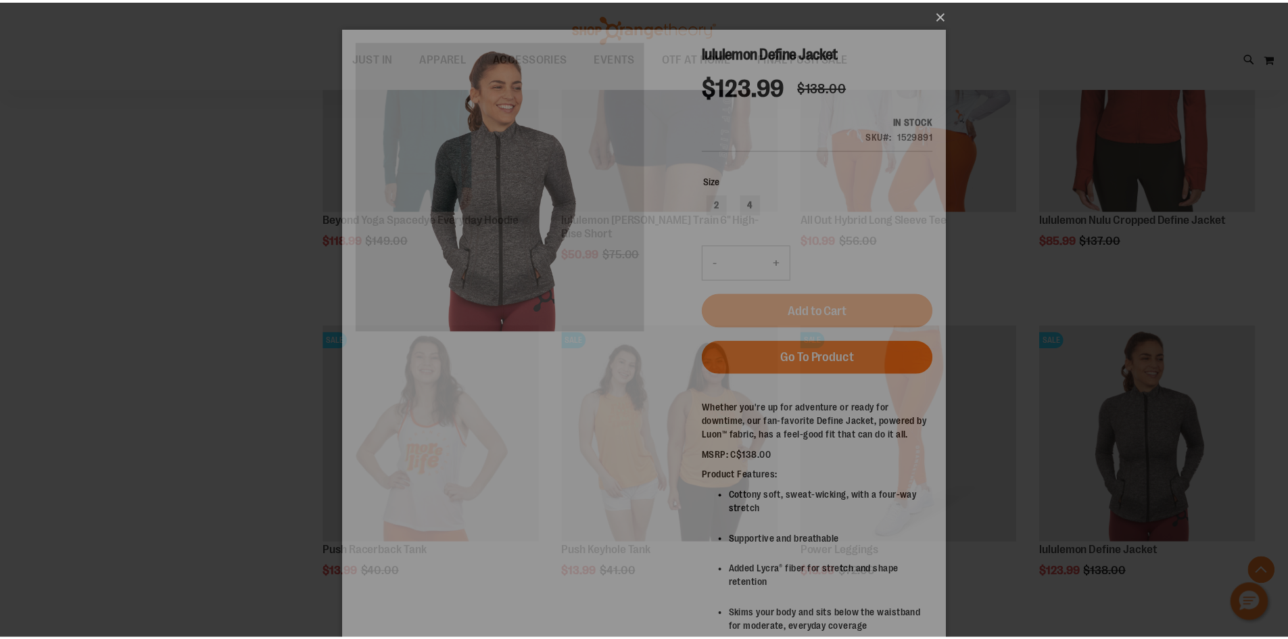
scroll to position [0, 0]
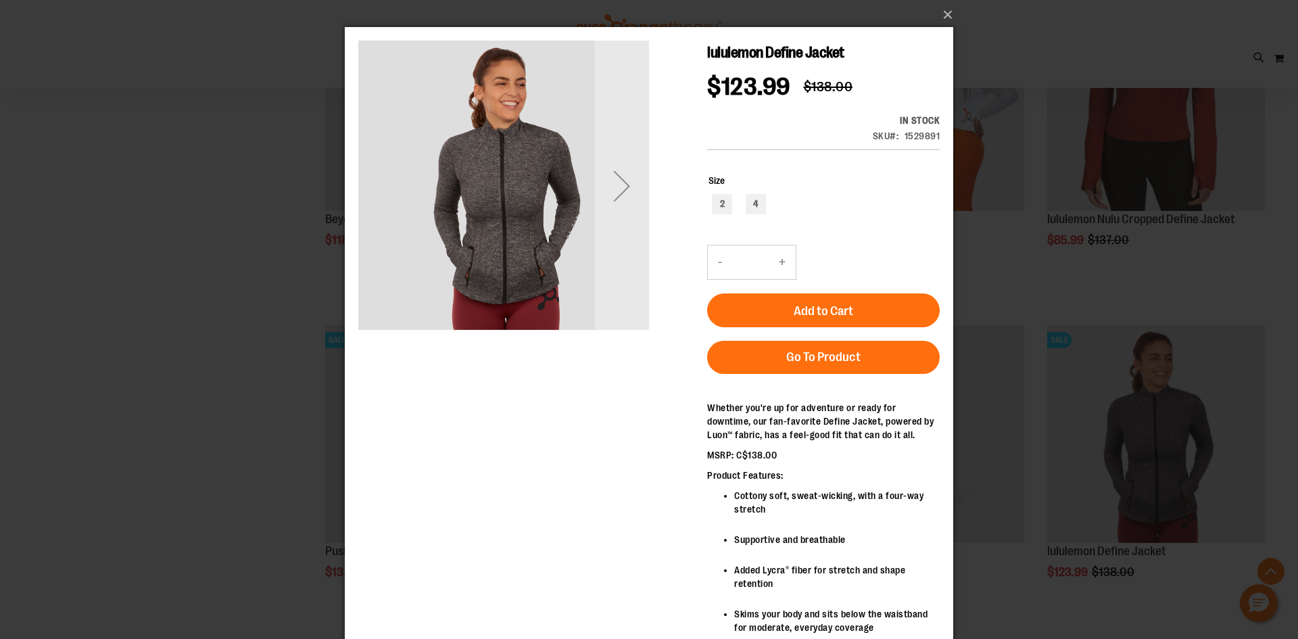
click at [629, 186] on div "Next" at bounding box center [622, 186] width 54 height 54
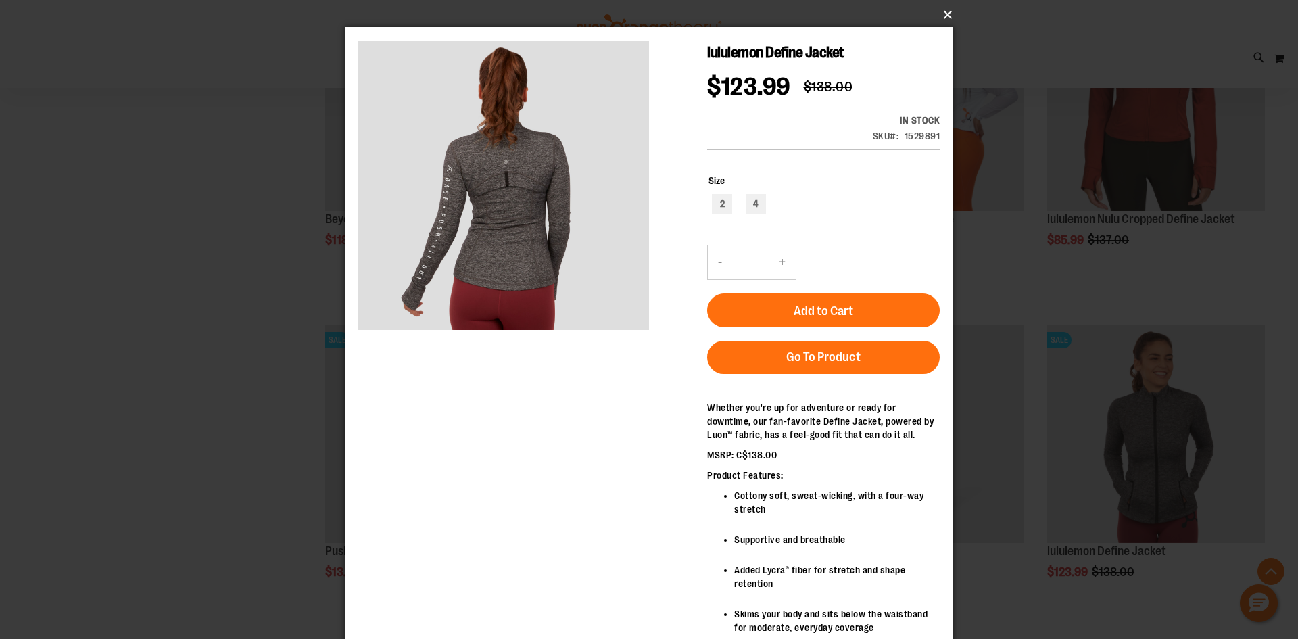
click at [954, 8] on button "×" at bounding box center [653, 15] width 608 height 30
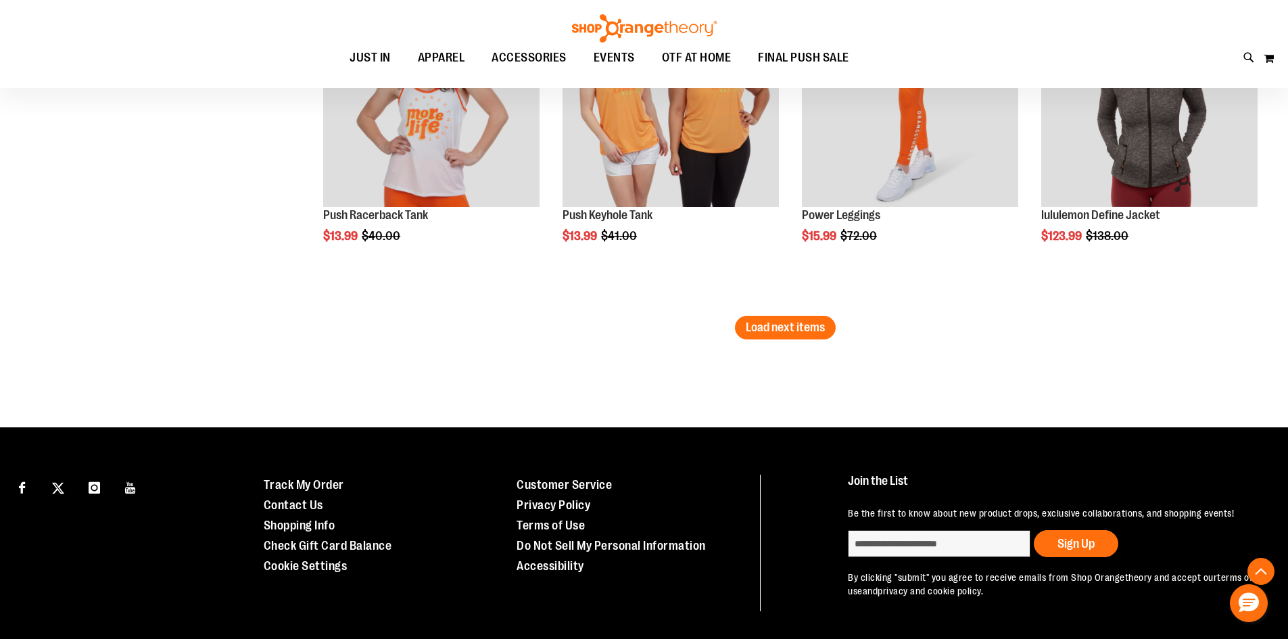
scroll to position [8915, 0]
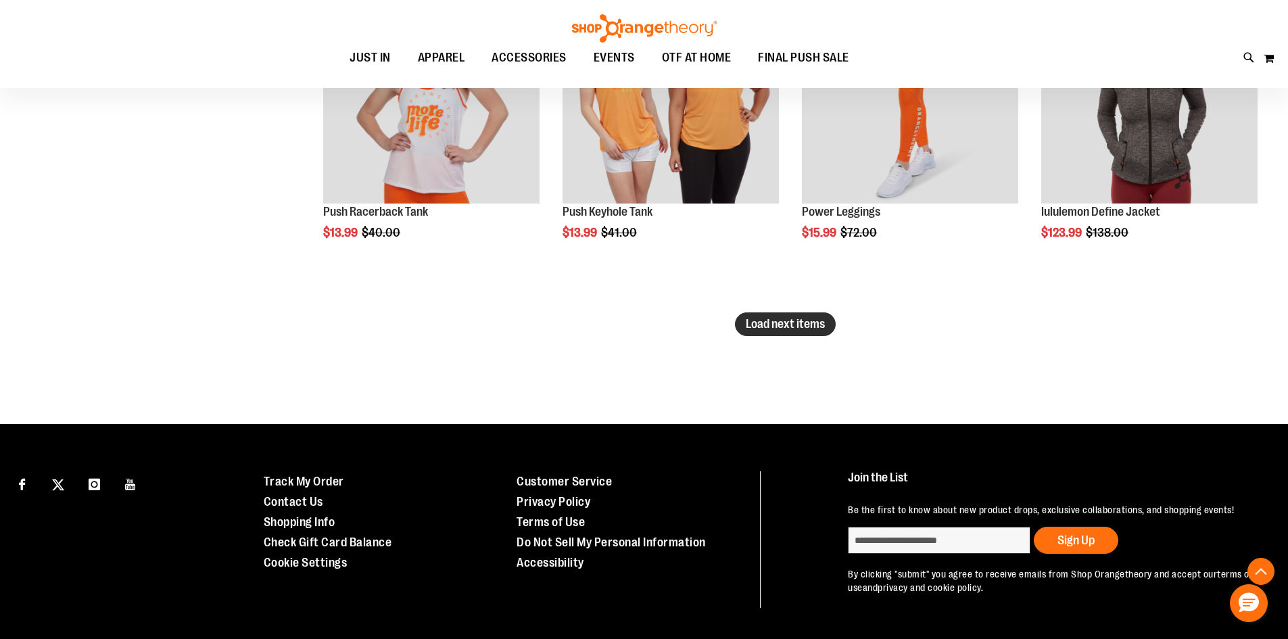
click at [760, 320] on span "Load next items" at bounding box center [785, 324] width 79 height 14
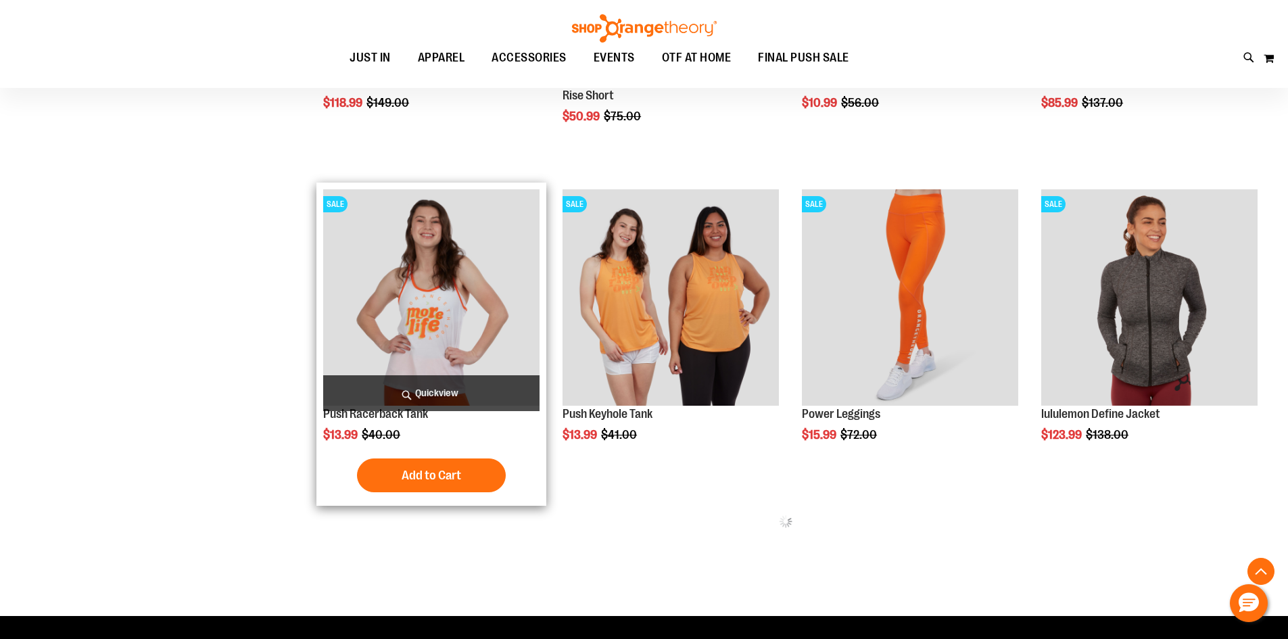
scroll to position [8577, 0]
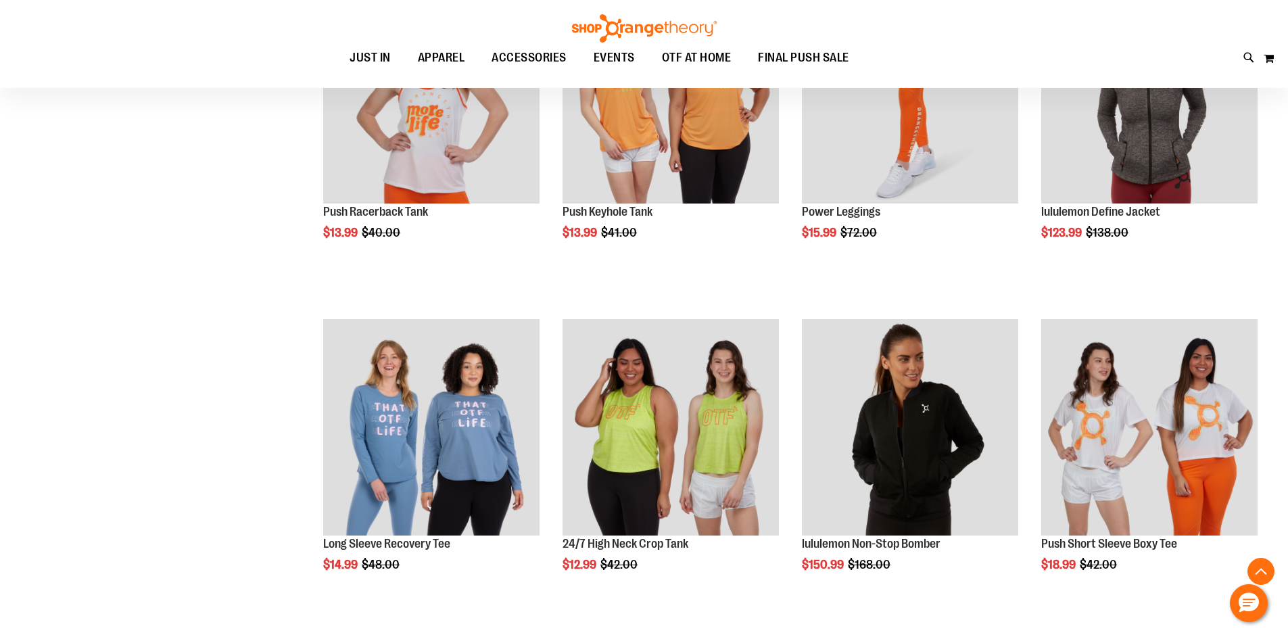
scroll to position [8577, 0]
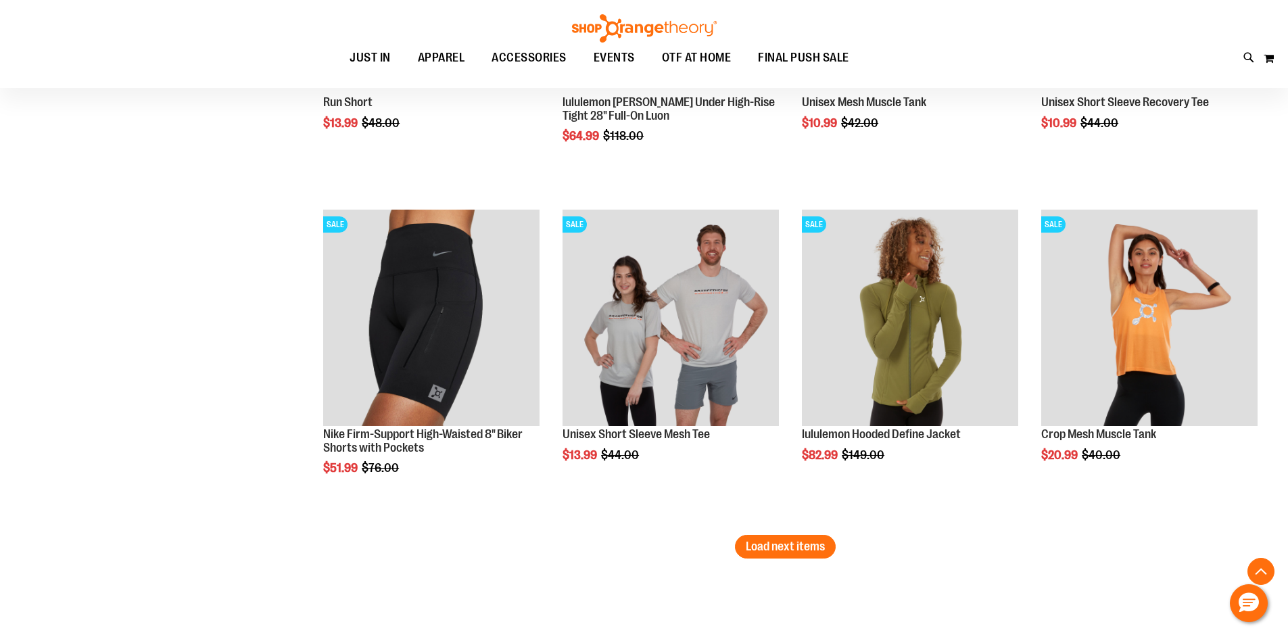
scroll to position [9726, 0]
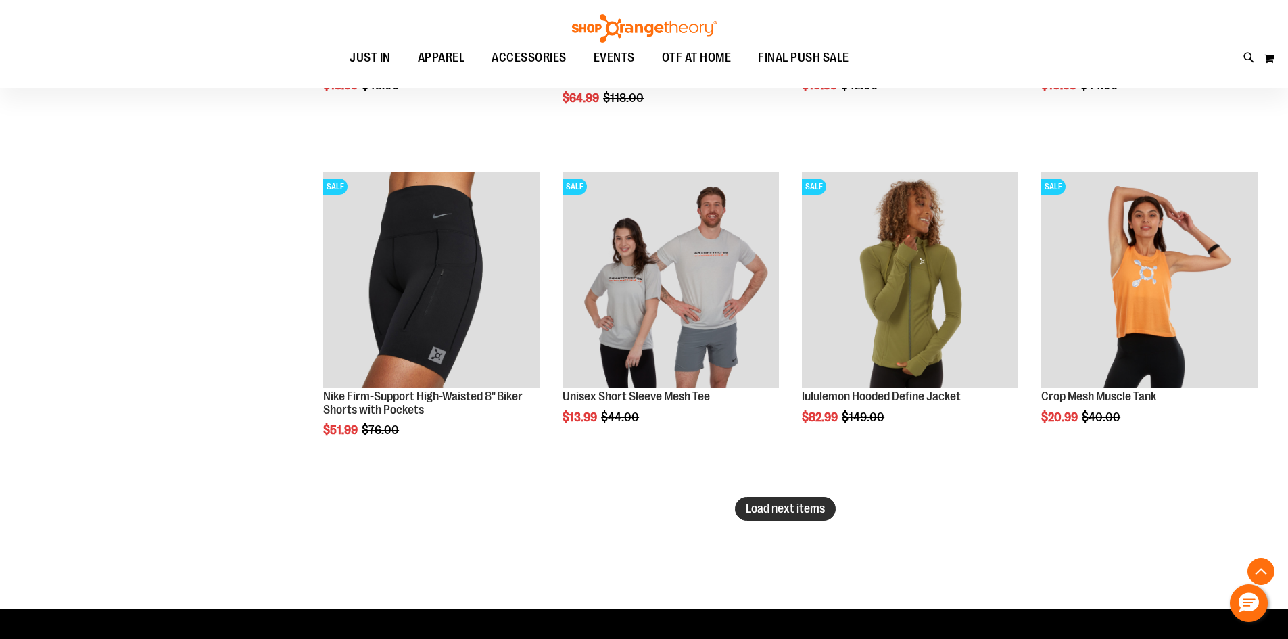
click at [753, 512] on span "Load next items" at bounding box center [785, 509] width 79 height 14
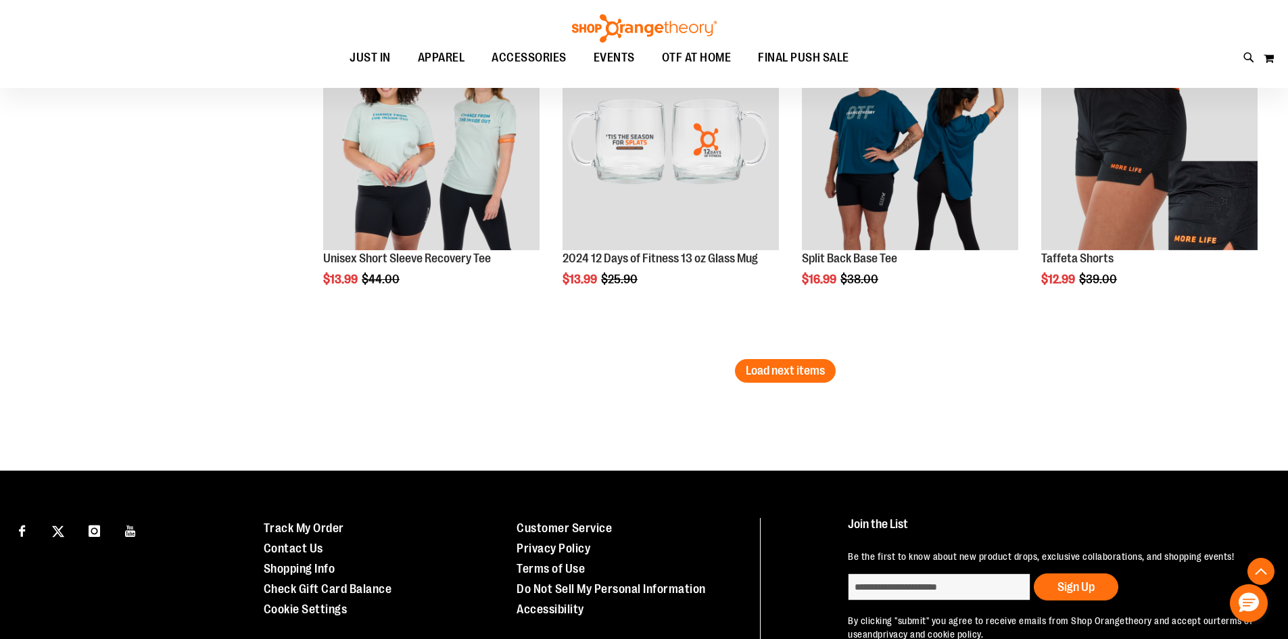
scroll to position [10885, 0]
